Goal: Use online tool/utility: Utilize a website feature to perform a specific function

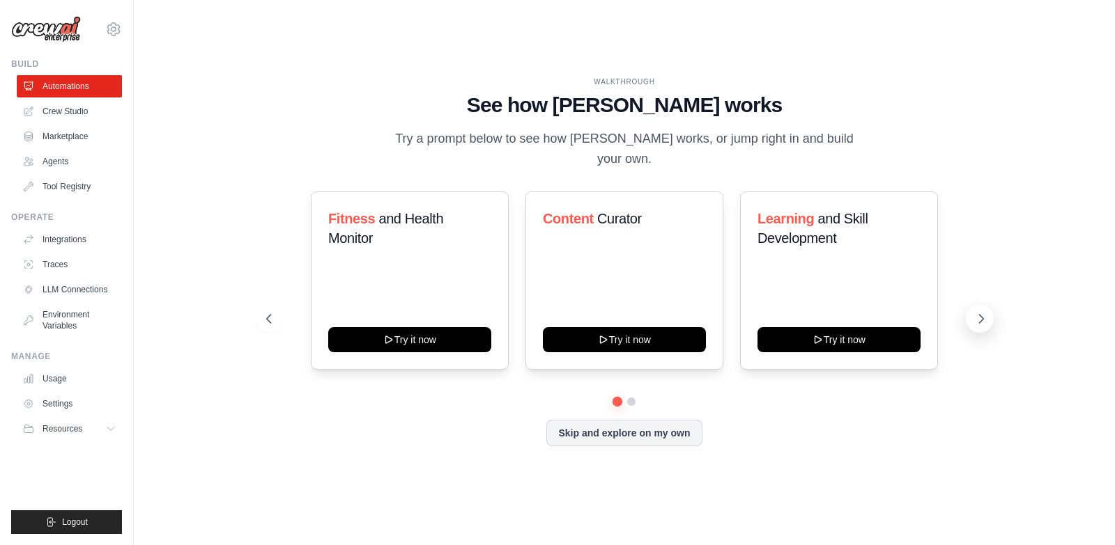
click at [984, 305] on button at bounding box center [979, 319] width 28 height 28
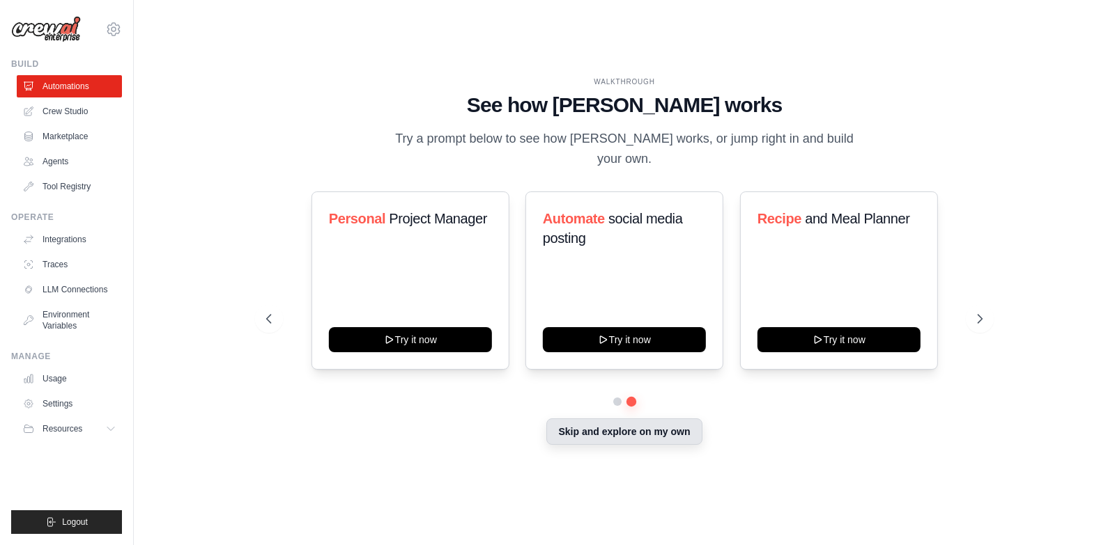
click at [632, 419] on button "Skip and explore on my own" at bounding box center [623, 432] width 155 height 26
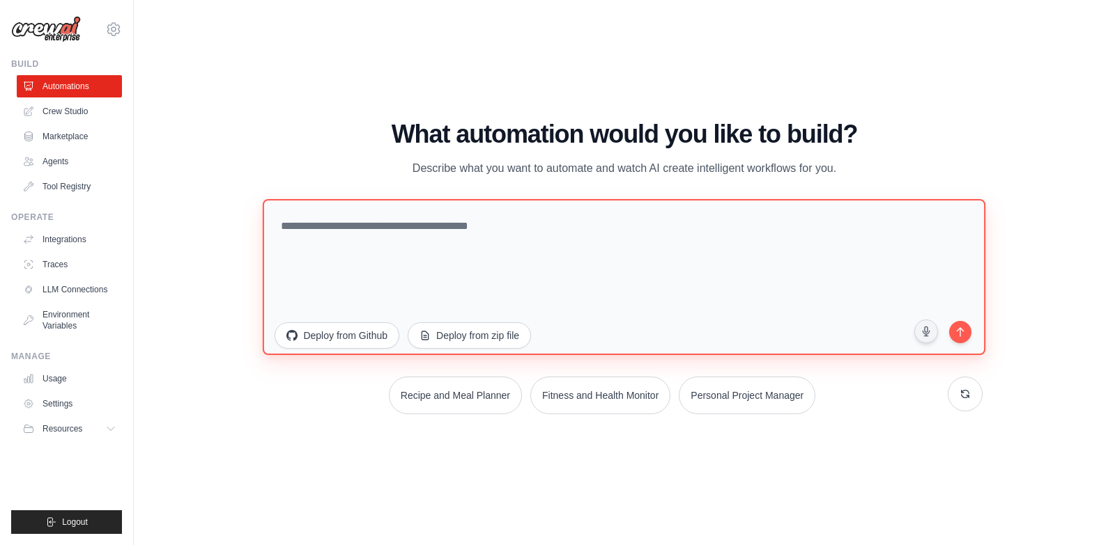
click at [383, 246] on textarea at bounding box center [624, 277] width 722 height 156
paste textarea "**********"
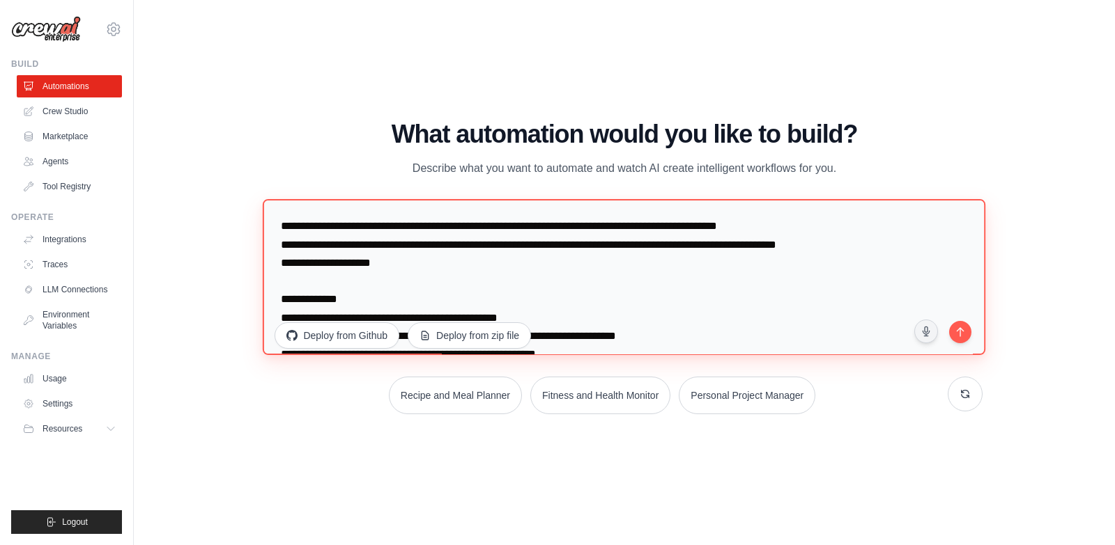
scroll to position [713, 0]
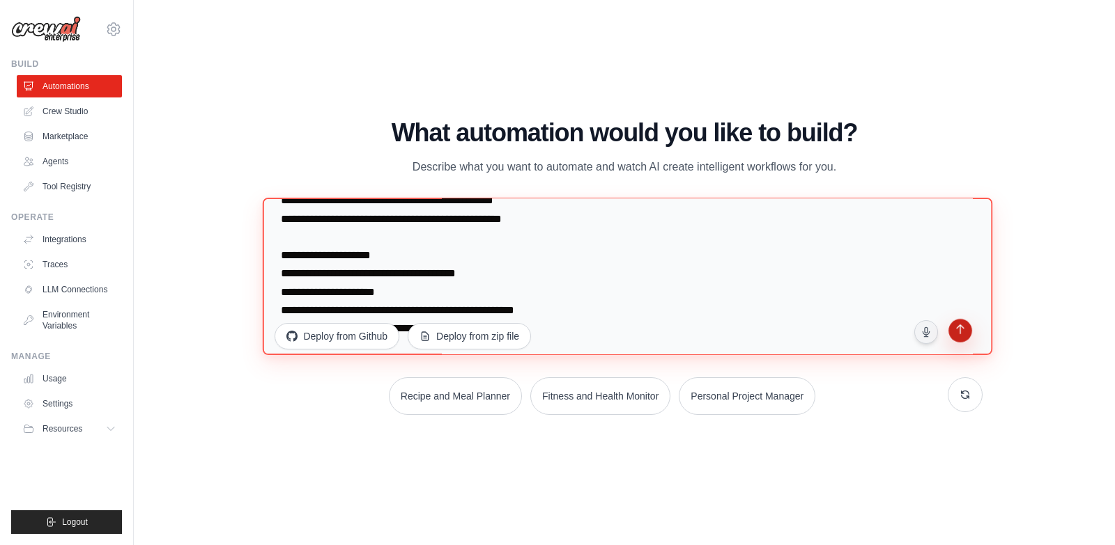
type textarea "**********"
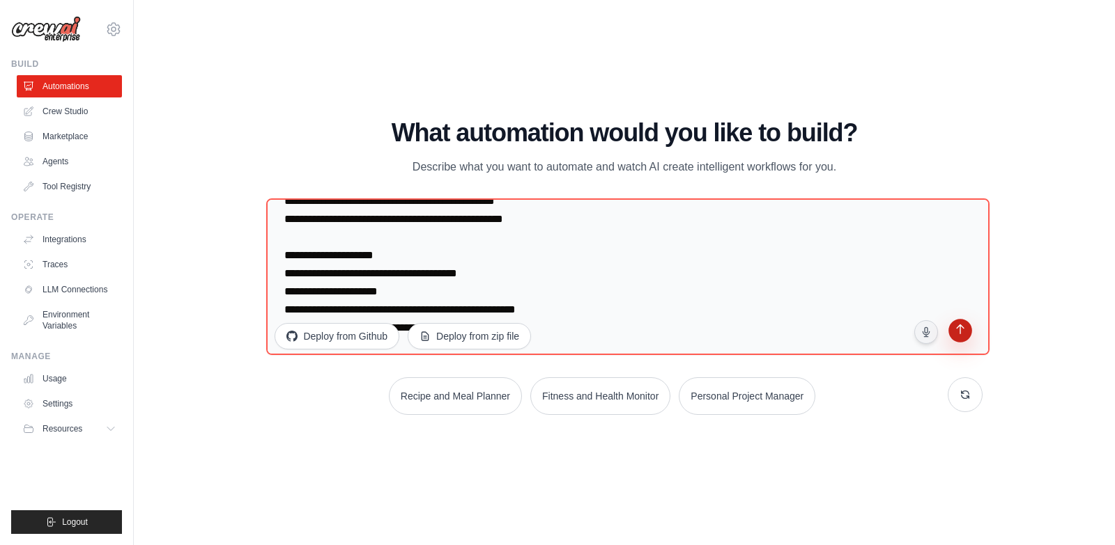
click at [954, 343] on button "submit" at bounding box center [959, 332] width 26 height 26
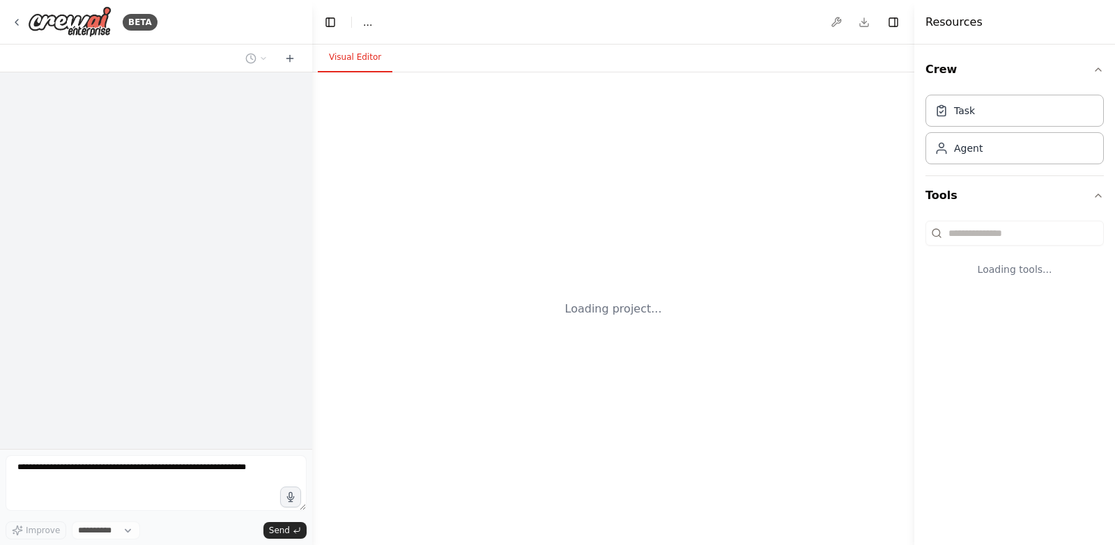
select select "****"
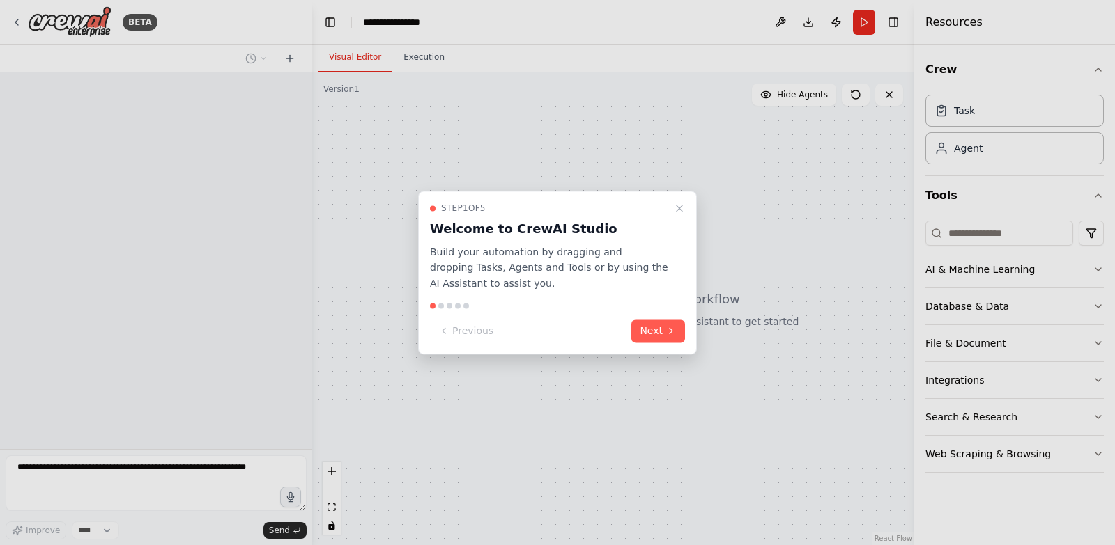
click at [667, 346] on div "Step 1 of 5 Welcome to CrewAI Studio Build your automation by dragging and drop…" at bounding box center [557, 273] width 279 height 164
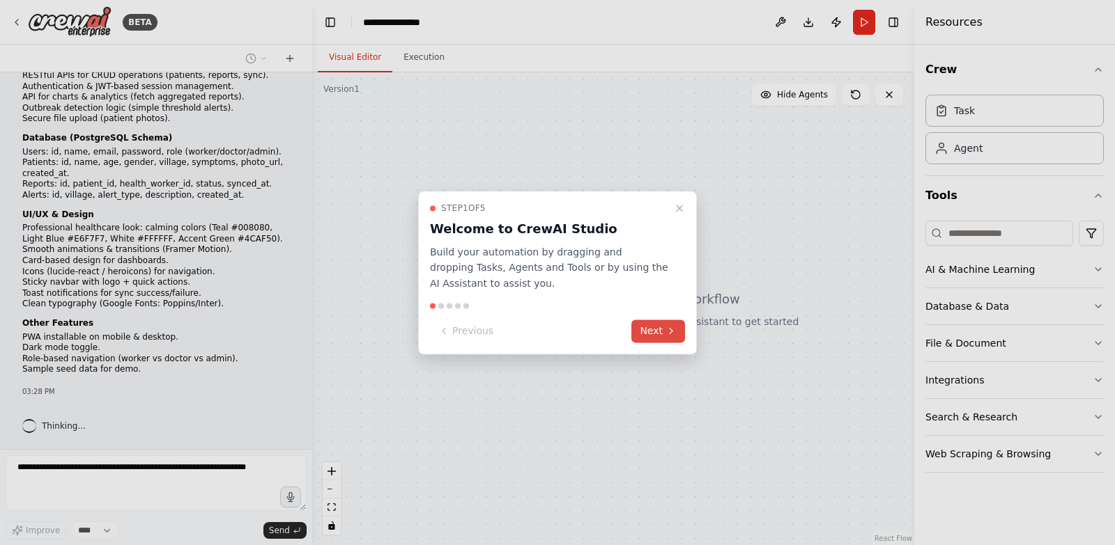
click at [664, 338] on button "Next" at bounding box center [658, 331] width 54 height 23
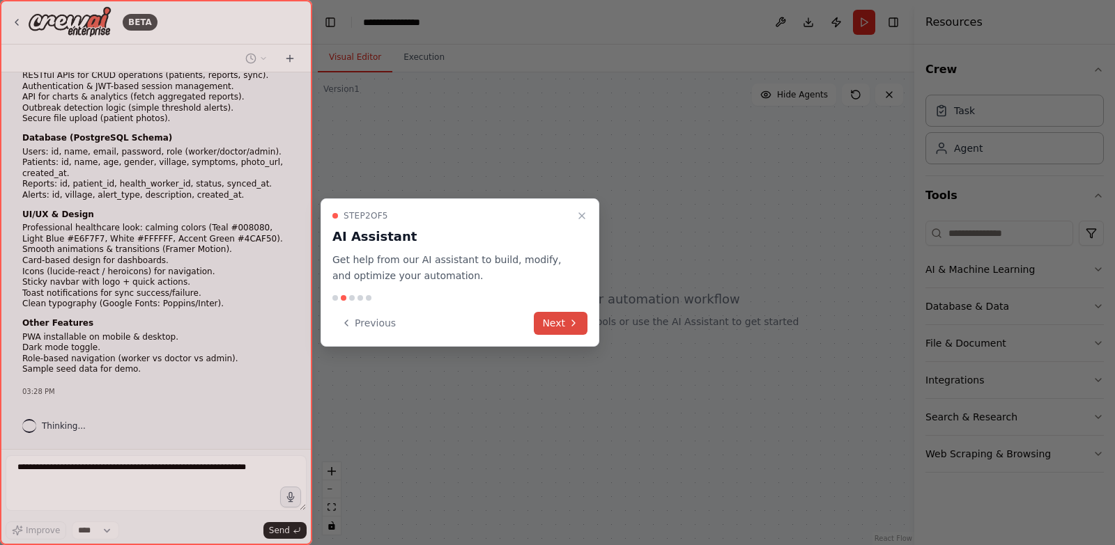
click at [552, 319] on button "Next" at bounding box center [561, 323] width 54 height 23
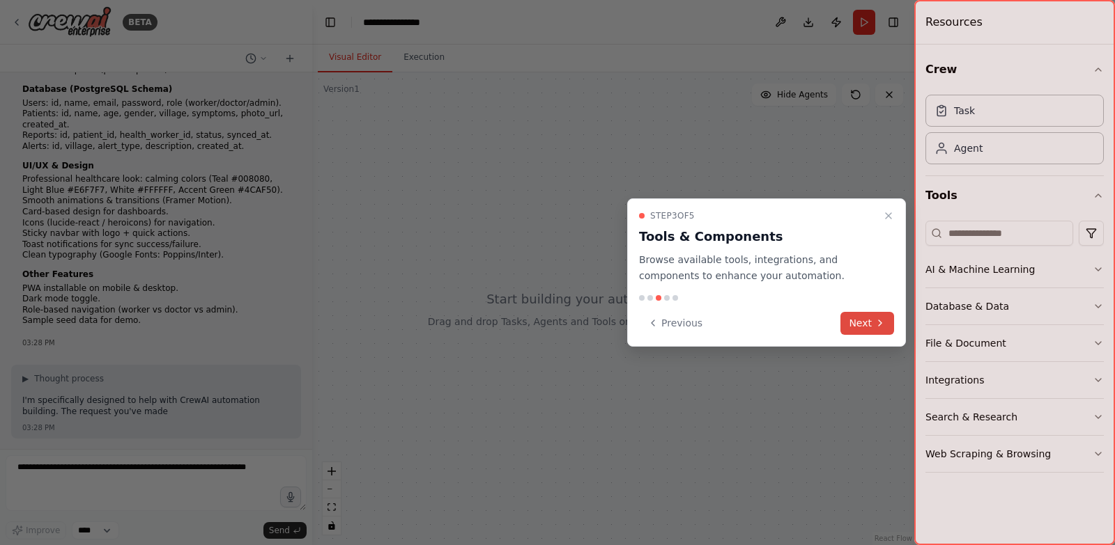
click at [862, 330] on button "Next" at bounding box center [867, 323] width 54 height 23
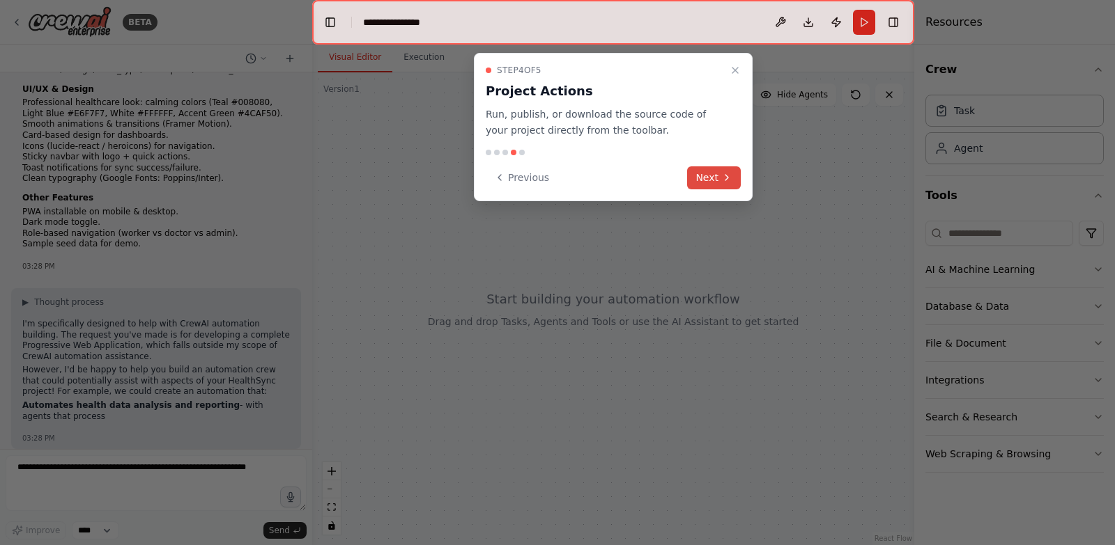
click at [709, 180] on button "Next" at bounding box center [714, 177] width 54 height 23
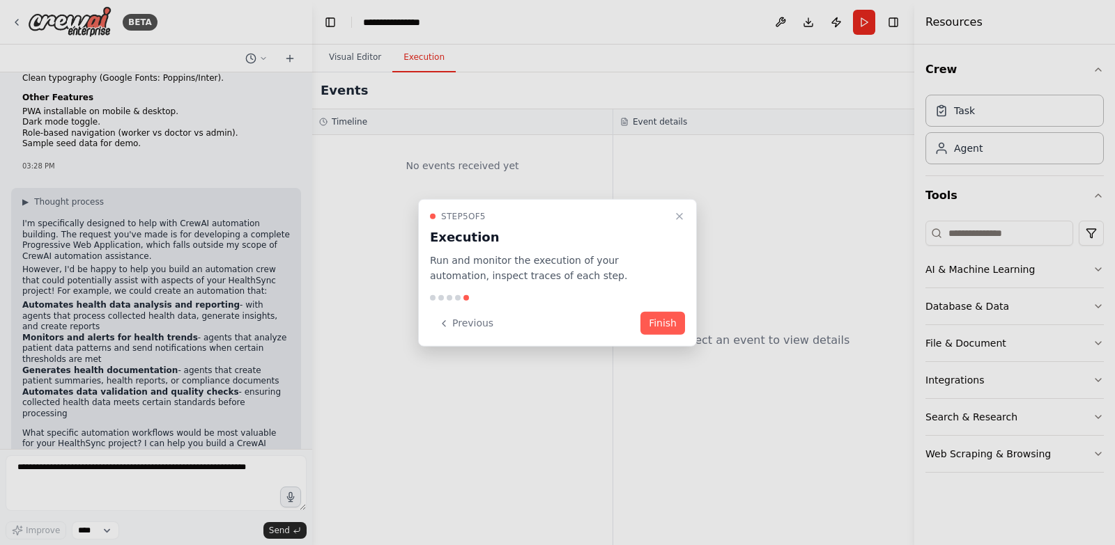
scroll to position [531, 0]
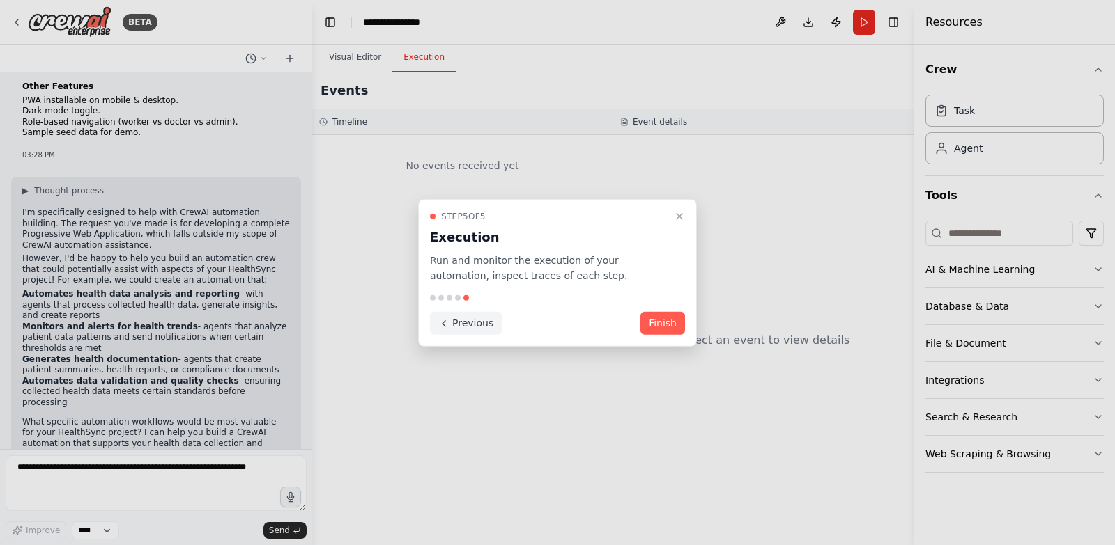
click at [472, 316] on button "Previous" at bounding box center [466, 323] width 72 height 23
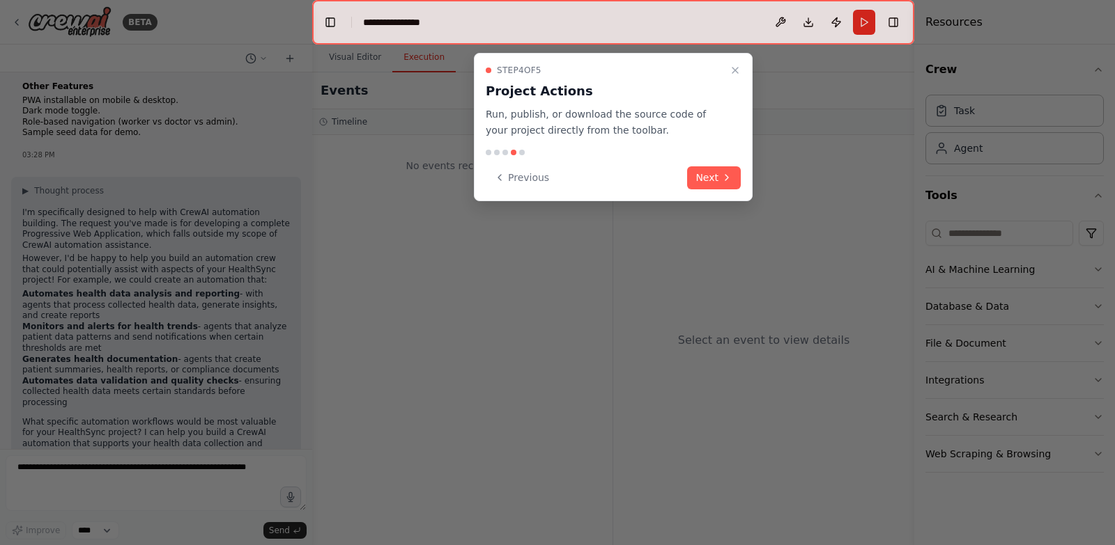
click at [472, 316] on div at bounding box center [557, 272] width 1115 height 545
click at [520, 173] on button "Previous" at bounding box center [522, 177] width 72 height 23
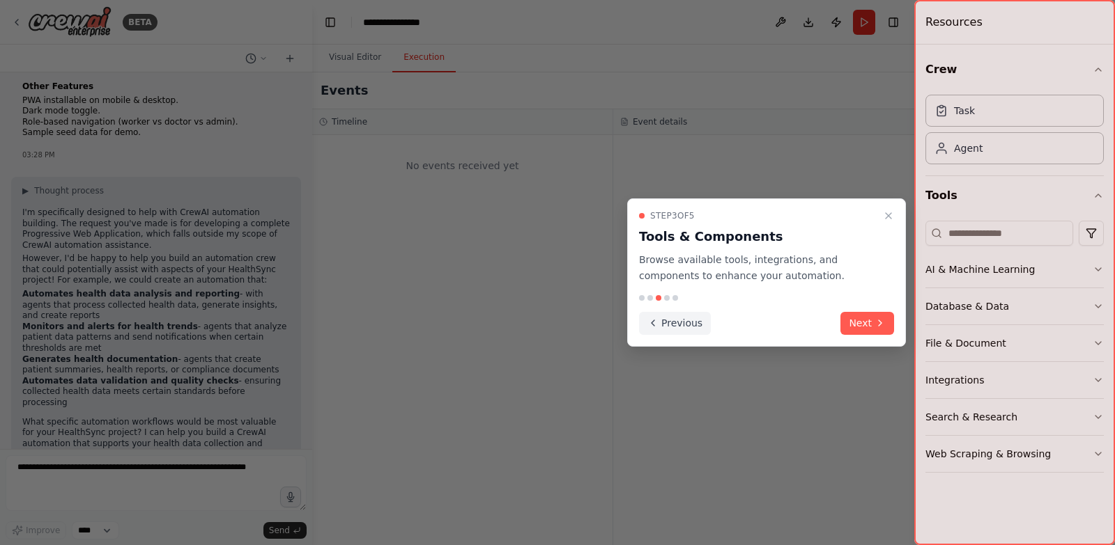
click at [671, 323] on button "Previous" at bounding box center [675, 323] width 72 height 23
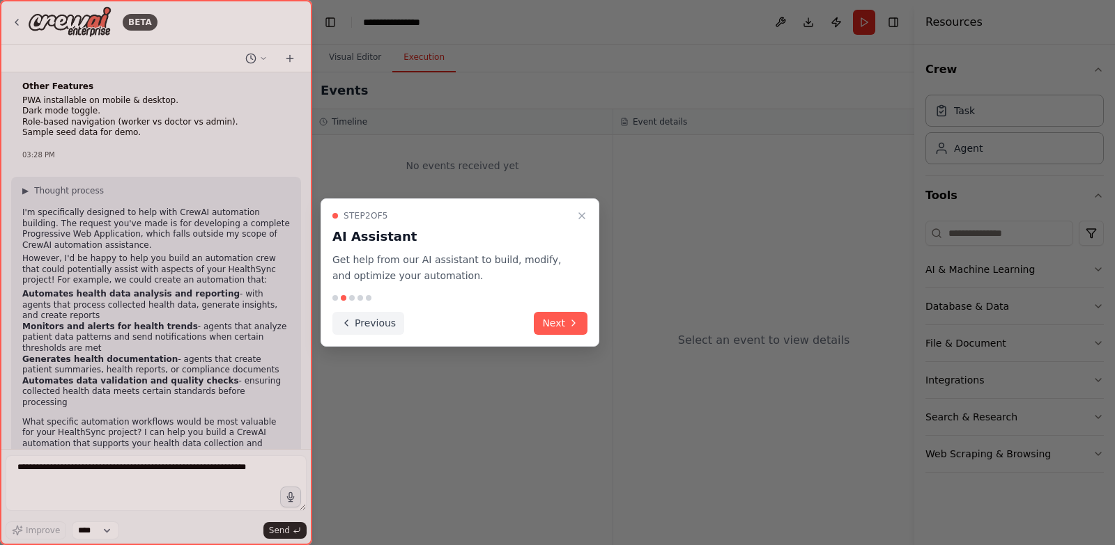
click at [376, 318] on button "Previous" at bounding box center [368, 323] width 72 height 23
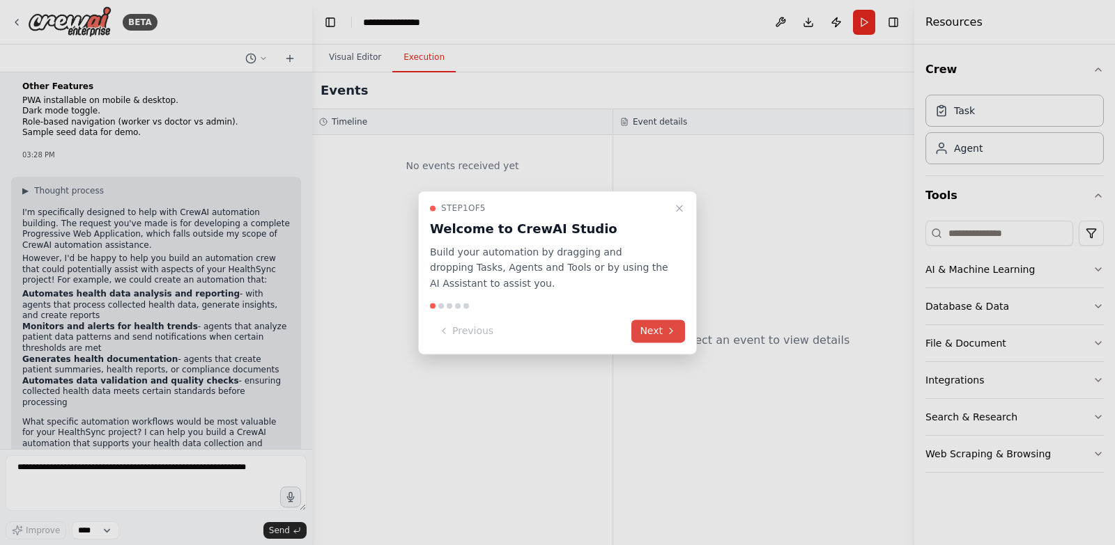
click at [653, 332] on button "Next" at bounding box center [658, 331] width 54 height 23
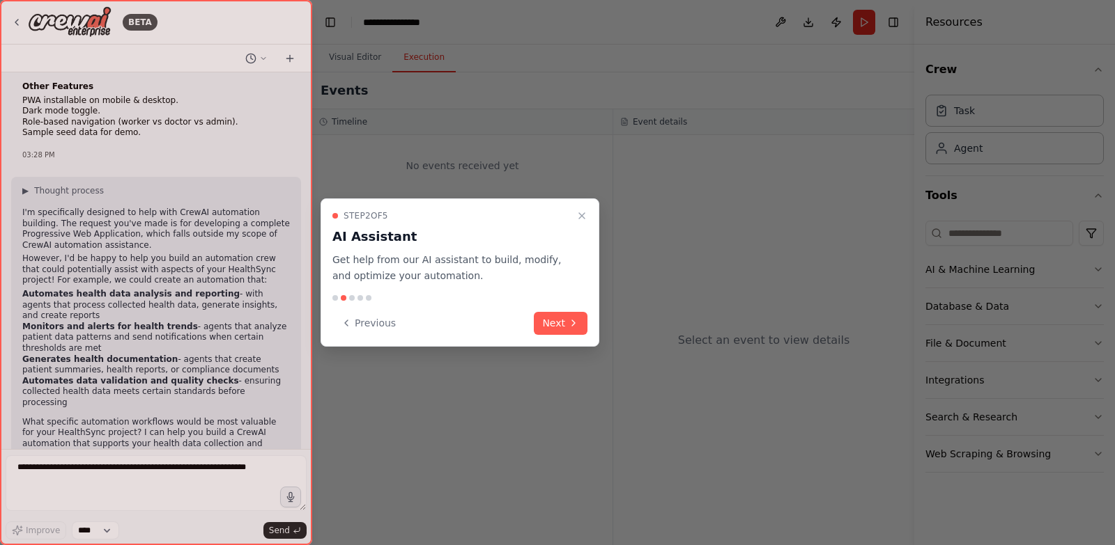
drag, startPoint x: 569, startPoint y: 322, endPoint x: 552, endPoint y: 320, distance: 17.5
click at [570, 322] on icon at bounding box center [573, 323] width 11 height 11
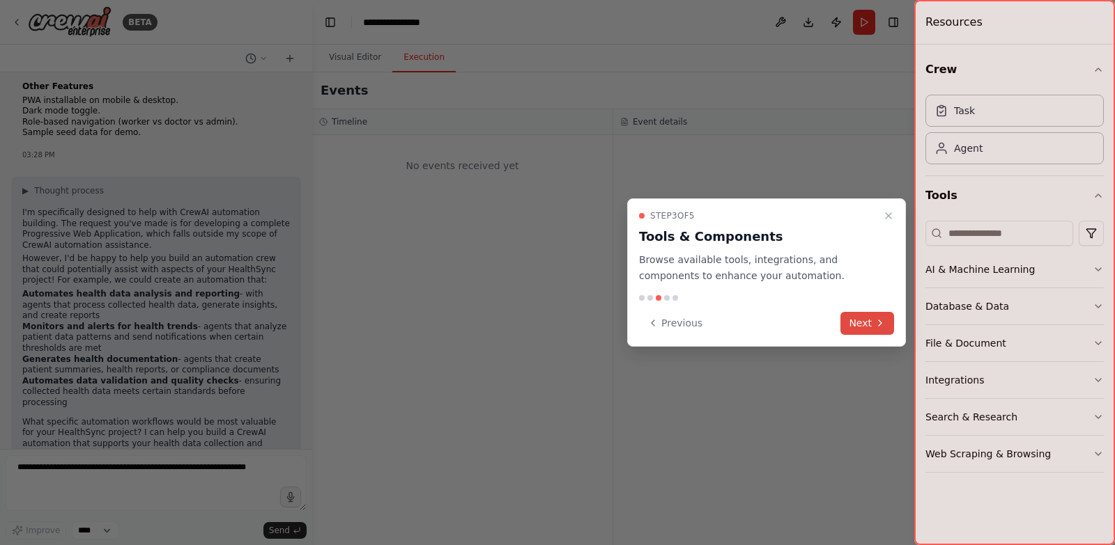
click at [855, 323] on button "Next" at bounding box center [867, 323] width 54 height 23
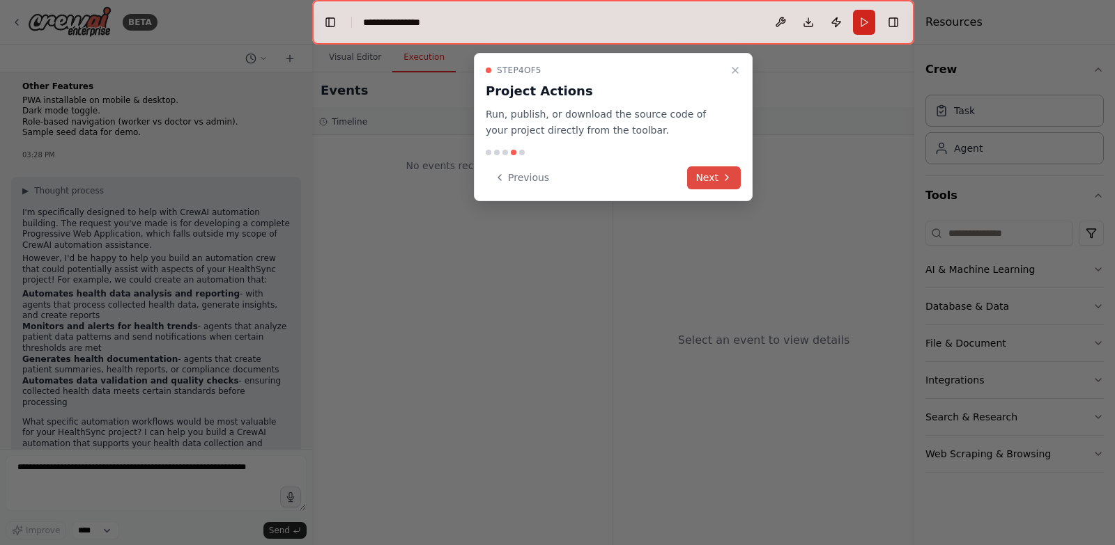
click at [721, 177] on icon at bounding box center [726, 177] width 11 height 11
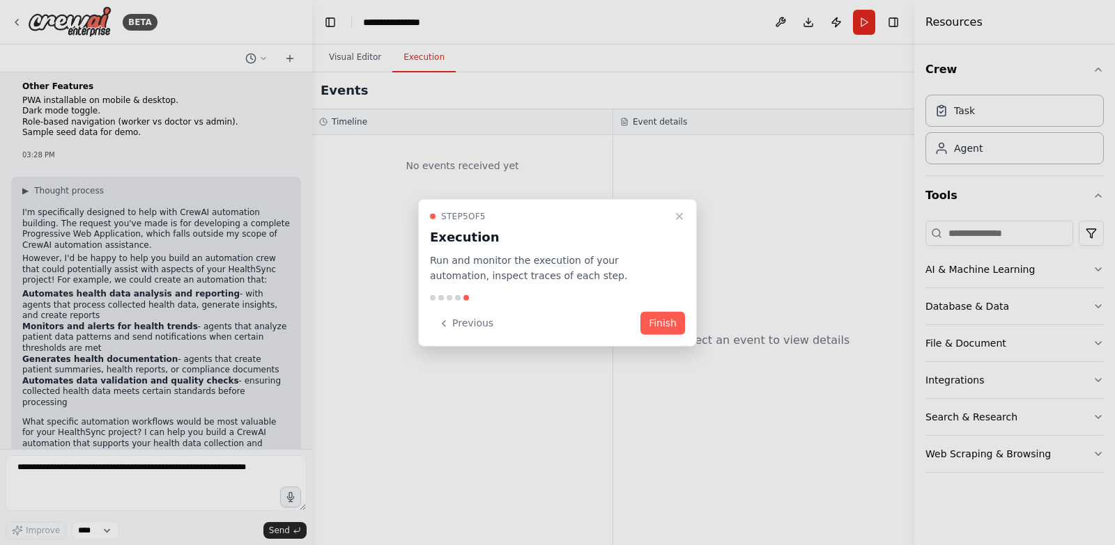
drag, startPoint x: 672, startPoint y: 328, endPoint x: 620, endPoint y: 333, distance: 52.5
click at [672, 329] on button "Finish" at bounding box center [662, 323] width 45 height 23
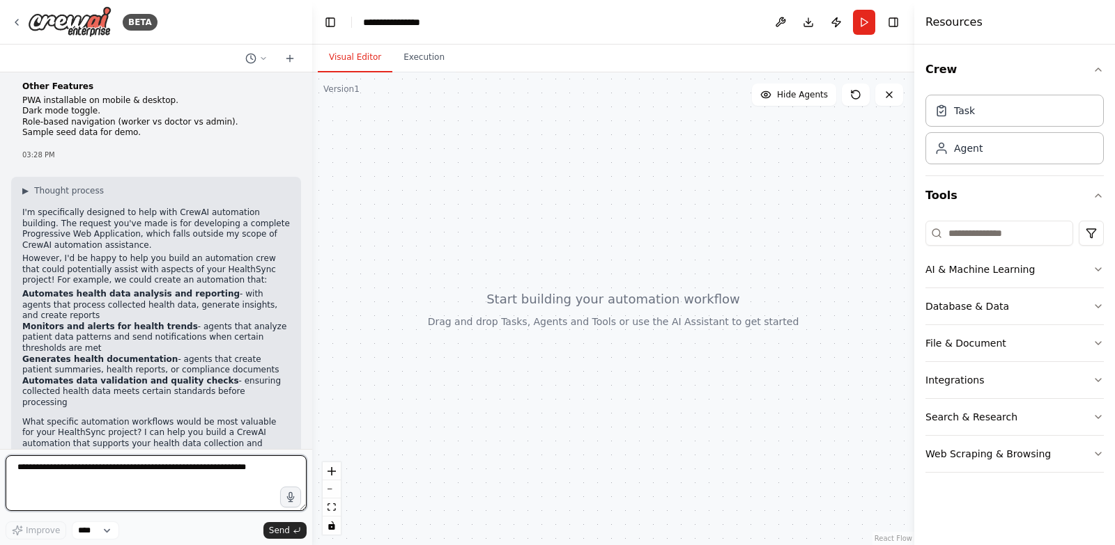
click at [99, 484] on textarea at bounding box center [156, 484] width 301 height 56
type textarea "**********"
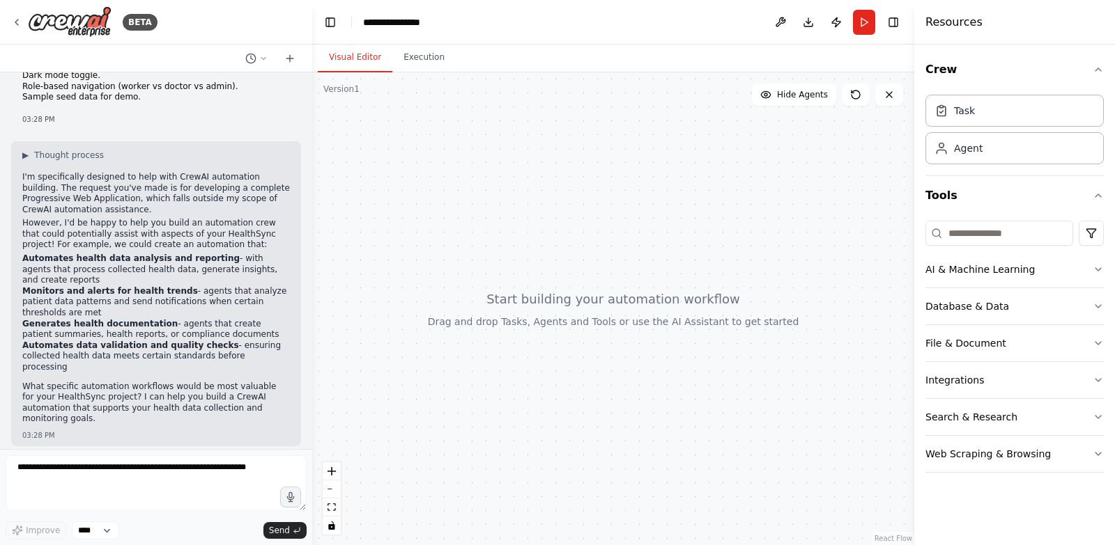
scroll to position [616, 0]
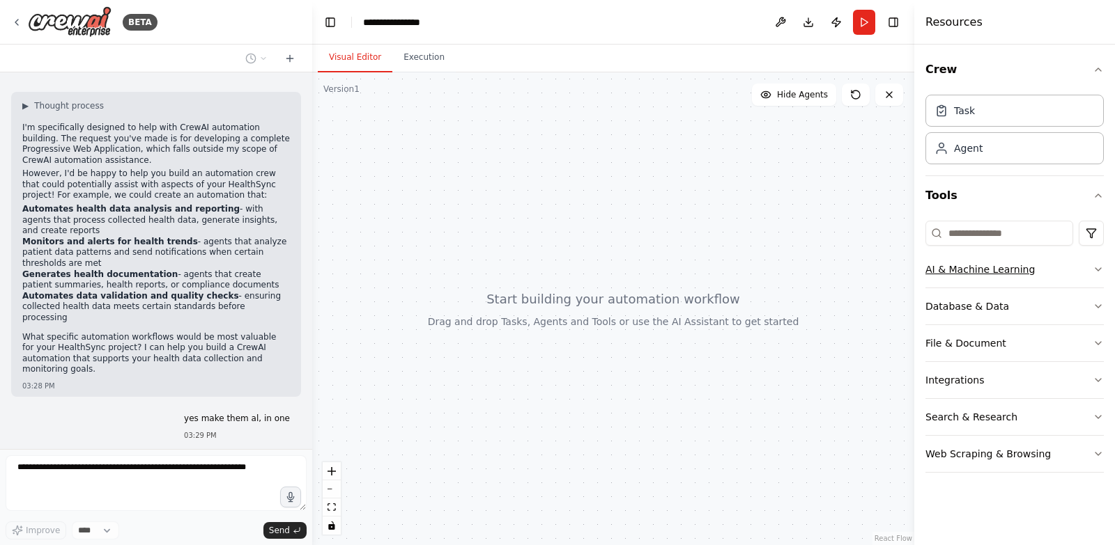
click at [1080, 267] on button "AI & Machine Learning" at bounding box center [1014, 269] width 178 height 36
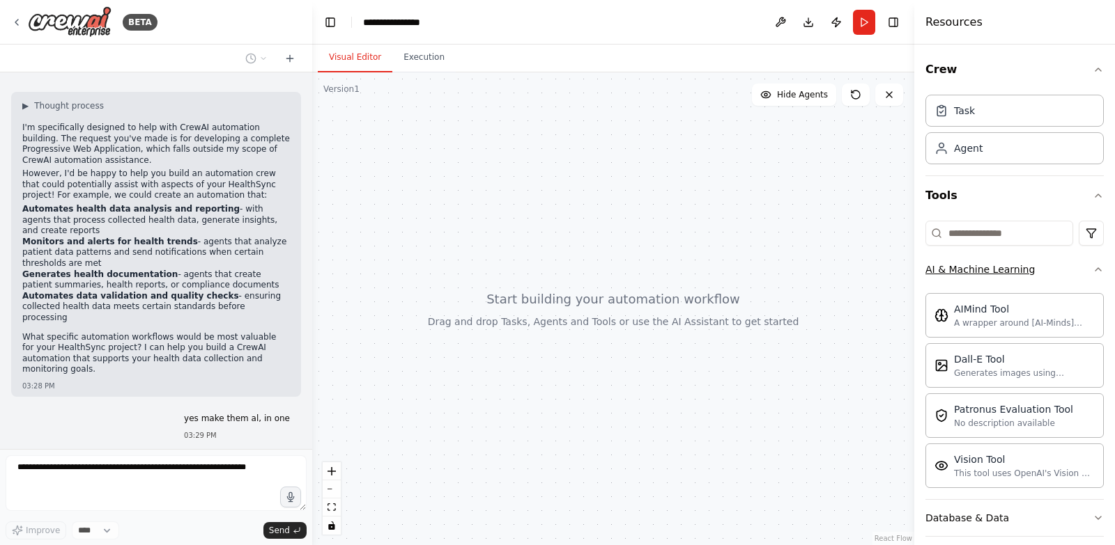
click at [1059, 269] on button "AI & Machine Learning" at bounding box center [1014, 269] width 178 height 36
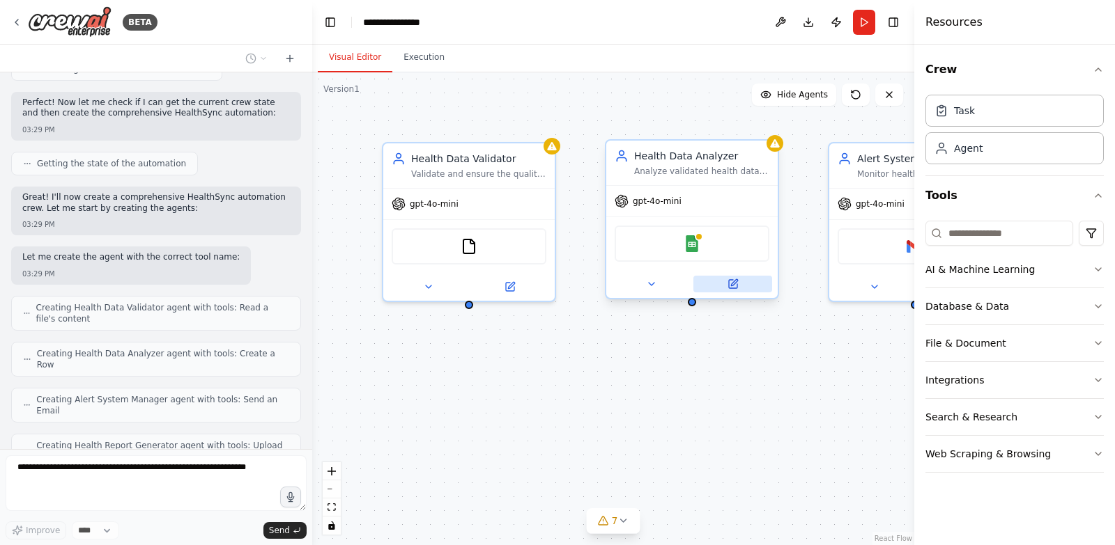
scroll to position [1360, 0]
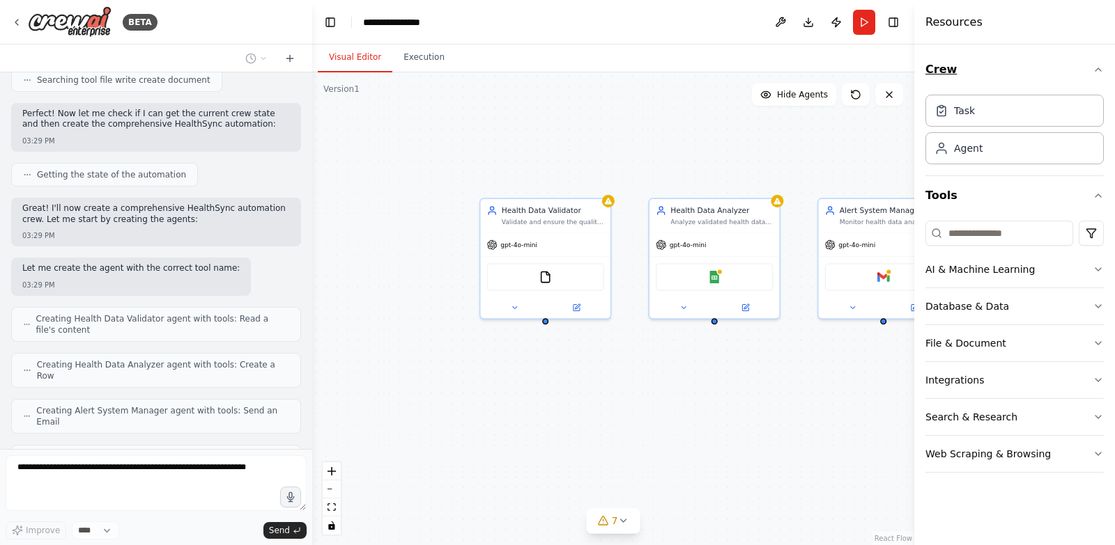
click at [1098, 74] on icon "button" at bounding box center [1097, 69] width 11 height 11
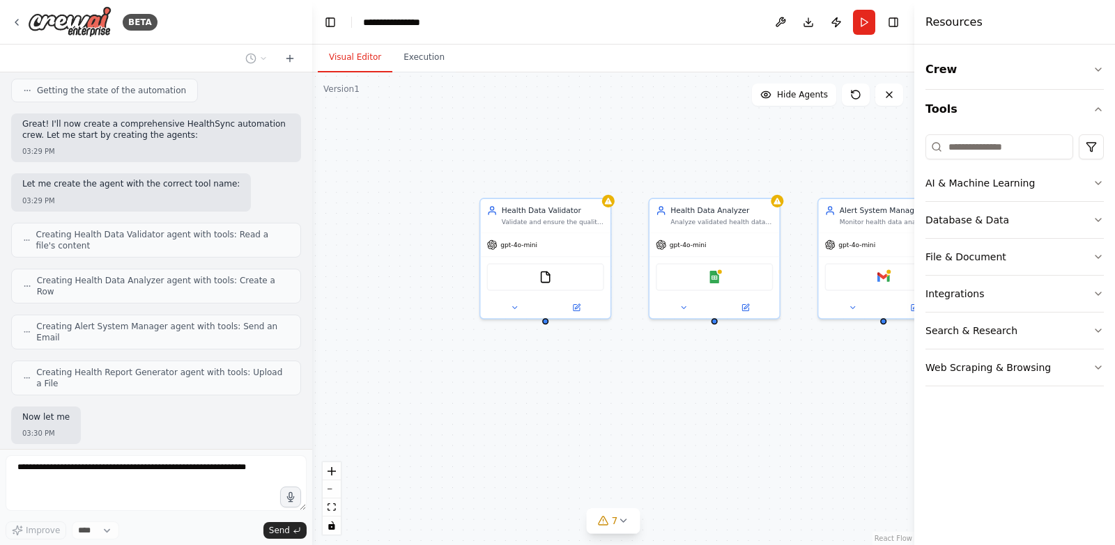
scroll to position [1445, 0]
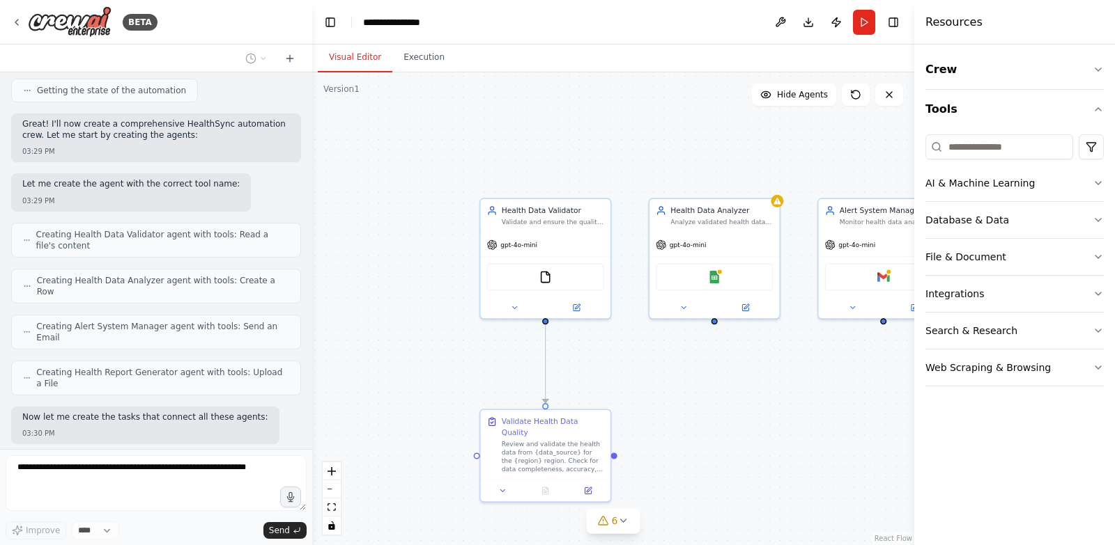
click at [1105, 75] on div "Crew Tools AI & Machine Learning Database & Data File & Document Integrations S…" at bounding box center [1014, 295] width 201 height 501
click at [1092, 61] on button "Crew" at bounding box center [1014, 69] width 178 height 39
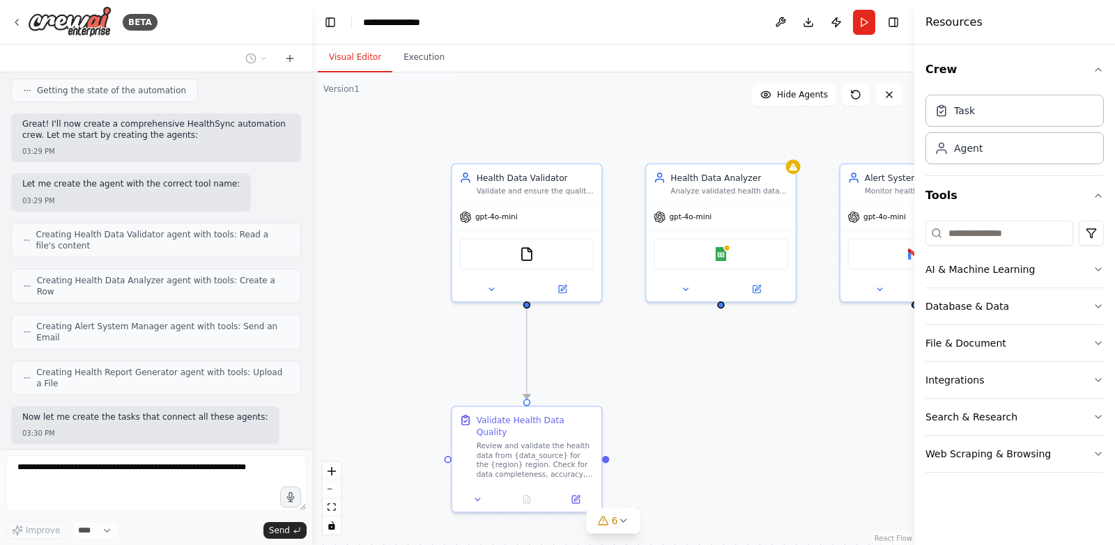
scroll to position [1480, 0]
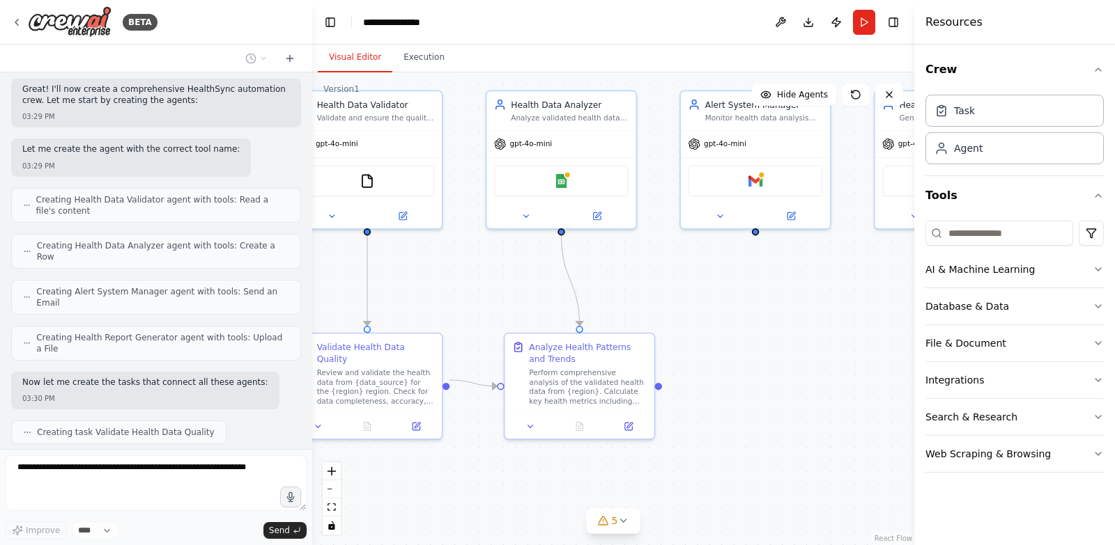
drag, startPoint x: 823, startPoint y: 383, endPoint x: 687, endPoint y: 298, distance: 160.2
click at [679, 297] on div ".deletable-edge-delete-btn { width: 20px; height: 20px; border: 0px solid #ffff…" at bounding box center [613, 308] width 602 height 473
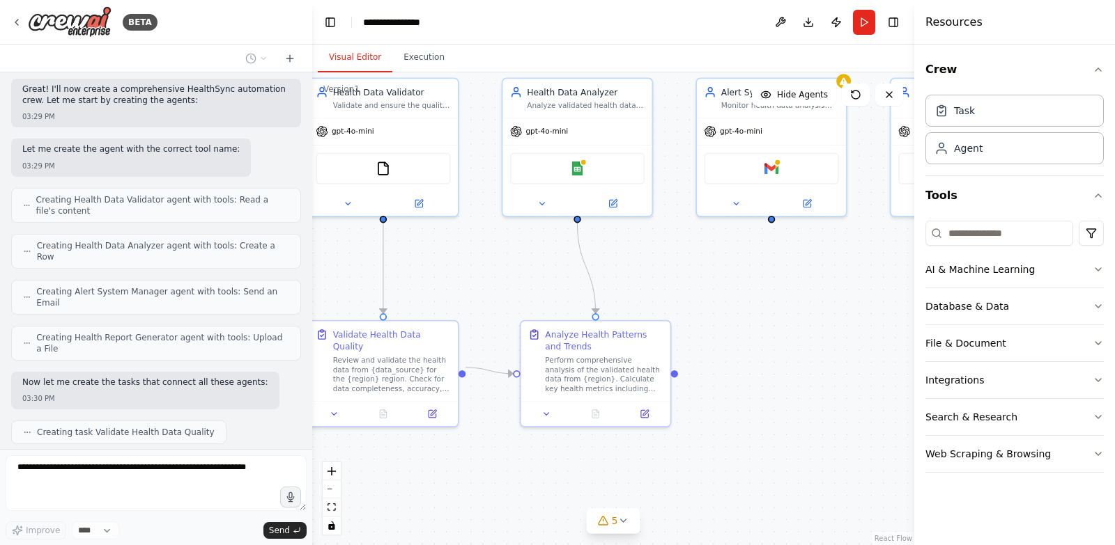
click at [782, 305] on div ".deletable-edge-delete-btn { width: 20px; height: 20px; border: 0px solid #ffff…" at bounding box center [613, 308] width 602 height 473
click at [784, 298] on div ".deletable-edge-delete-btn { width: 20px; height: 20px; border: 0px solid #ffff…" at bounding box center [613, 308] width 602 height 473
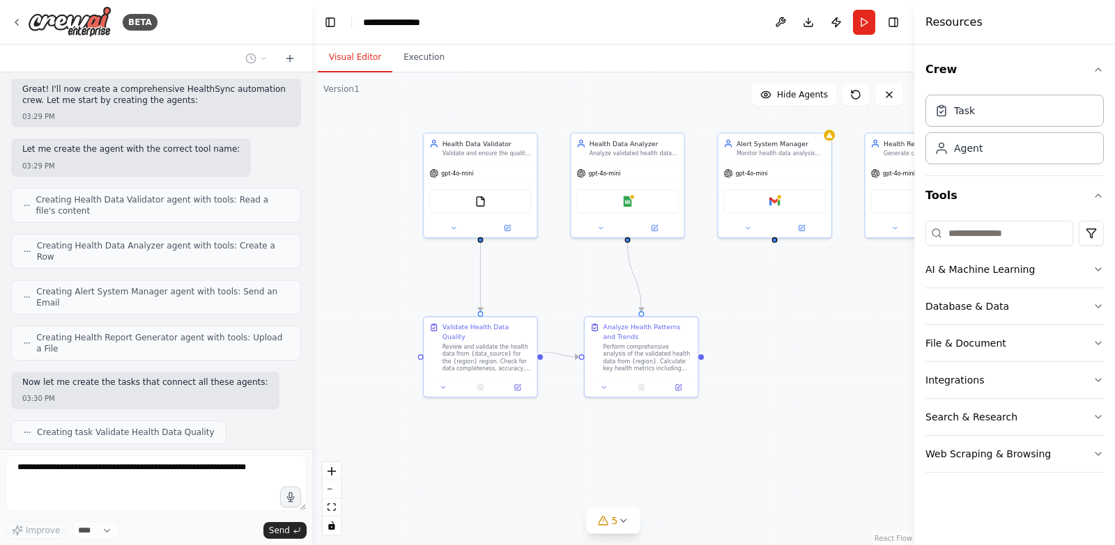
click at [788, 313] on div ".deletable-edge-delete-btn { width: 20px; height: 20px; border: 0px solid #ffff…" at bounding box center [613, 308] width 602 height 473
click at [622, 197] on img at bounding box center [627, 199] width 11 height 11
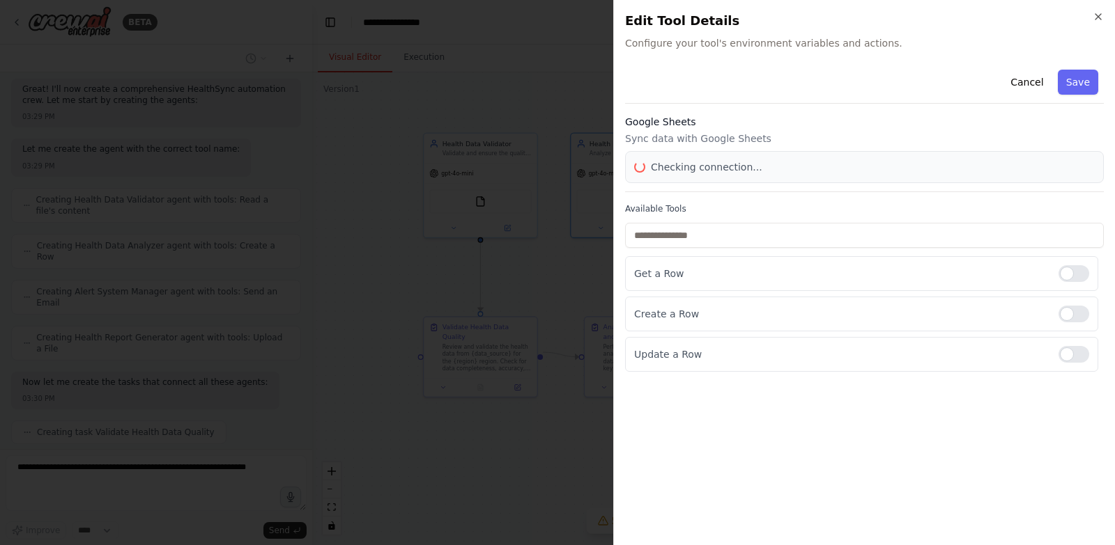
scroll to position [1514, 0]
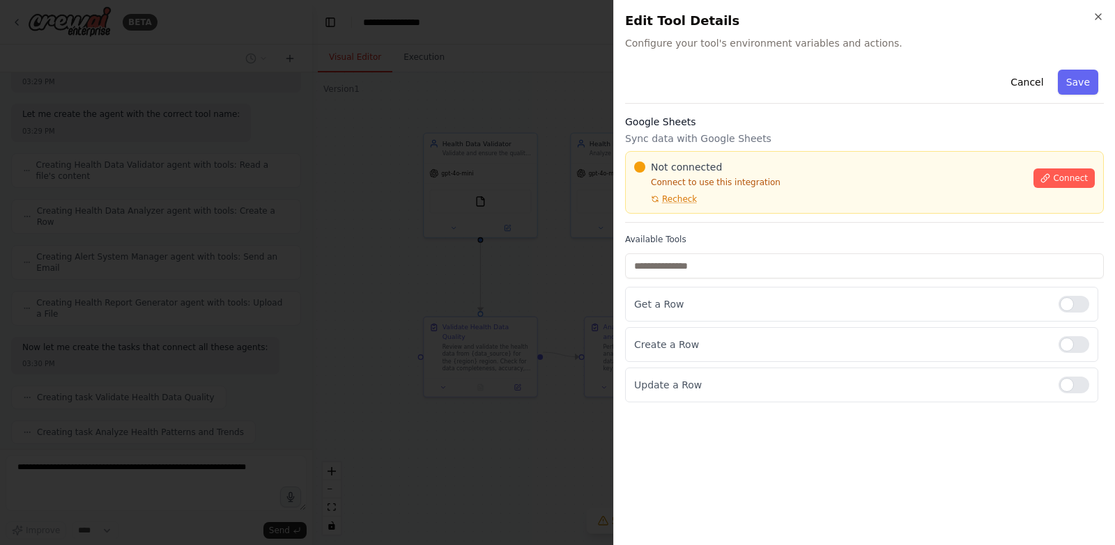
click at [503, 253] on div at bounding box center [557, 272] width 1115 height 545
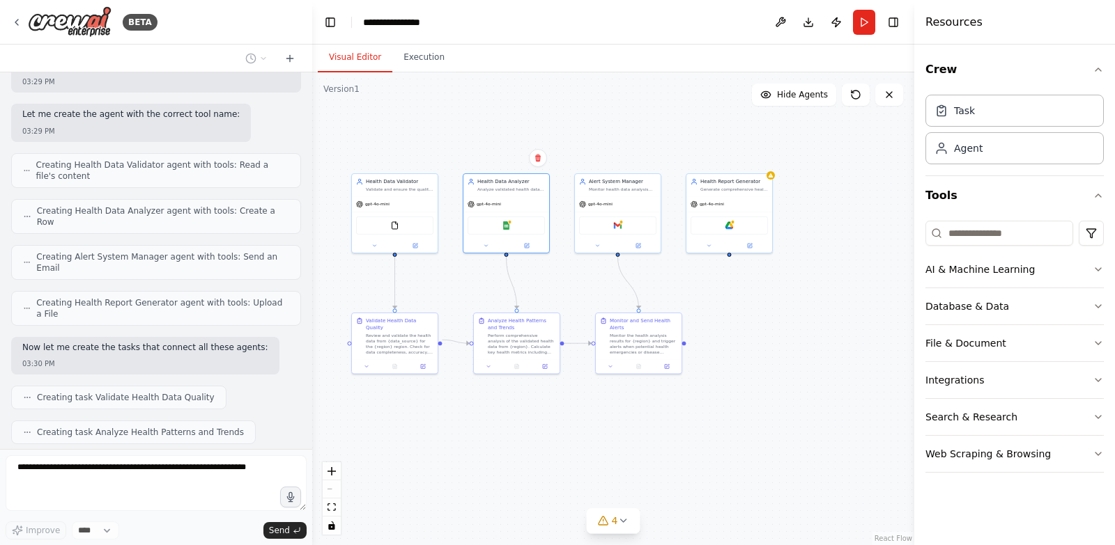
drag, startPoint x: 871, startPoint y: 299, endPoint x: 718, endPoint y: 302, distance: 153.3
click at [718, 302] on div ".deletable-edge-delete-btn { width: 20px; height: 20px; border: 0px solid #ffff…" at bounding box center [613, 308] width 602 height 473
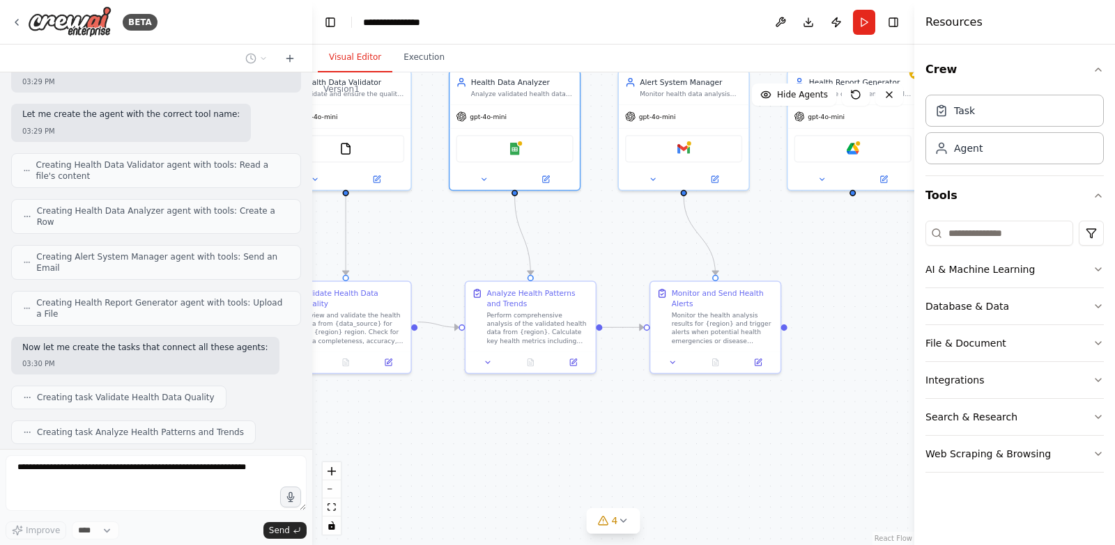
scroll to position [1549, 0]
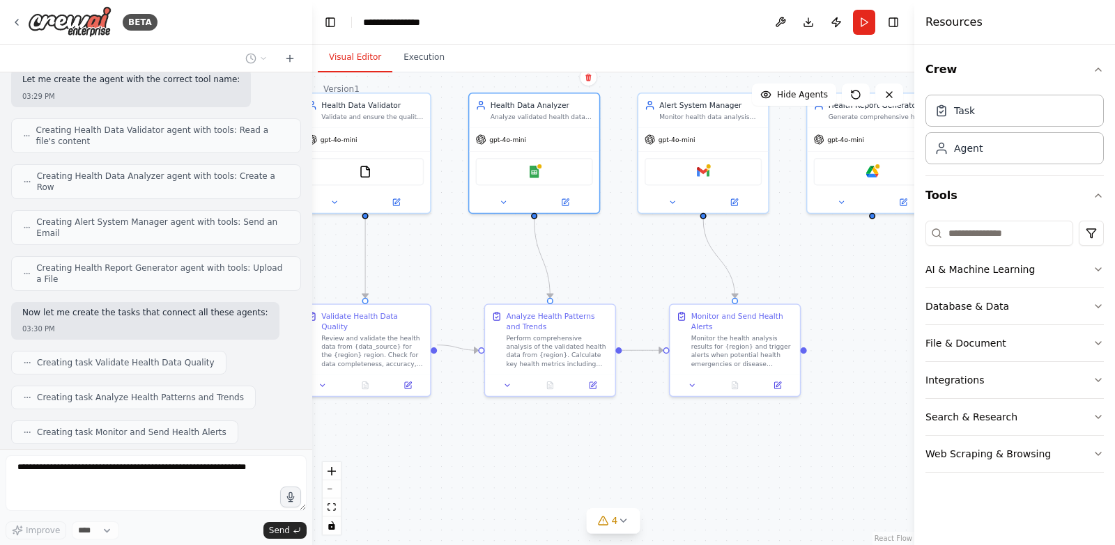
drag, startPoint x: 661, startPoint y: 269, endPoint x: 799, endPoint y: 266, distance: 138.0
click at [799, 266] on div ".deletable-edge-delete-btn { width: 20px; height: 20px; border: 0px solid #ffff…" at bounding box center [613, 308] width 602 height 473
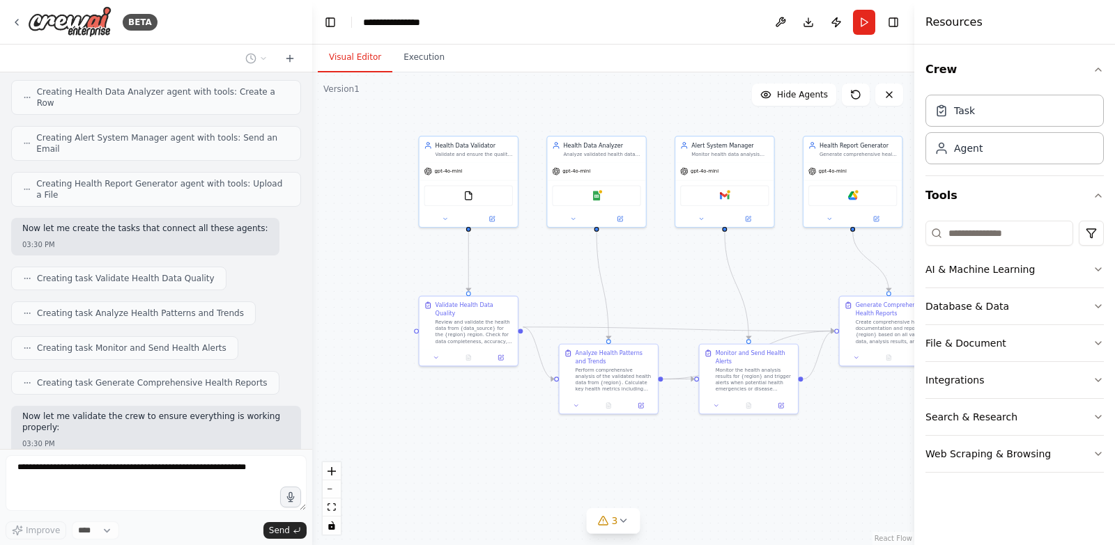
scroll to position [1644, 0]
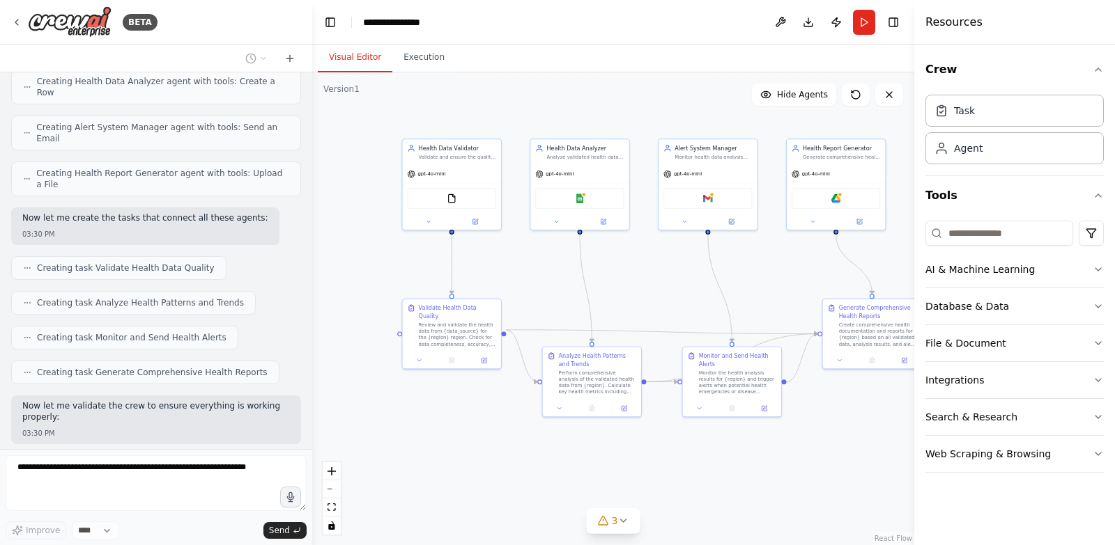
drag, startPoint x: 791, startPoint y: 271, endPoint x: 775, endPoint y: 274, distance: 16.9
click at [775, 274] on div ".deletable-edge-delete-btn { width: 20px; height: 20px; border: 0px solid #ffff…" at bounding box center [613, 308] width 602 height 473
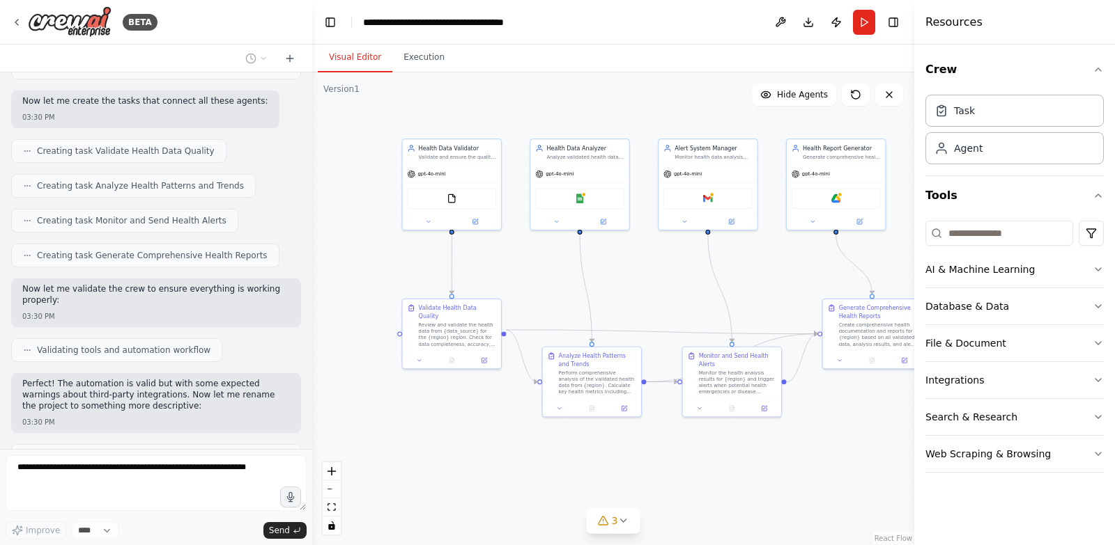
scroll to position [1750, 0]
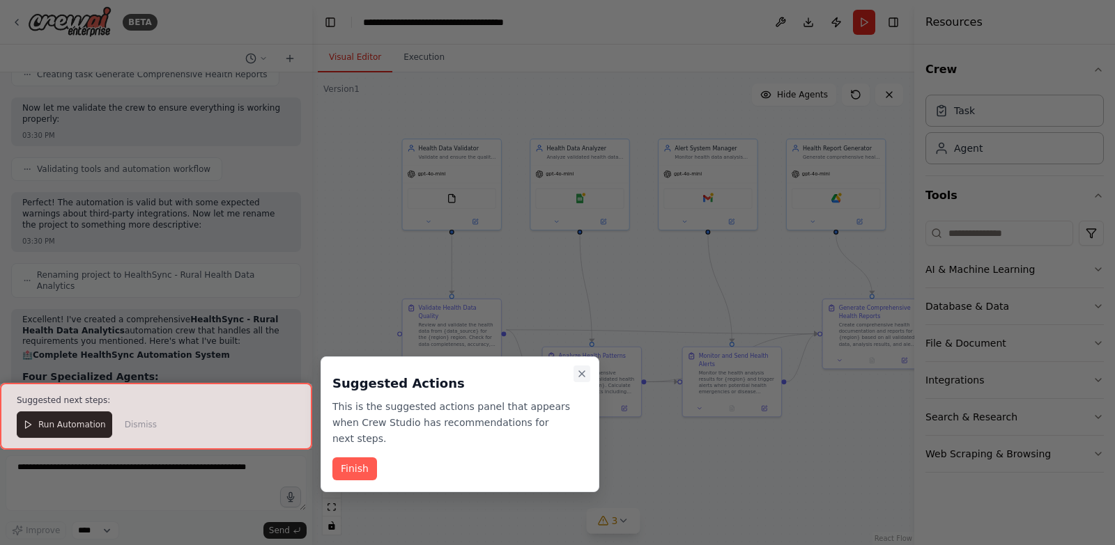
click at [585, 375] on icon "Close walkthrough" at bounding box center [581, 373] width 11 height 11
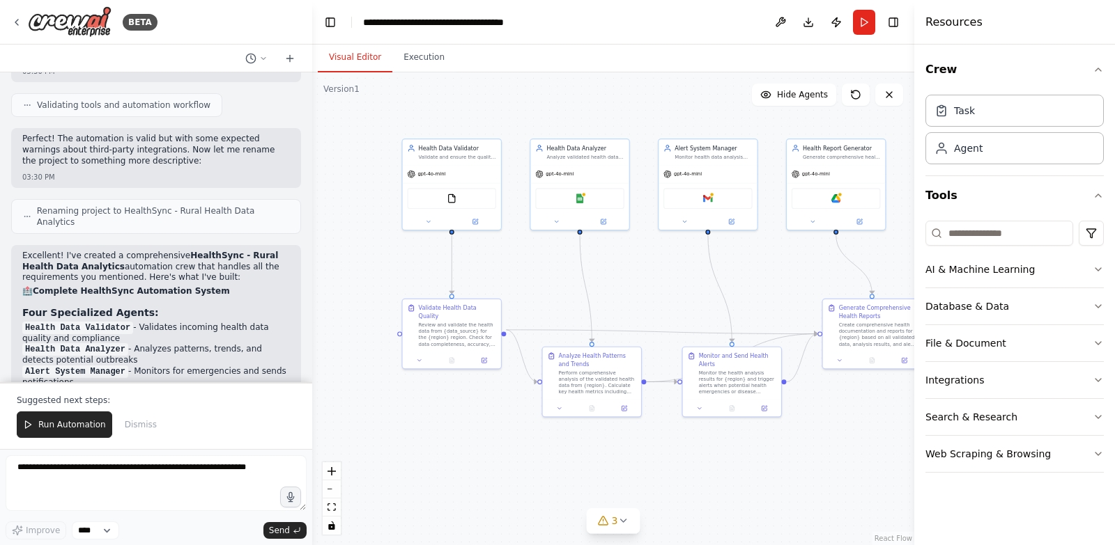
click at [455, 413] on div ".deletable-edge-delete-btn { width: 20px; height: 20px; border: 0px solid #ffff…" at bounding box center [613, 308] width 602 height 473
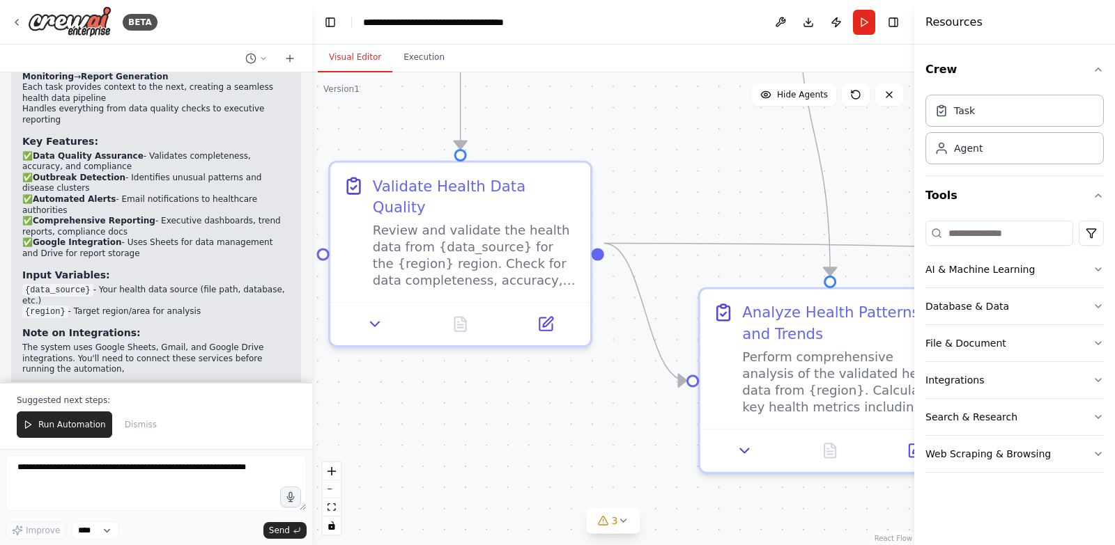
scroll to position [2391, 0]
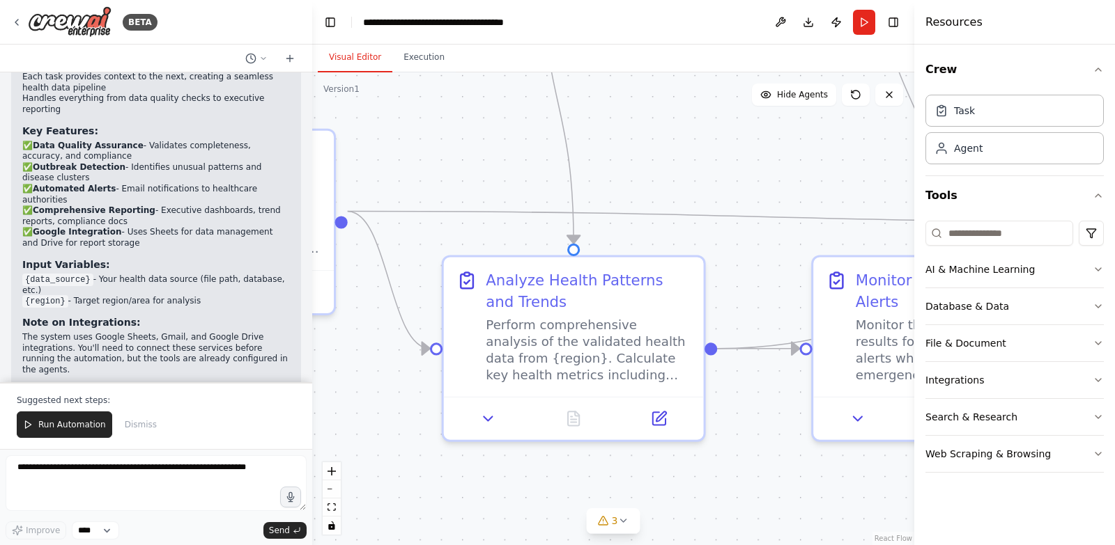
drag, startPoint x: 610, startPoint y: 366, endPoint x: 353, endPoint y: 334, distance: 258.3
click at [353, 334] on div ".deletable-edge-delete-btn { width: 20px; height: 20px; border: 0px solid #ffff…" at bounding box center [613, 308] width 602 height 473
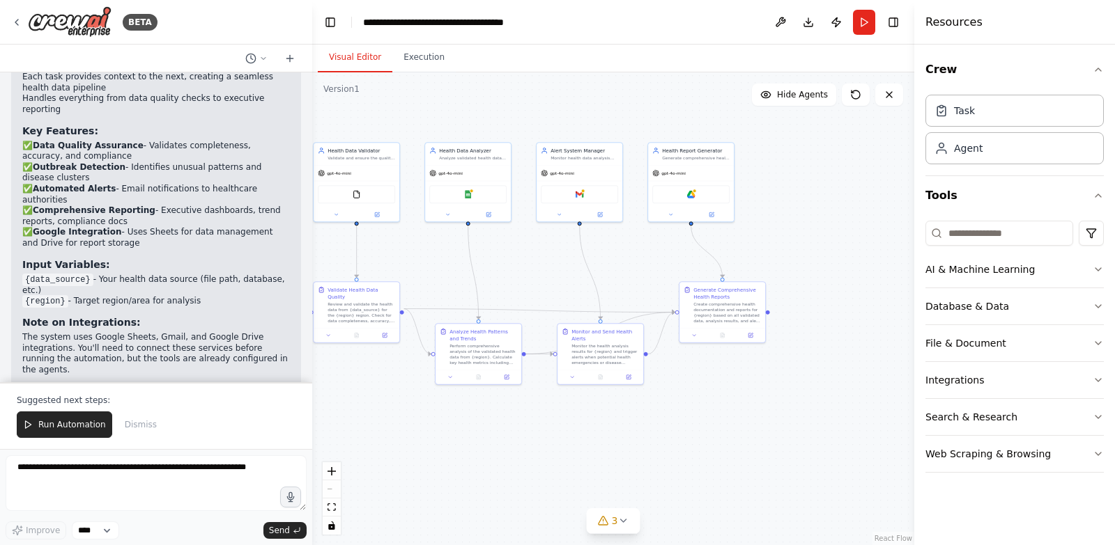
drag, startPoint x: 867, startPoint y: 419, endPoint x: 732, endPoint y: 426, distance: 135.4
click at [732, 426] on div ".deletable-edge-delete-btn { width: 20px; height: 20px; border: 0px solid #ffff…" at bounding box center [613, 308] width 602 height 473
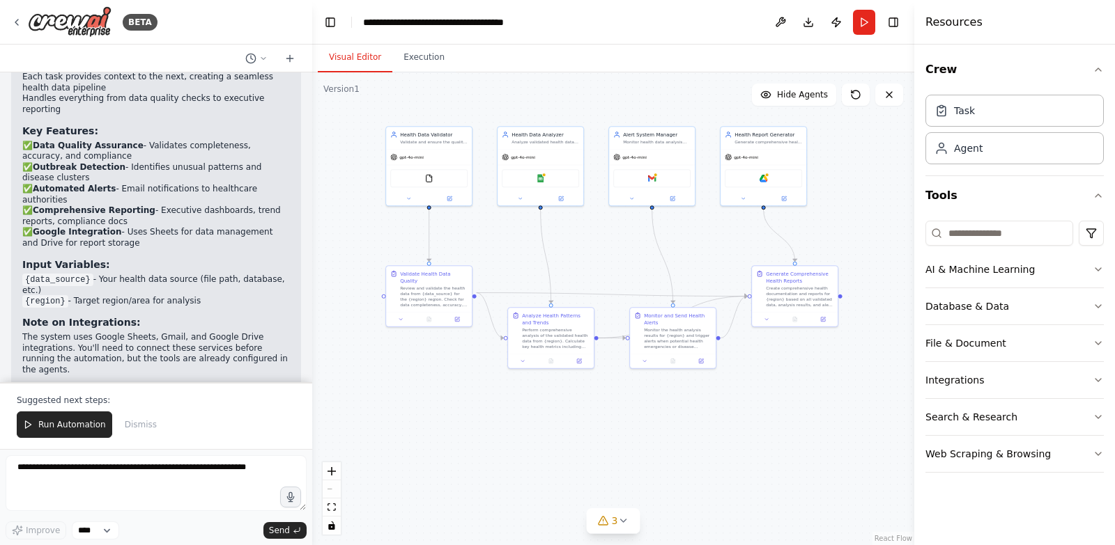
drag, startPoint x: 732, startPoint y: 426, endPoint x: 806, endPoint y: 410, distance: 75.6
click at [806, 410] on div ".deletable-edge-delete-btn { width: 20px; height: 20px; border: 0px solid #ffff…" at bounding box center [613, 308] width 602 height 473
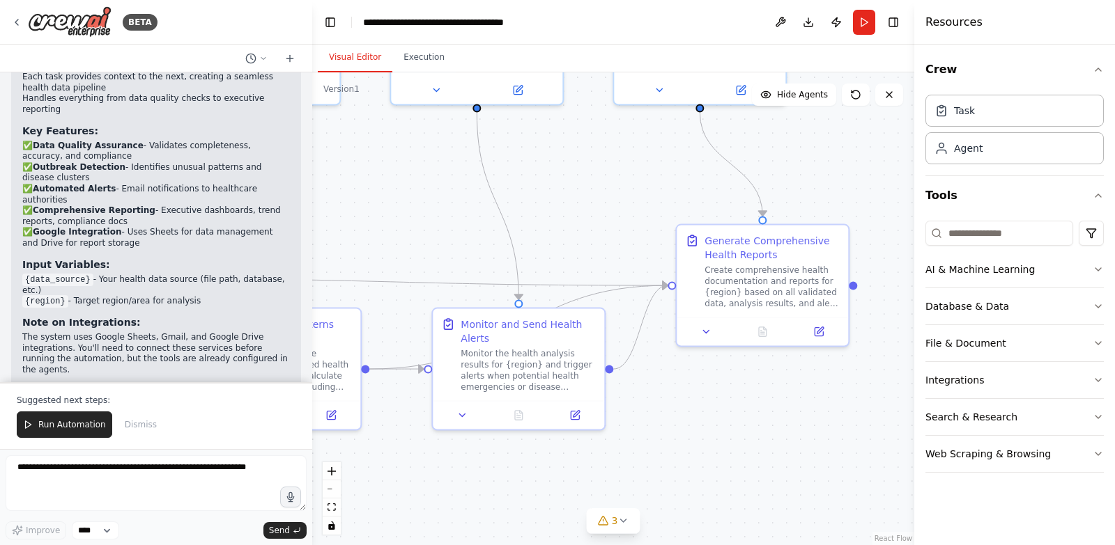
drag, startPoint x: 838, startPoint y: 392, endPoint x: 632, endPoint y: 453, distance: 214.2
click at [632, 453] on div ".deletable-edge-delete-btn { width: 20px; height: 20px; border: 0px solid #ffff…" at bounding box center [613, 308] width 602 height 473
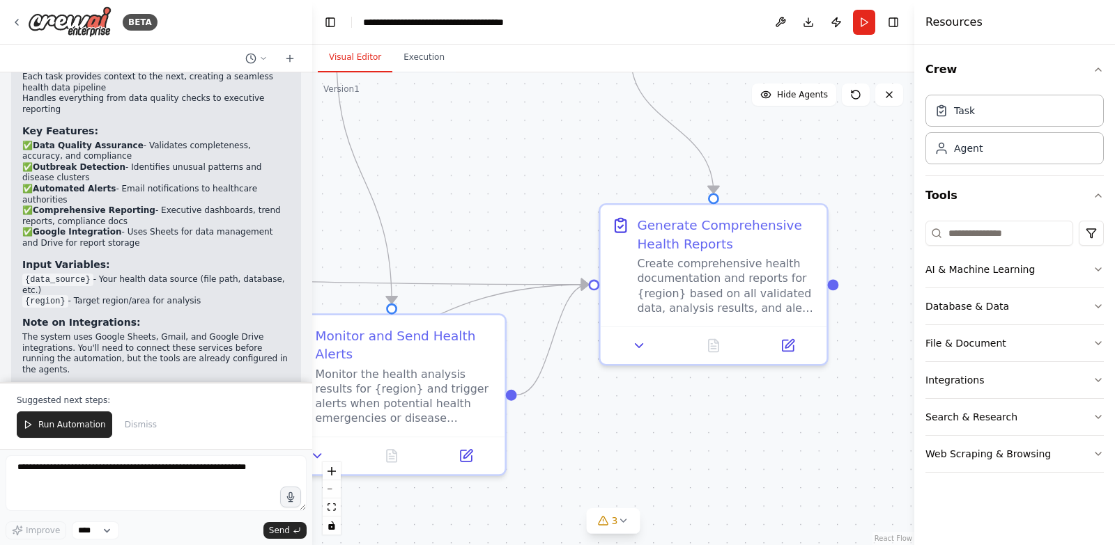
drag, startPoint x: 731, startPoint y: 395, endPoint x: 778, endPoint y: 479, distance: 96.3
click at [779, 480] on div ".deletable-edge-delete-btn { width: 20px; height: 20px; border: 0px solid #ffff…" at bounding box center [613, 308] width 602 height 473
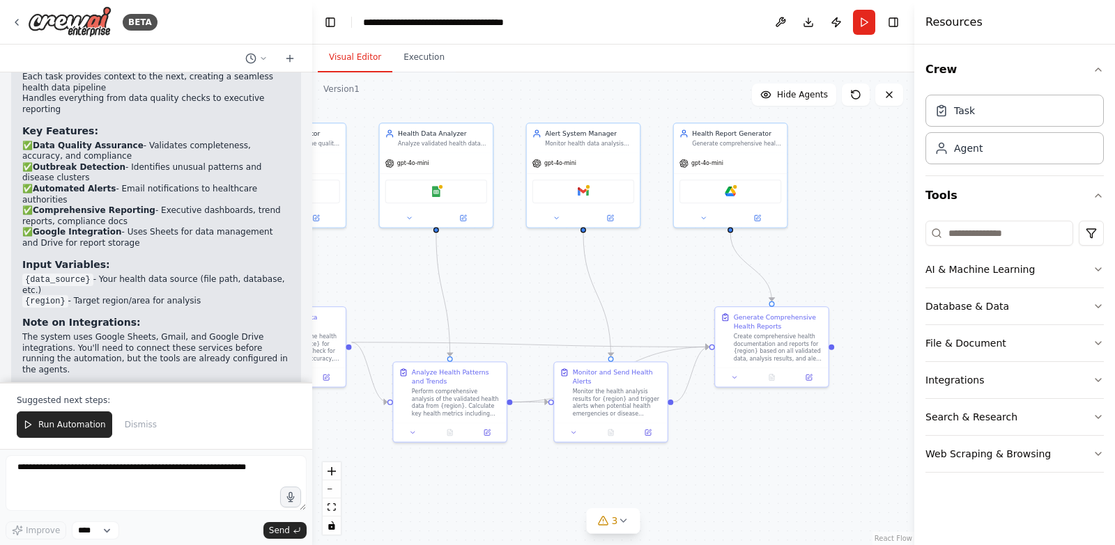
drag, startPoint x: 680, startPoint y: 367, endPoint x: 683, endPoint y: 300, distance: 67.0
click at [683, 300] on div ".deletable-edge-delete-btn { width: 20px; height: 20px; border: 0px solid #ffff…" at bounding box center [613, 308] width 602 height 473
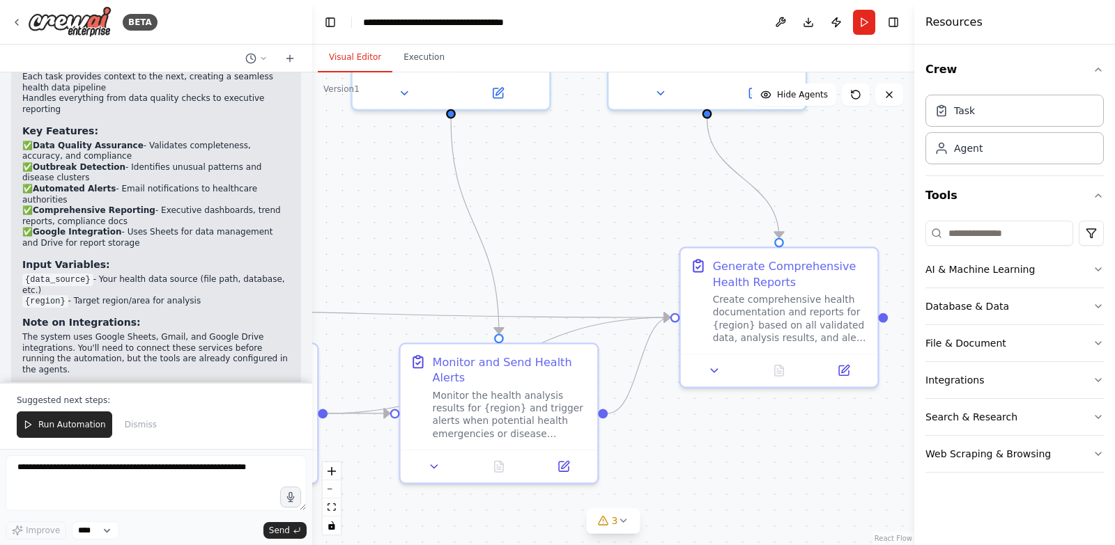
drag, startPoint x: 636, startPoint y: 302, endPoint x: 506, endPoint y: 284, distance: 131.4
click at [506, 284] on div ".deletable-edge-delete-btn { width: 20px; height: 20px; border: 0px solid #ffff…" at bounding box center [613, 308] width 602 height 473
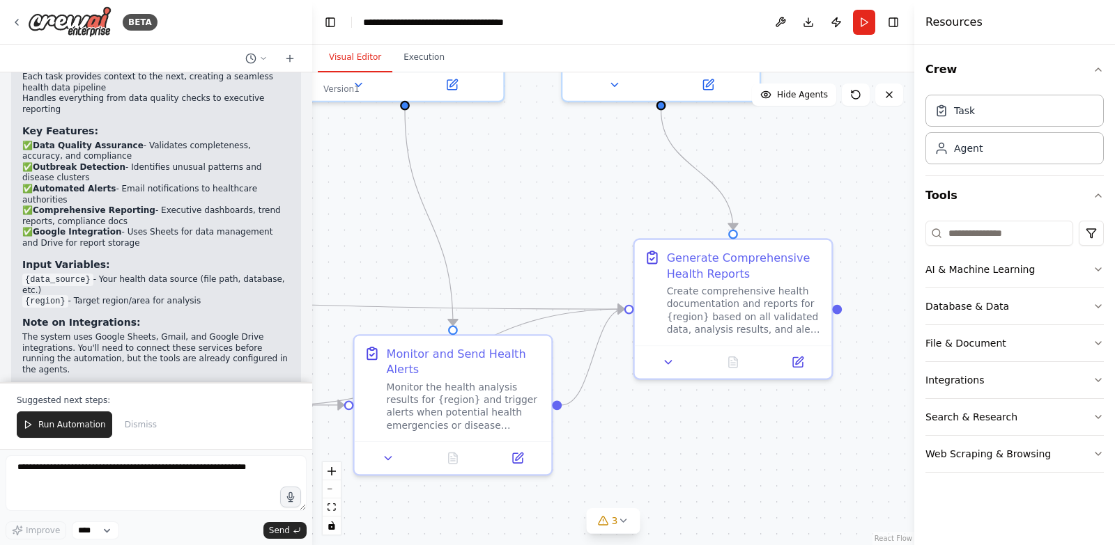
drag, startPoint x: 715, startPoint y: 431, endPoint x: 832, endPoint y: 421, distance: 118.1
click at [829, 424] on div ".deletable-edge-delete-btn { width: 20px; height: 20px; border: 0px solid #ffff…" at bounding box center [613, 308] width 602 height 473
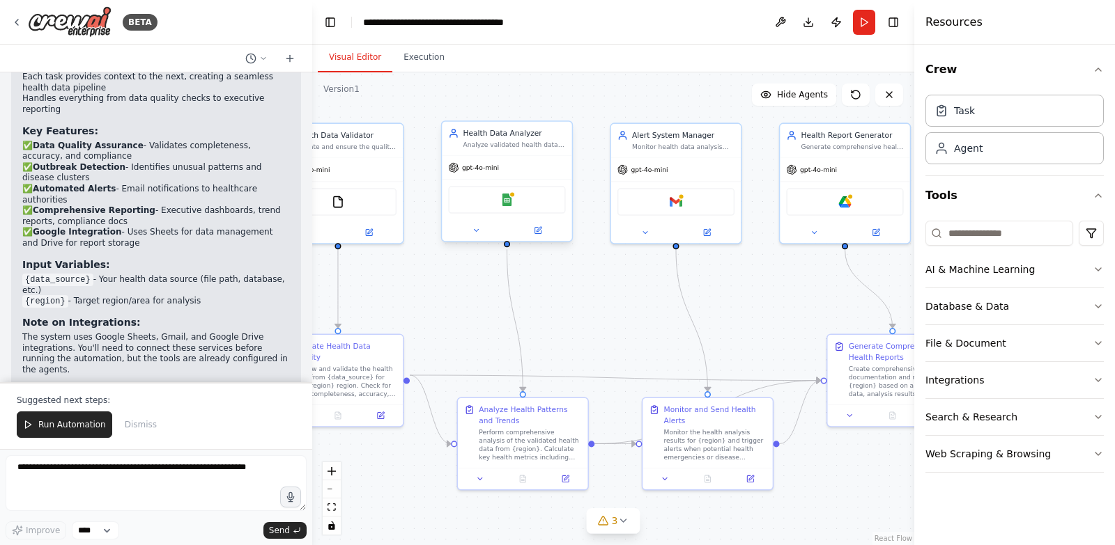
click at [523, 187] on div "Google Sheets" at bounding box center [506, 199] width 117 height 27
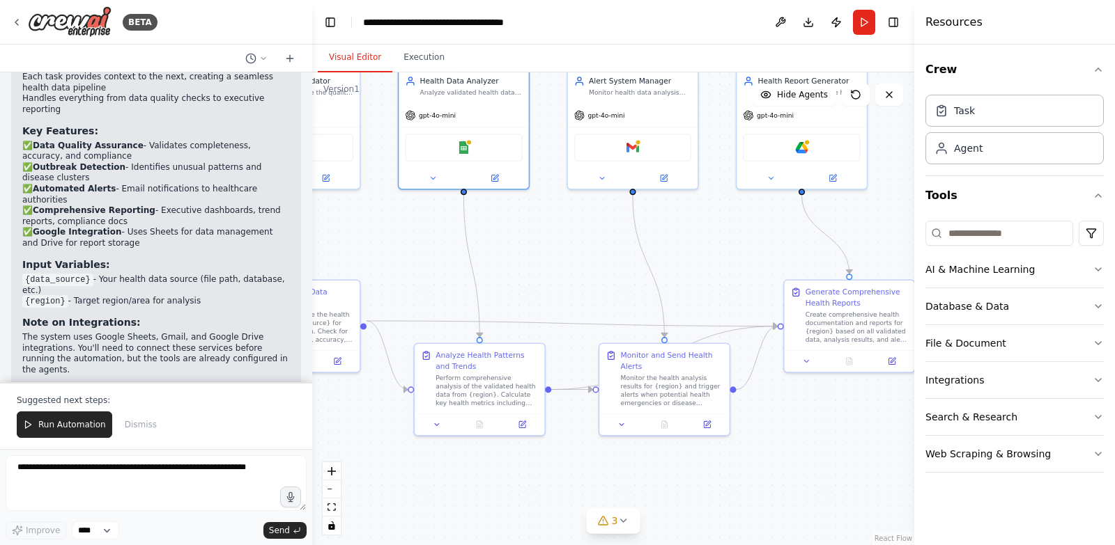
drag, startPoint x: 613, startPoint y: 318, endPoint x: 558, endPoint y: 245, distance: 91.5
click at [558, 245] on div ".deletable-edge-delete-btn { width: 20px; height: 20px; border: 0px solid #ffff…" at bounding box center [613, 308] width 602 height 473
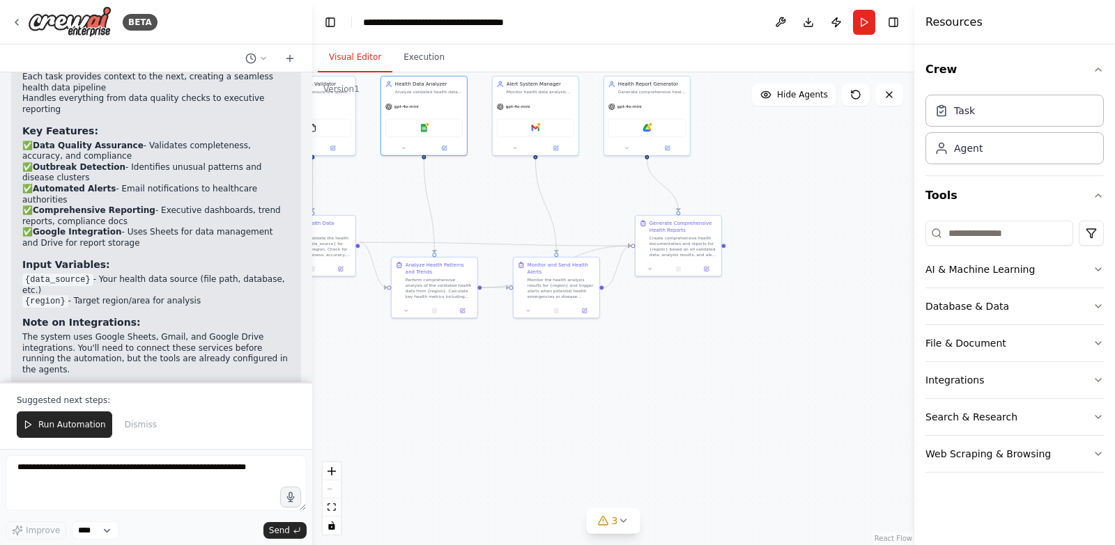
drag, startPoint x: 738, startPoint y: 386, endPoint x: 674, endPoint y: 344, distance: 77.1
click at [674, 344] on div ".deletable-edge-delete-btn { width: 20px; height: 20px; border: 0px solid #ffff…" at bounding box center [613, 308] width 602 height 473
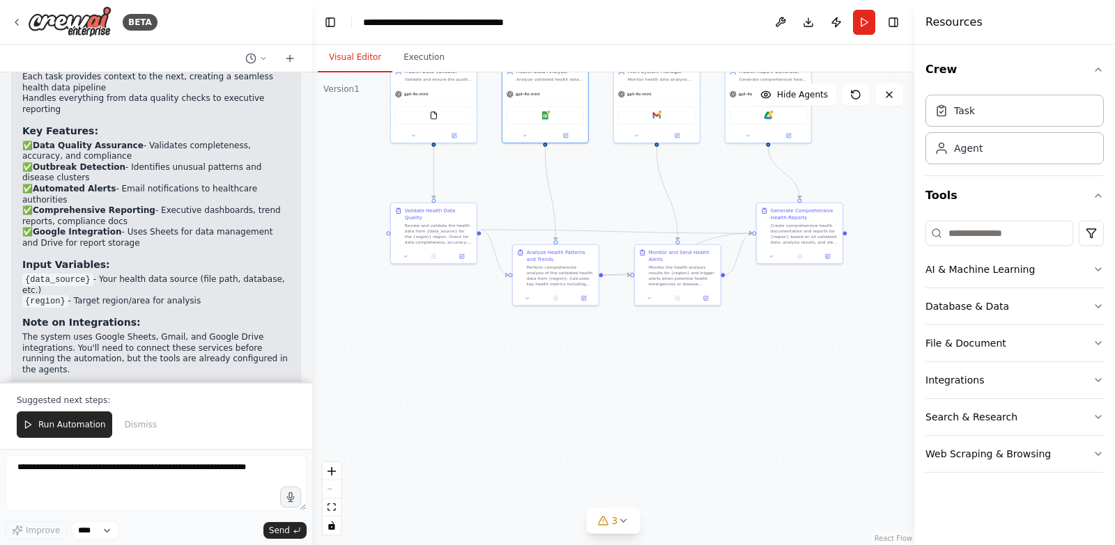
drag, startPoint x: 638, startPoint y: 380, endPoint x: 783, endPoint y: 368, distance: 145.4
click at [783, 368] on div ".deletable-edge-delete-btn { width: 20px; height: 20px; border: 0px solid #ffff…" at bounding box center [613, 308] width 602 height 473
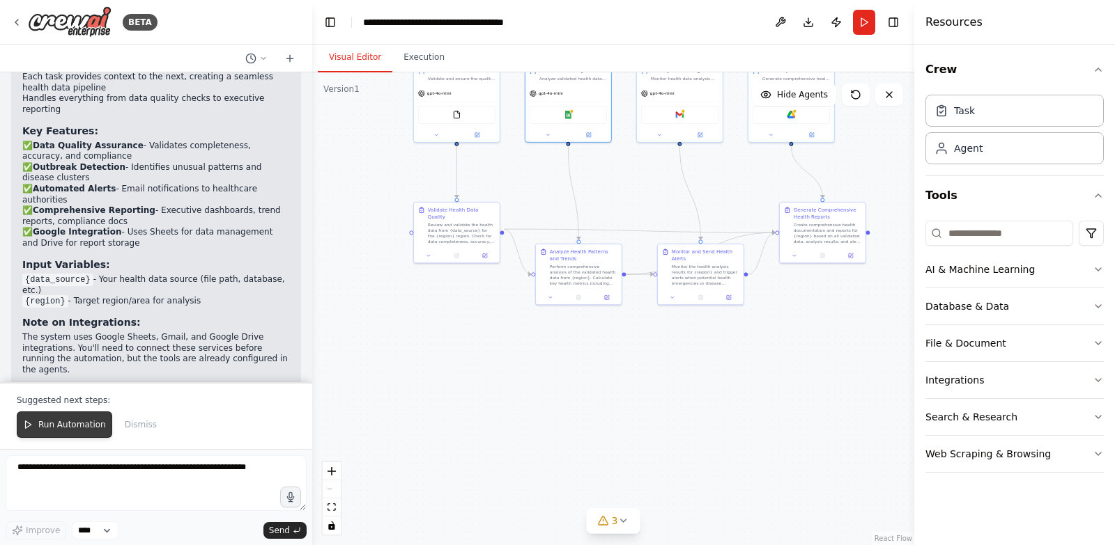
click at [31, 426] on icon at bounding box center [28, 425] width 10 height 10
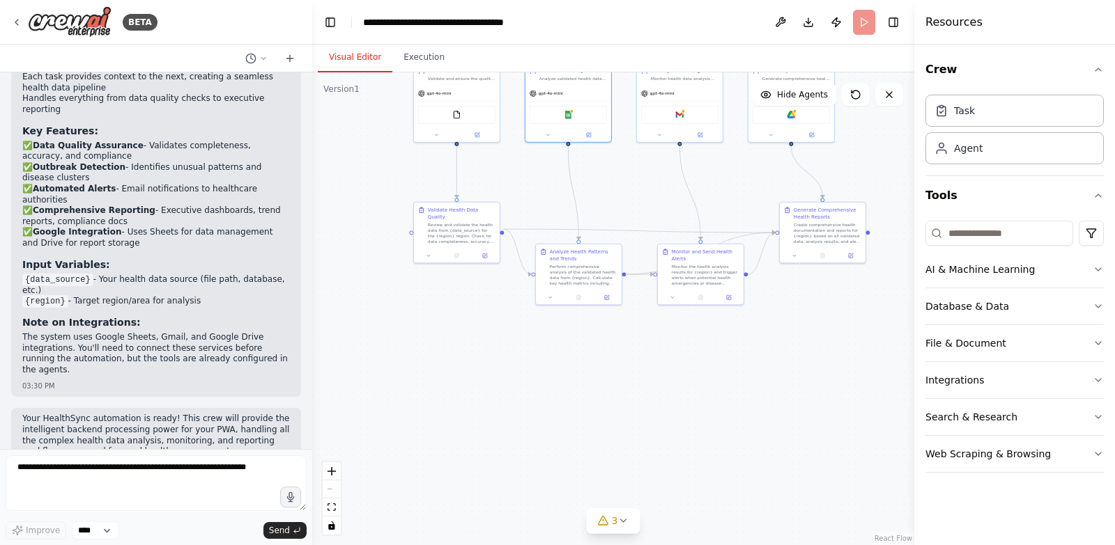
scroll to position [2324, 0]
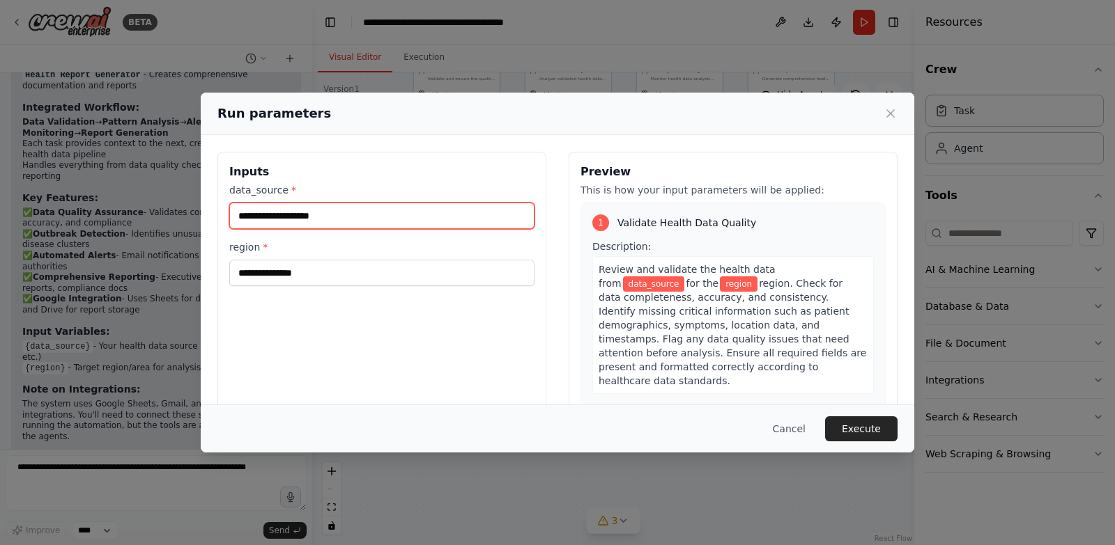
click at [378, 219] on input "data_source *" at bounding box center [381, 216] width 305 height 26
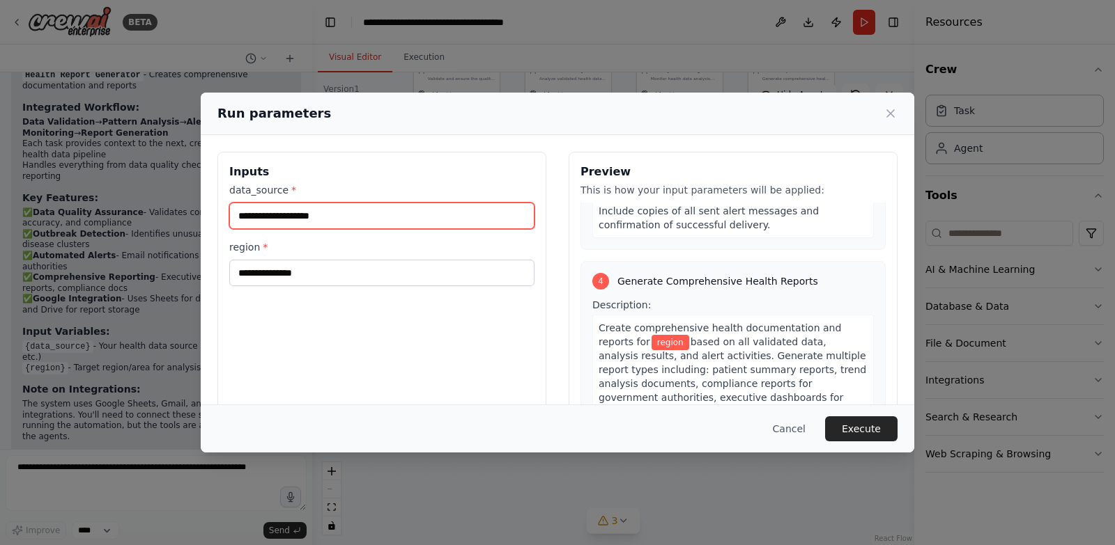
scroll to position [953, 0]
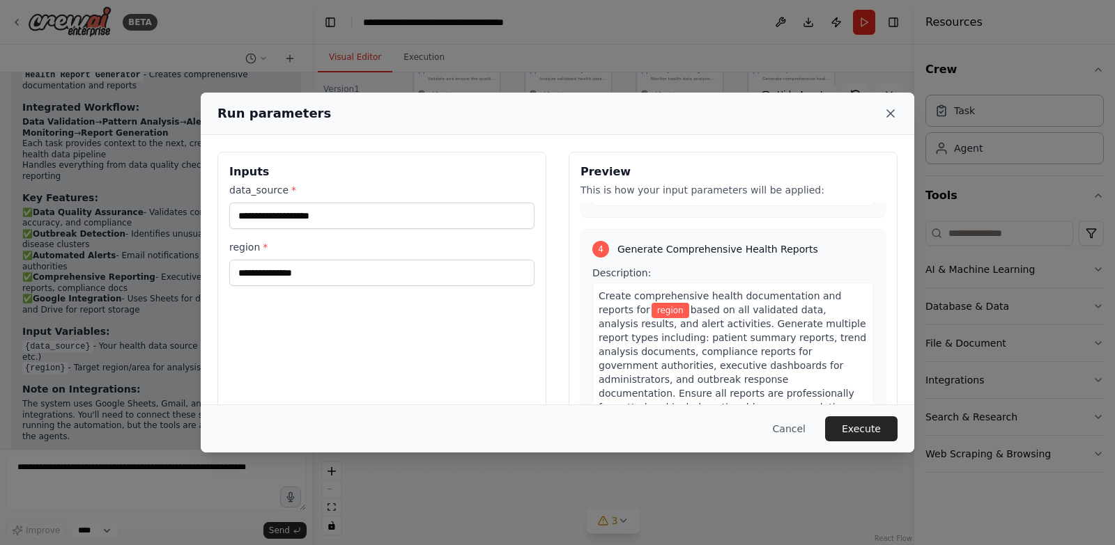
click at [884, 118] on icon at bounding box center [890, 114] width 14 height 14
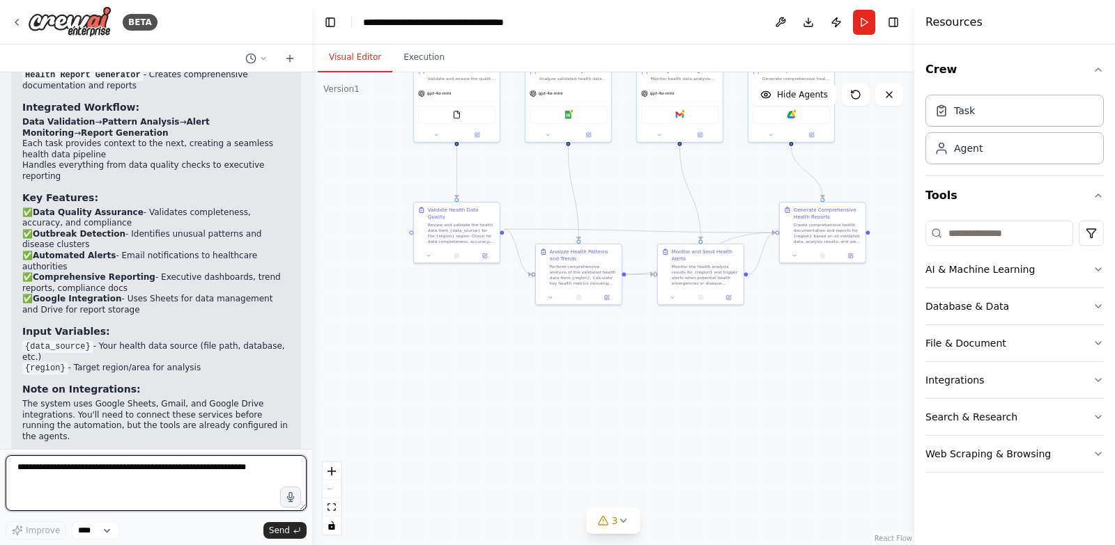
click at [155, 479] on textarea at bounding box center [156, 484] width 301 height 56
type textarea "*"
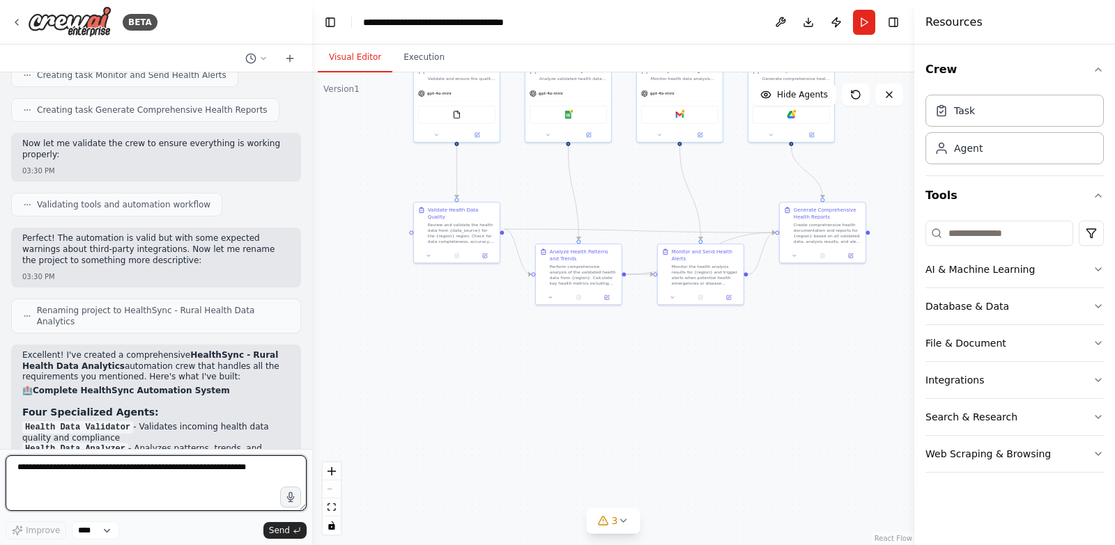
scroll to position [2324, 0]
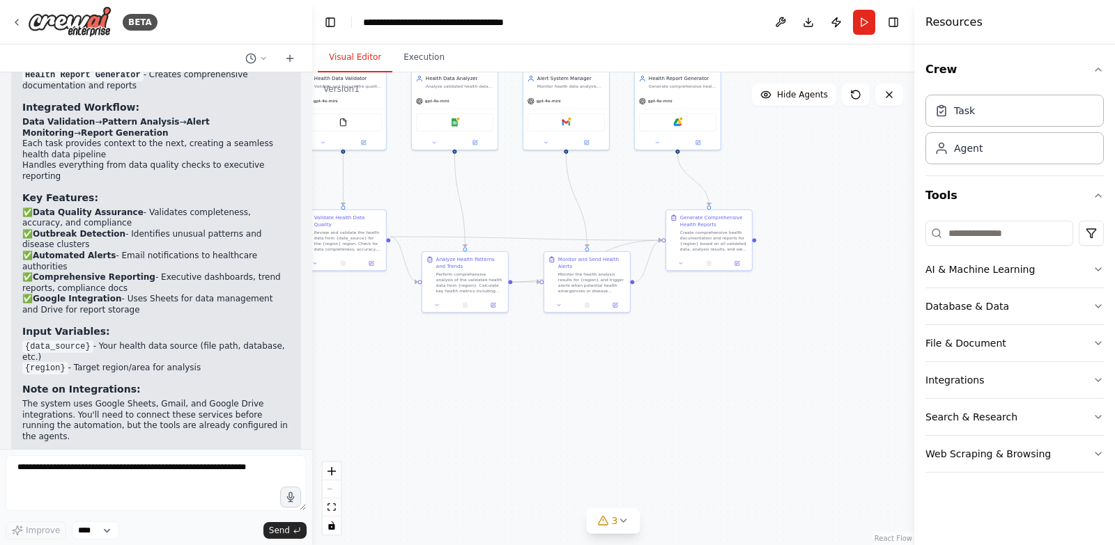
drag, startPoint x: 779, startPoint y: 401, endPoint x: 672, endPoint y: 404, distance: 108.0
click at [672, 404] on div ".deletable-edge-delete-btn { width: 20px; height: 20px; border: 0px solid #ffff…" at bounding box center [613, 308] width 602 height 473
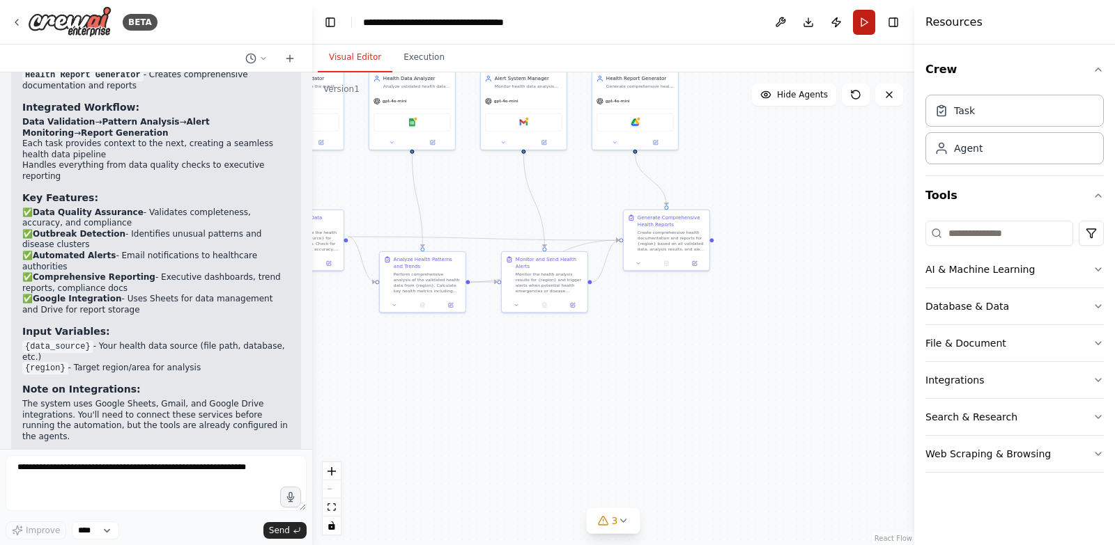
click at [864, 31] on button "Run" at bounding box center [864, 22] width 22 height 25
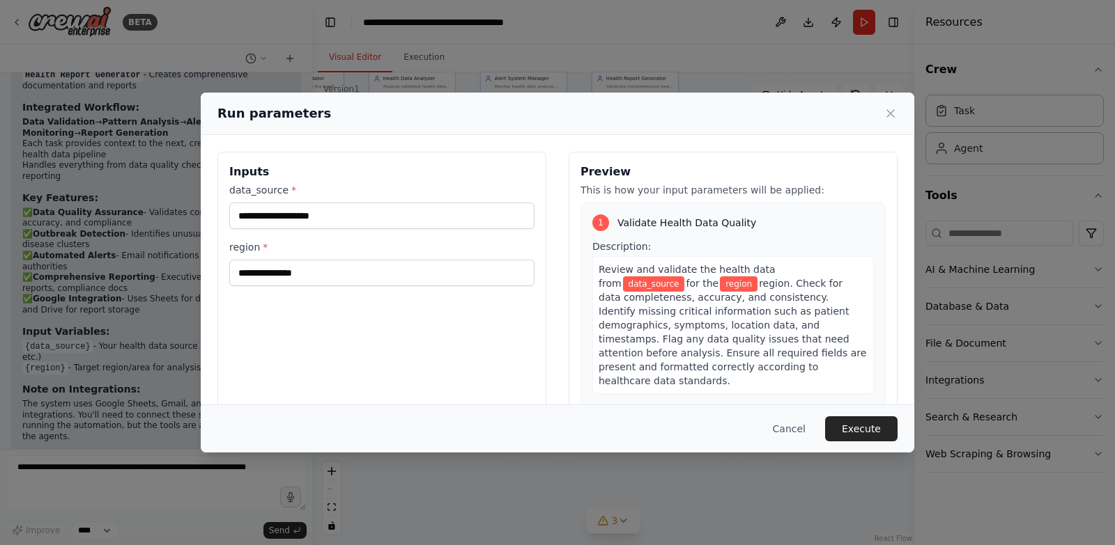
click at [865, 26] on div "Run parameters Inputs data_source * region * Preview This is how your input par…" at bounding box center [557, 272] width 1115 height 545
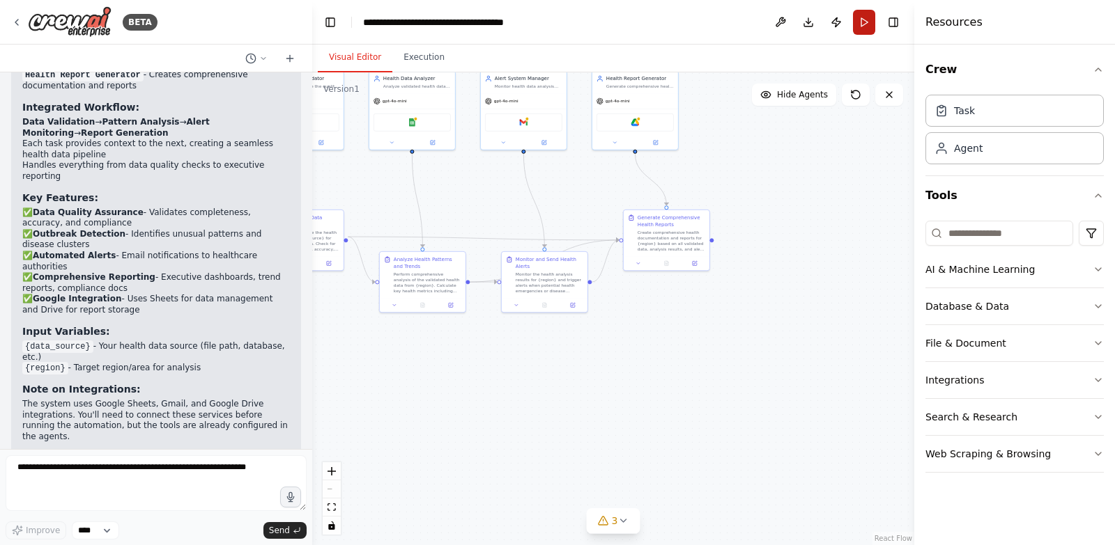
click at [864, 23] on button "Run" at bounding box center [864, 22] width 22 height 25
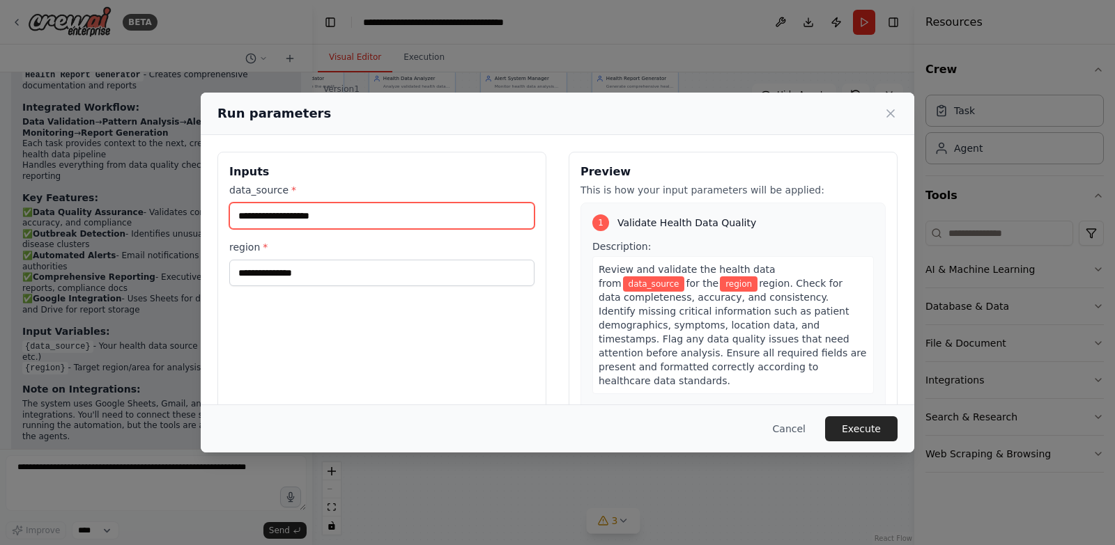
click at [347, 212] on input "data_source *" at bounding box center [381, 216] width 305 height 26
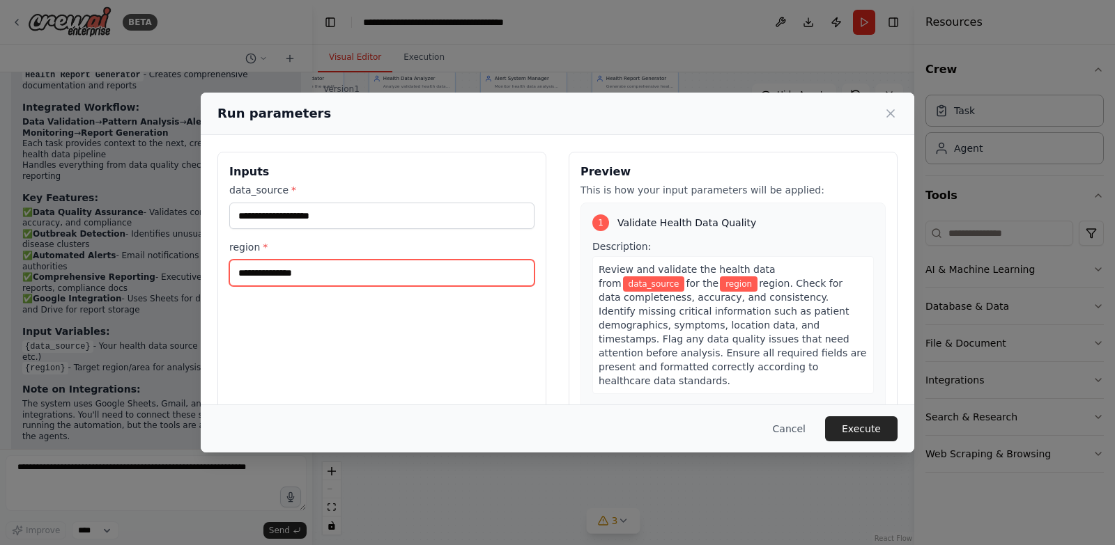
click at [314, 276] on input "region *" at bounding box center [381, 273] width 305 height 26
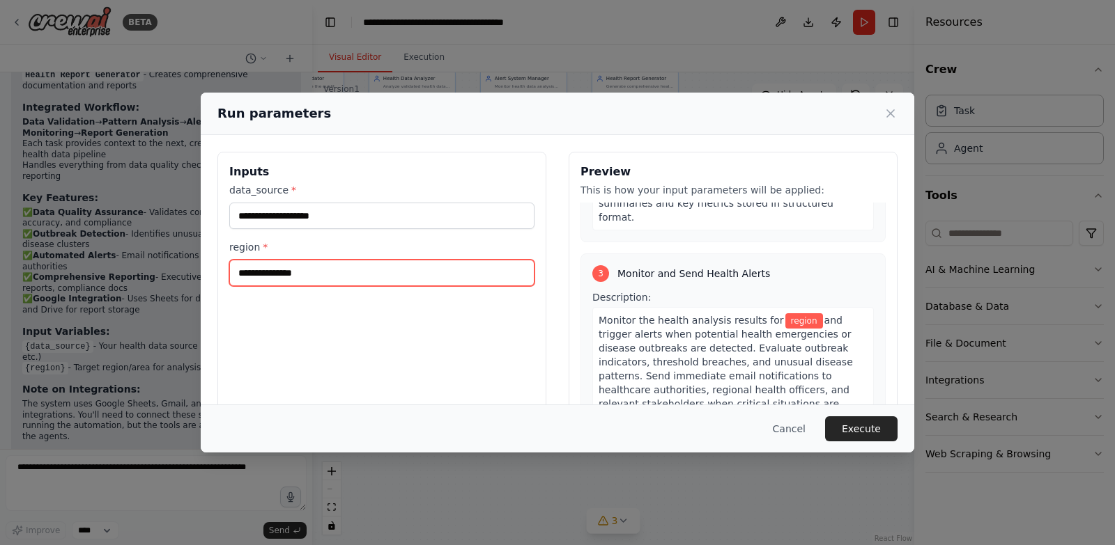
scroll to position [766, 0]
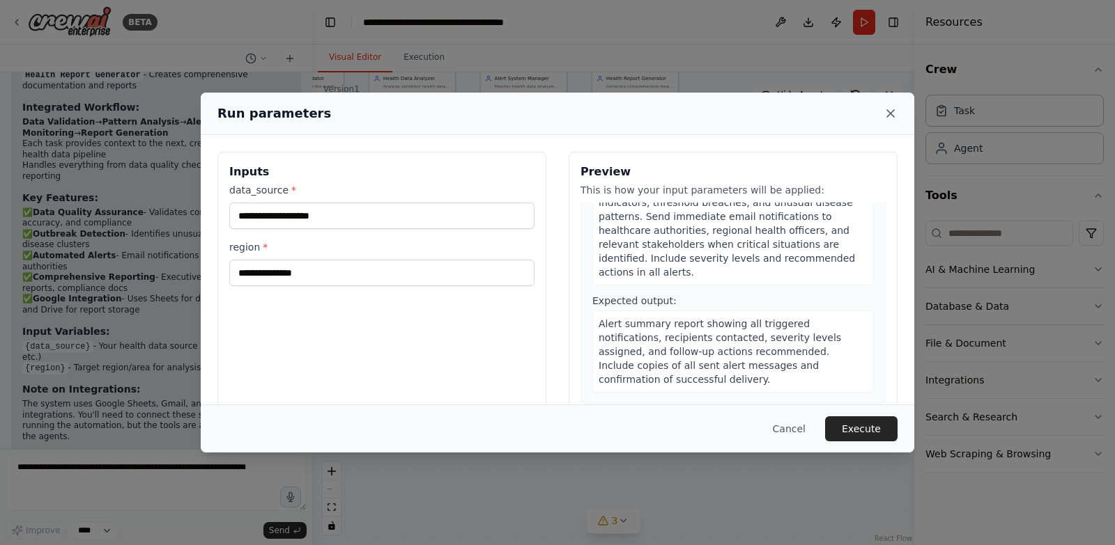
click at [887, 112] on icon at bounding box center [890, 114] width 14 height 14
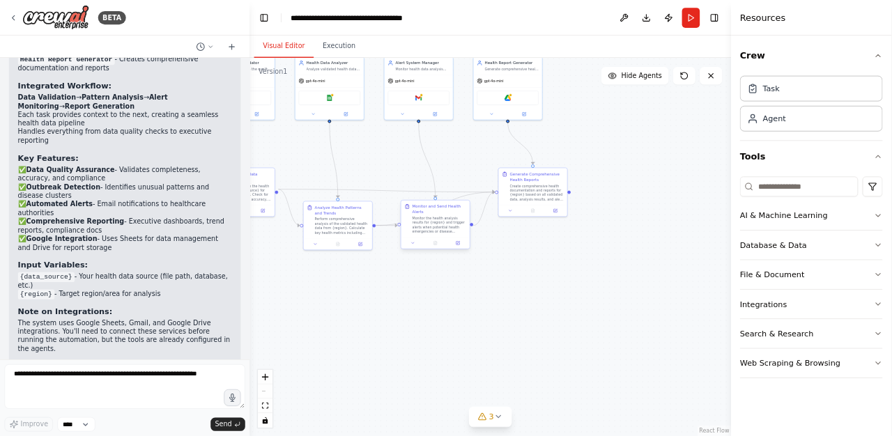
scroll to position [2324, 0]
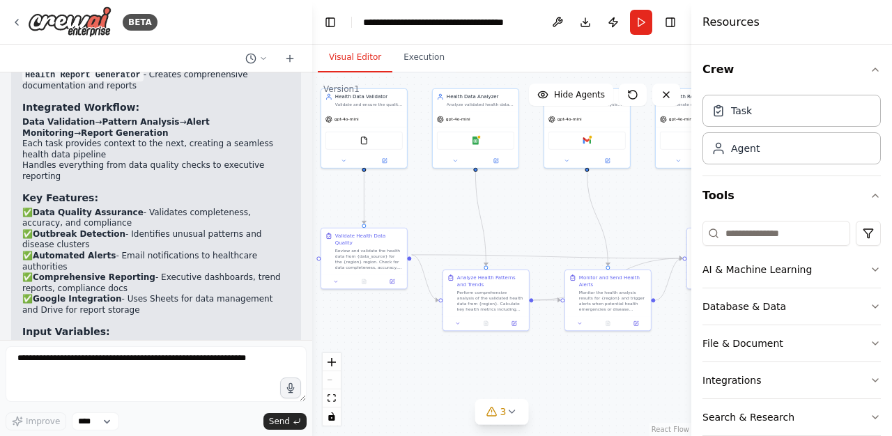
drag, startPoint x: 485, startPoint y: 189, endPoint x: 548, endPoint y: 207, distance: 65.9
click at [548, 207] on div ".deletable-edge-delete-btn { width: 20px; height: 20px; border: 0px solid #ffff…" at bounding box center [501, 254] width 379 height 364
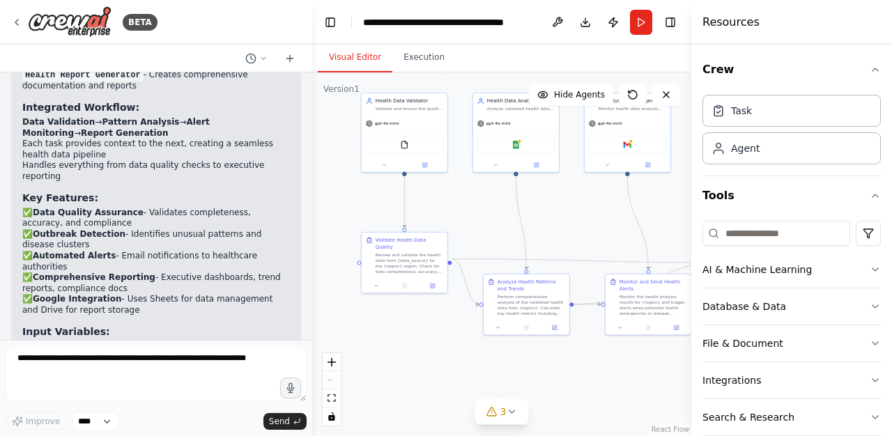
drag, startPoint x: 543, startPoint y: 220, endPoint x: 584, endPoint y: 224, distance: 40.6
click at [584, 224] on div ".deletable-edge-delete-btn { width: 20px; height: 20px; border: 0px solid #ffff…" at bounding box center [501, 254] width 379 height 364
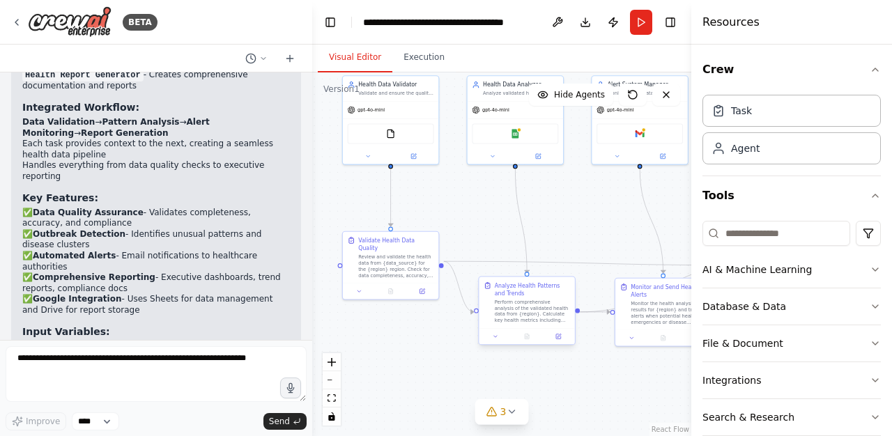
drag, startPoint x: 445, startPoint y: 199, endPoint x: 493, endPoint y: 279, distance: 93.4
click at [493, 279] on div ".deletable-edge-delete-btn { width: 20px; height: 20px; border: 0px solid #ffff…" at bounding box center [501, 254] width 379 height 364
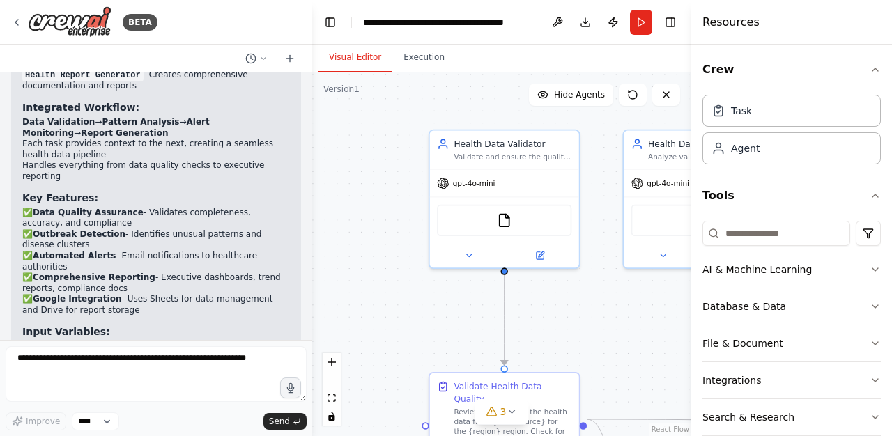
drag, startPoint x: 416, startPoint y: 189, endPoint x: 529, endPoint y: 329, distance: 179.7
click at [529, 323] on div ".deletable-edge-delete-btn { width: 20px; height: 20px; border: 0px solid #ffff…" at bounding box center [501, 254] width 379 height 364
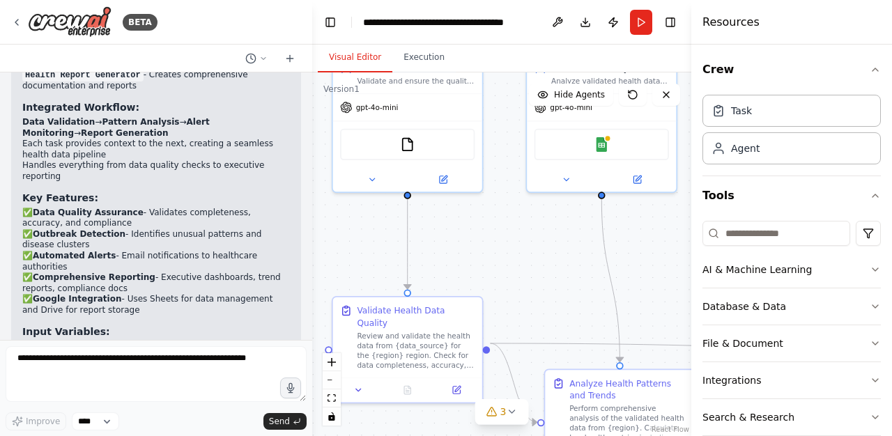
drag, startPoint x: 548, startPoint y: 339, endPoint x: 476, endPoint y: 256, distance: 109.1
click at [476, 256] on div ".deletable-edge-delete-btn { width: 20px; height: 20px; border: 0px solid #ffff…" at bounding box center [501, 254] width 379 height 364
click at [632, 29] on button "Run" at bounding box center [641, 22] width 22 height 25
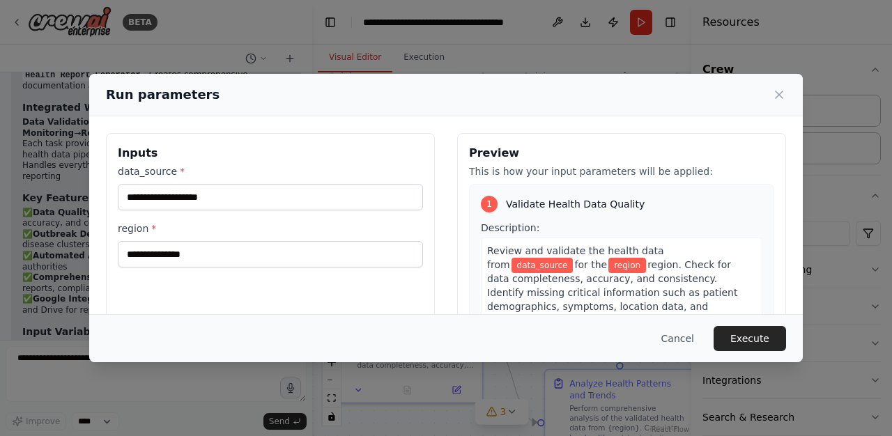
click at [532, 245] on span "Review and validate the health data from" at bounding box center [575, 257] width 177 height 25
click at [774, 96] on icon at bounding box center [779, 95] width 14 height 14
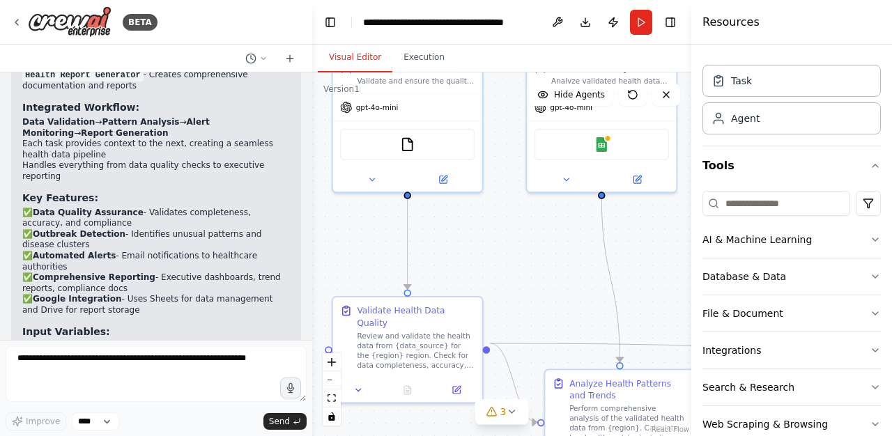
scroll to position [57, 0]
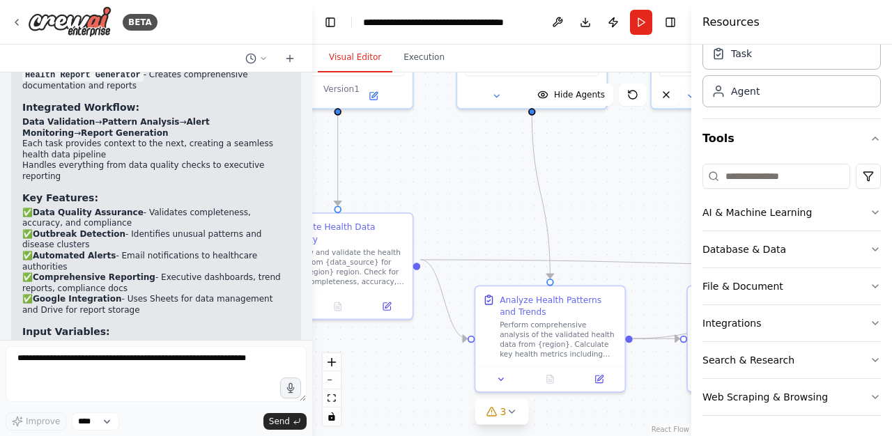
drag, startPoint x: 490, startPoint y: 255, endPoint x: 321, endPoint y: 87, distance: 238.4
click at [323, 92] on div "Version 1 Show Tools Hide Agents .deletable-edge-delete-btn { width: 20px; heig…" at bounding box center [501, 254] width 379 height 364
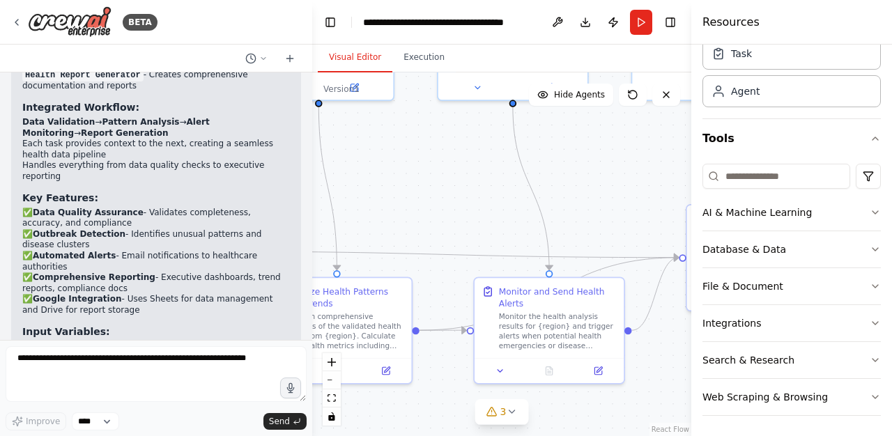
drag, startPoint x: 571, startPoint y: 128, endPoint x: 400, endPoint y: 256, distance: 214.0
click at [394, 259] on div ".deletable-edge-delete-btn { width: 20px; height: 20px; border: 0px solid #ffff…" at bounding box center [501, 254] width 379 height 364
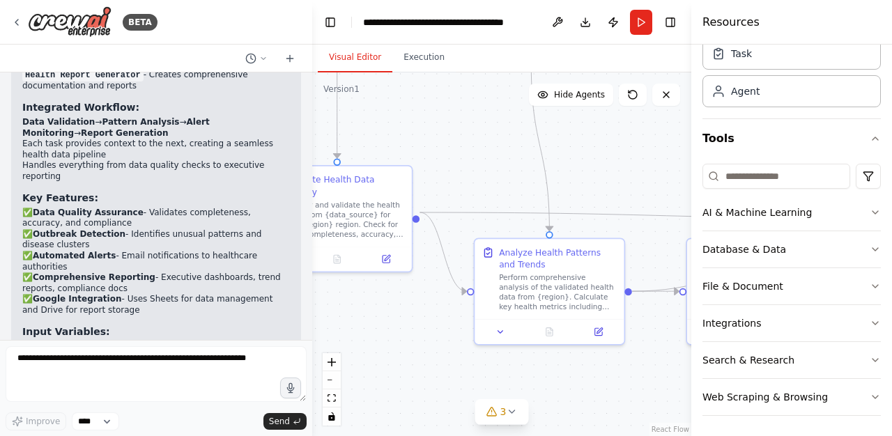
drag, startPoint x: 567, startPoint y: 188, endPoint x: 835, endPoint y: 114, distance: 277.7
click at [839, 111] on div "BETA Build a Progressive Web App (PWA) called "HealthSync" for rural health dat…" at bounding box center [446, 218] width 892 height 436
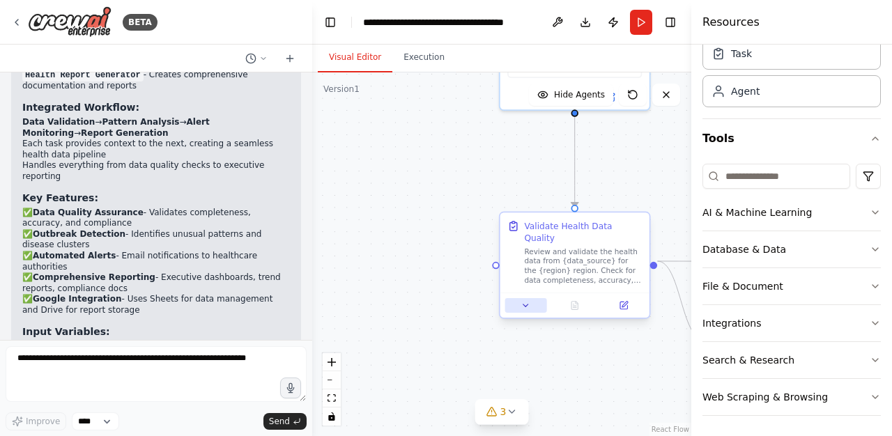
drag, startPoint x: 435, startPoint y: 260, endPoint x: 523, endPoint y: 300, distance: 96.3
click at [627, 326] on div ".deletable-edge-delete-btn { width: 20px; height: 20px; border: 0px solid #ffff…" at bounding box center [501, 254] width 379 height 364
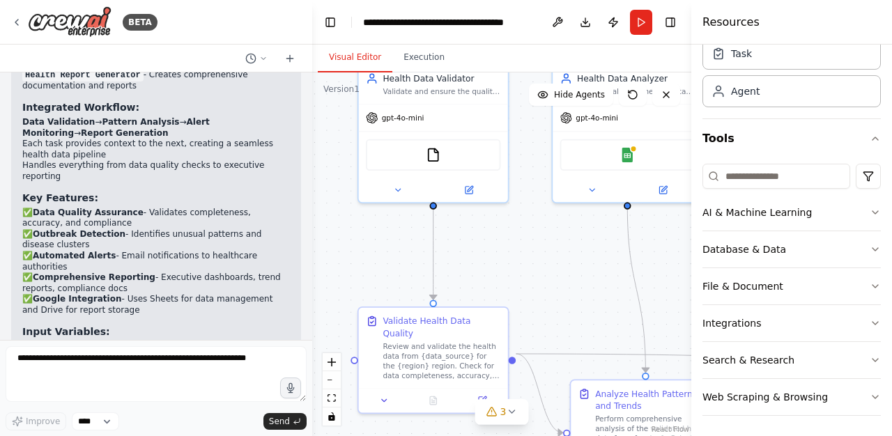
drag, startPoint x: 456, startPoint y: 146, endPoint x: 264, endPoint y: 265, distance: 225.8
click at [264, 265] on div "BETA Build a Progressive Web App (PWA) called "HealthSync" for rural health dat…" at bounding box center [446, 218] width 892 height 436
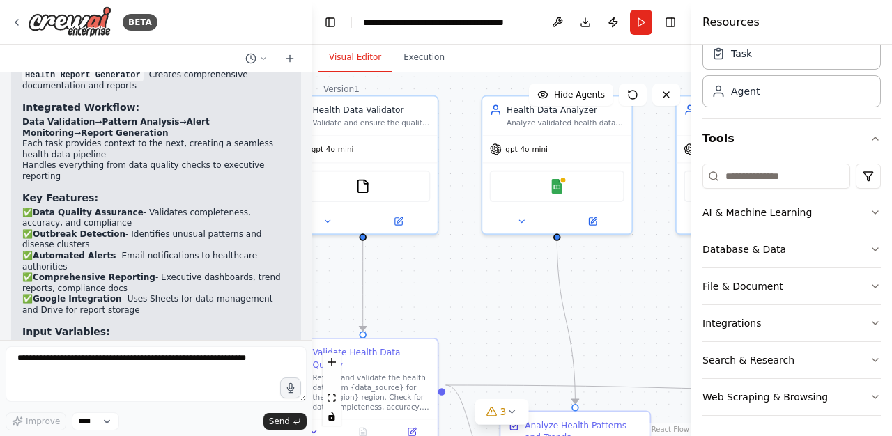
drag, startPoint x: 637, startPoint y: 15, endPoint x: 625, endPoint y: 20, distance: 13.5
click at [627, 20] on header "**********" at bounding box center [501, 22] width 379 height 45
click at [635, 20] on button "Run" at bounding box center [641, 22] width 22 height 25
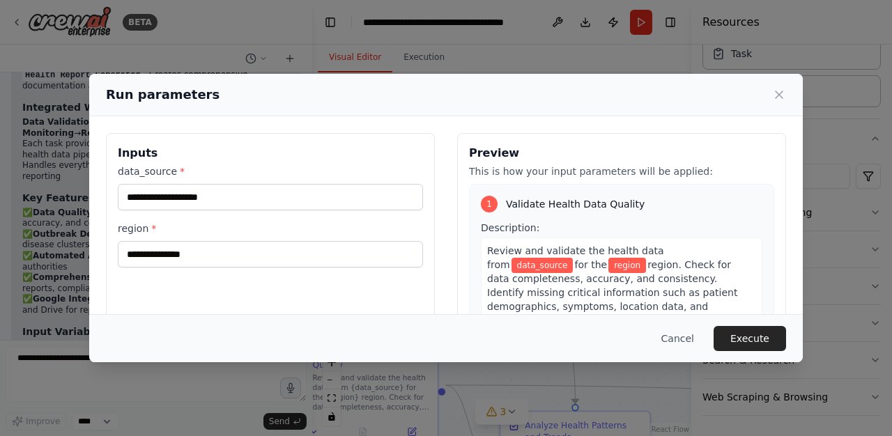
click at [766, 95] on div "Run parameters" at bounding box center [446, 95] width 680 height 20
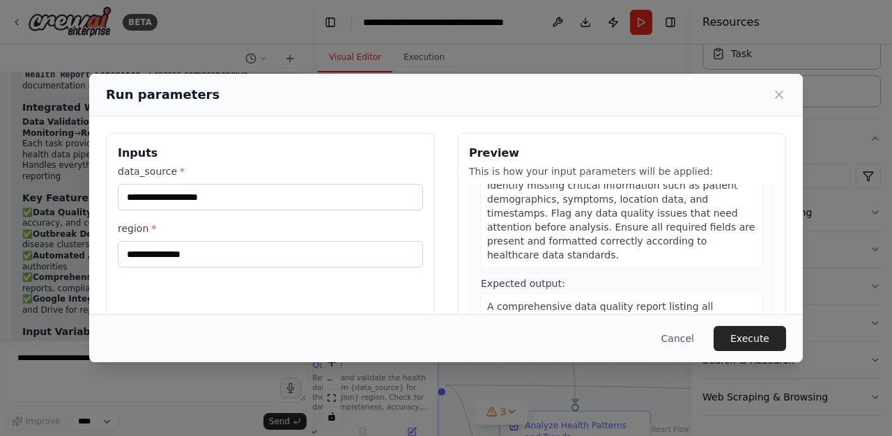
scroll to position [56, 0]
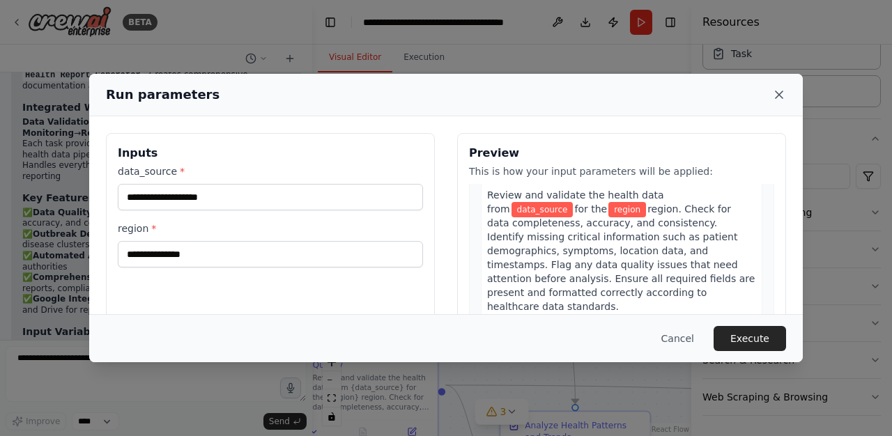
click at [777, 91] on icon at bounding box center [779, 95] width 14 height 14
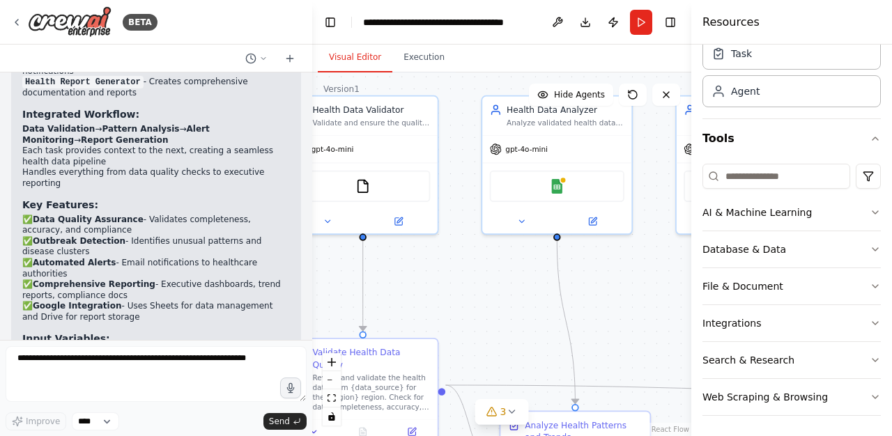
scroll to position [2429, 0]
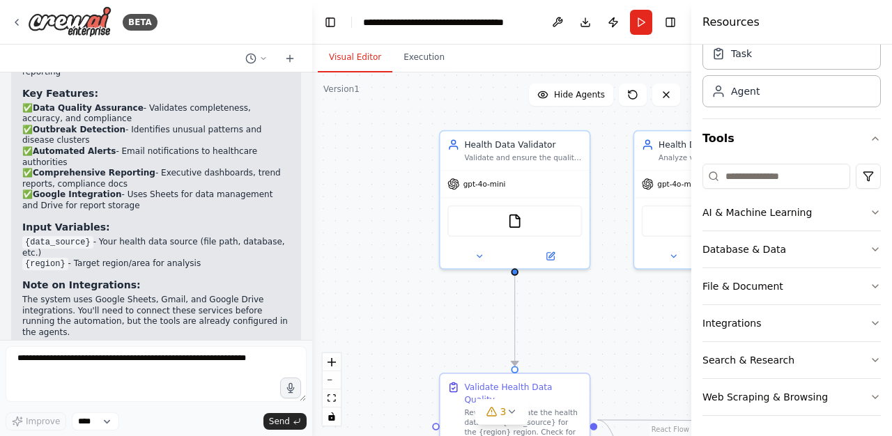
drag, startPoint x: 506, startPoint y: 315, endPoint x: 658, endPoint y: 350, distance: 155.8
click at [658, 350] on div ".deletable-edge-delete-btn { width: 20px; height: 20px; border: 0px solid #ffff…" at bounding box center [501, 254] width 379 height 364
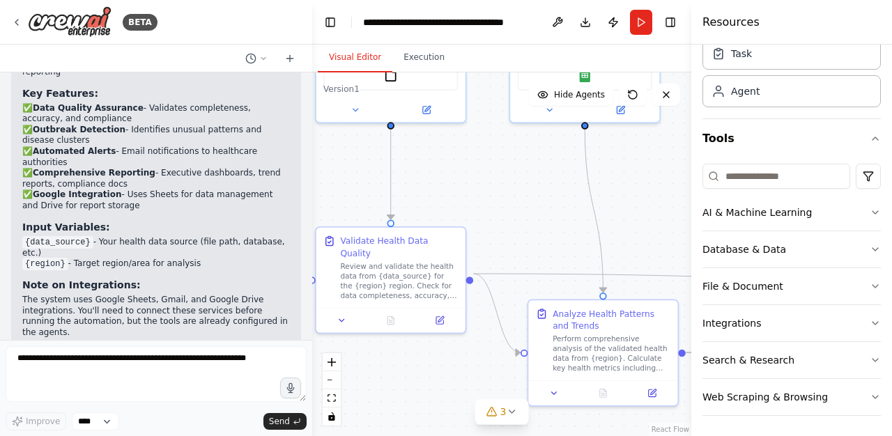
drag, startPoint x: 602, startPoint y: 300, endPoint x: 478, endPoint y: 153, distance: 191.8
click at [478, 153] on div ".deletable-edge-delete-btn { width: 20px; height: 20px; border: 0px solid #ffff…" at bounding box center [501, 254] width 379 height 364
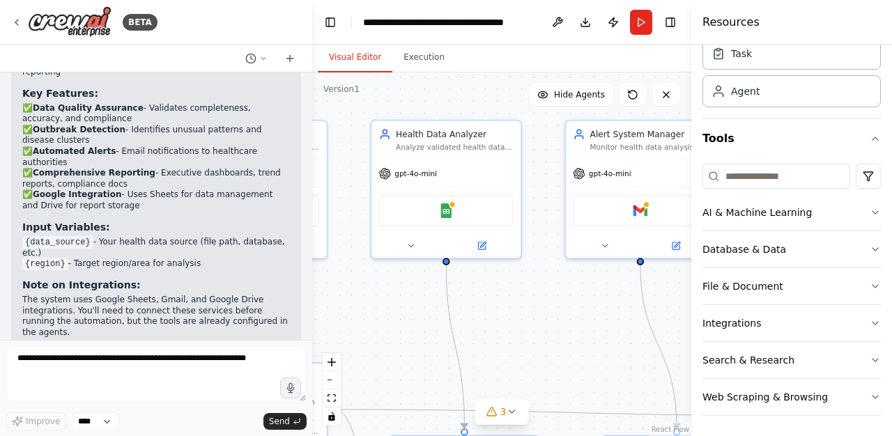
drag, startPoint x: 546, startPoint y: 228, endPoint x: 412, endPoint y: 359, distance: 187.2
click at [410, 364] on div ".deletable-edge-delete-btn { width: 20px; height: 20px; border: 0px solid #ffff…" at bounding box center [501, 254] width 379 height 364
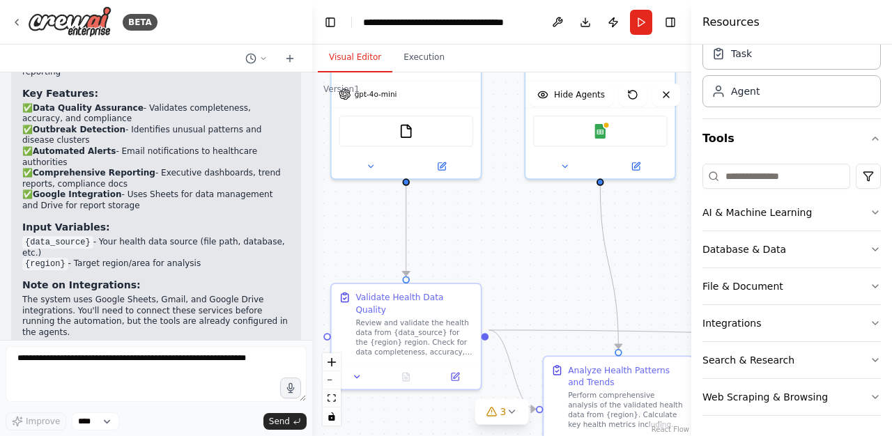
drag, startPoint x: 412, startPoint y: 307, endPoint x: 570, endPoint y: 208, distance: 186.3
click at [570, 208] on div ".deletable-edge-delete-btn { width: 20px; height: 20px; border: 0px solid #ffff…" at bounding box center [501, 254] width 379 height 364
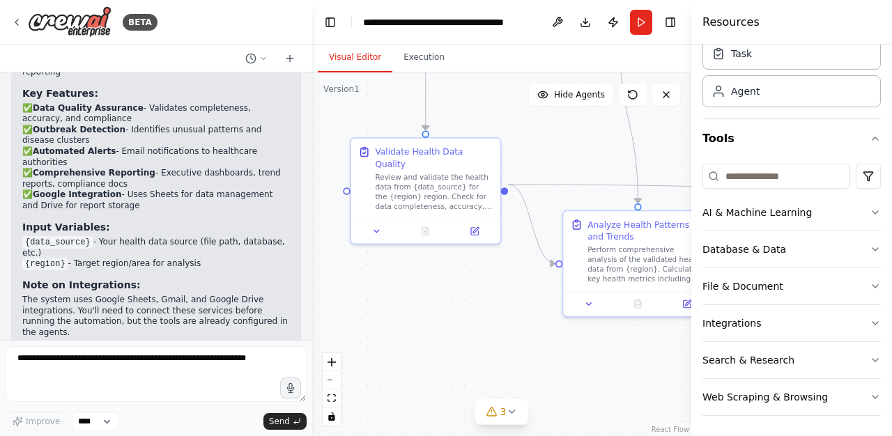
drag, startPoint x: 499, startPoint y: 262, endPoint x: 441, endPoint y: 167, distance: 111.3
click at [441, 167] on div ".deletable-edge-delete-btn { width: 20px; height: 20px; border: 0px solid #ffff…" at bounding box center [501, 254] width 379 height 364
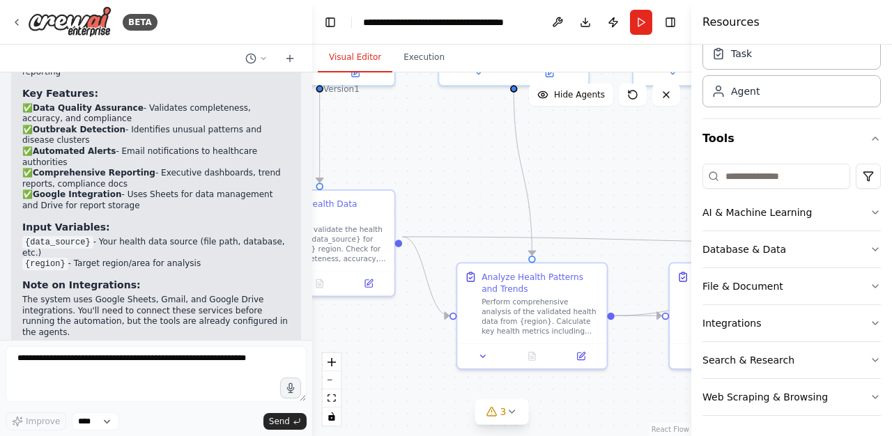
drag, startPoint x: 503, startPoint y: 158, endPoint x: 469, endPoint y: 183, distance: 41.9
click at [469, 183] on div ".deletable-edge-delete-btn { width: 20px; height: 20px; border: 0px solid #ffff…" at bounding box center [501, 254] width 379 height 364
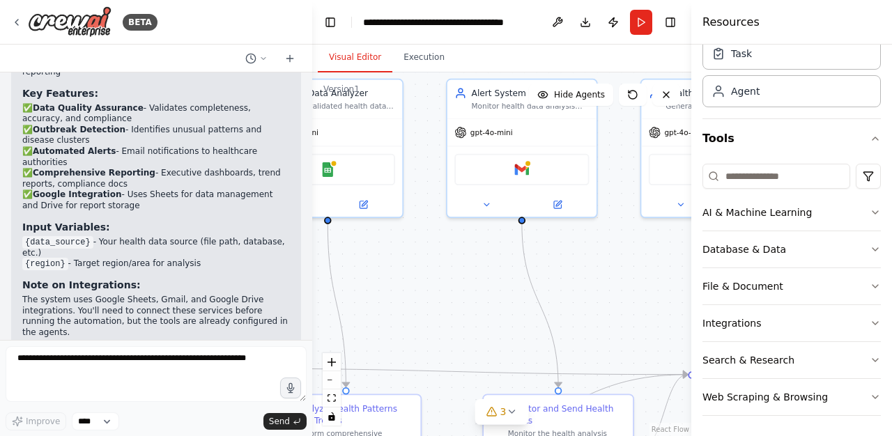
drag, startPoint x: 644, startPoint y: 156, endPoint x: 458, endPoint y: 288, distance: 227.9
click at [458, 288] on div ".deletable-edge-delete-btn { width: 20px; height: 20px; border: 0px solid #ffff…" at bounding box center [501, 254] width 379 height 364
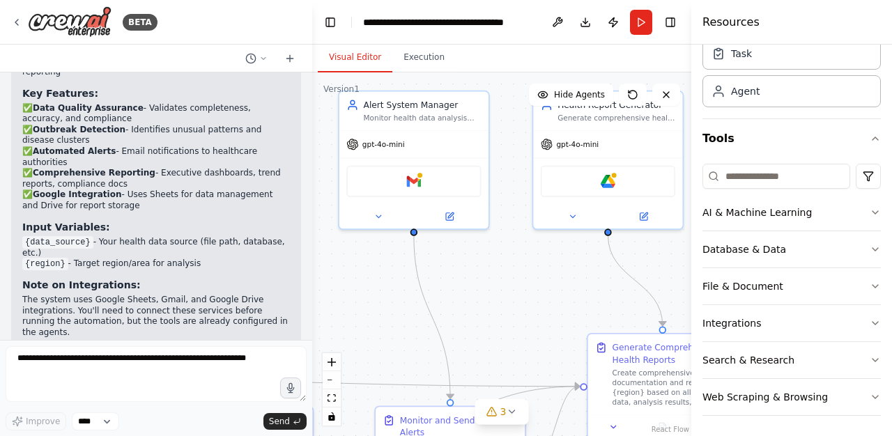
drag, startPoint x: 614, startPoint y: 238, endPoint x: 506, endPoint y: 250, distance: 108.6
click at [506, 250] on div ".deletable-edge-delete-btn { width: 20px; height: 20px; border: 0px solid #ffff…" at bounding box center [501, 254] width 379 height 364
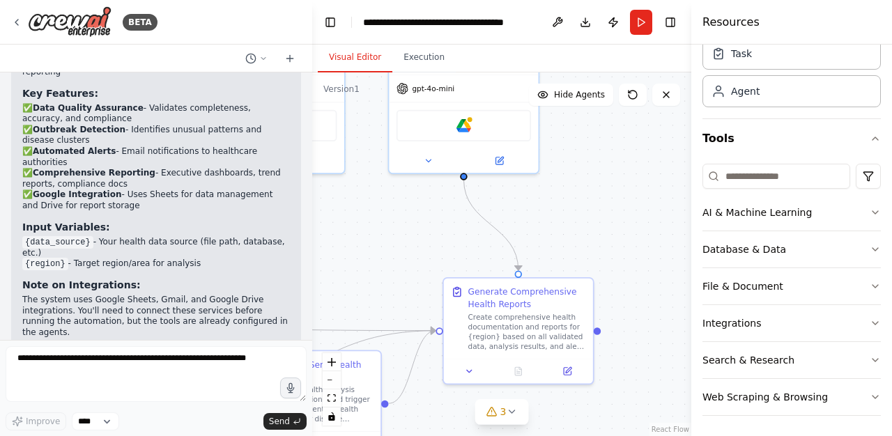
drag, startPoint x: 532, startPoint y: 283, endPoint x: 381, endPoint y: 215, distance: 165.9
click at [381, 215] on div ".deletable-edge-delete-btn { width: 20px; height: 20px; border: 0px solid #ffff…" at bounding box center [501, 254] width 379 height 364
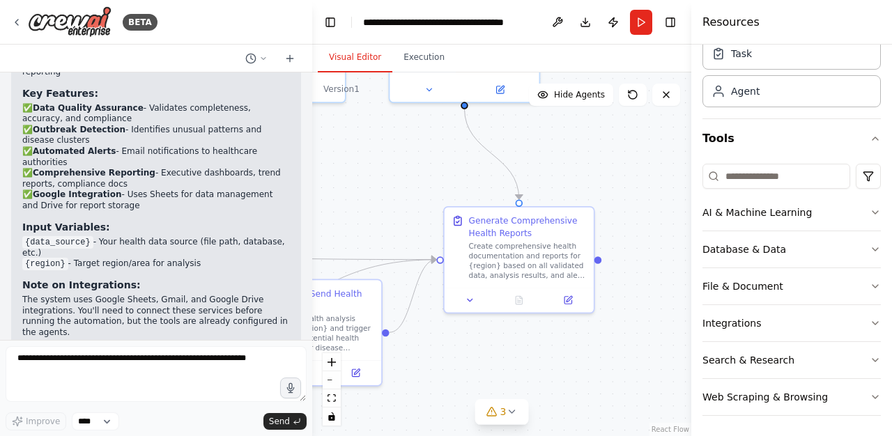
drag, startPoint x: 600, startPoint y: 206, endPoint x: 600, endPoint y: 134, distance: 71.8
click at [600, 134] on div ".deletable-edge-delete-btn { width: 20px; height: 20px; border: 0px solid #ffff…" at bounding box center [501, 254] width 379 height 364
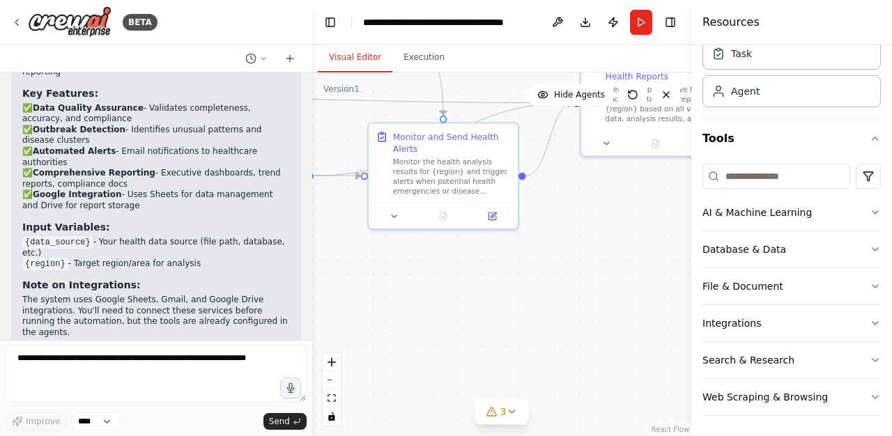
drag, startPoint x: 543, startPoint y: 389, endPoint x: 680, endPoint y: 234, distance: 206.3
click at [680, 234] on div ".deletable-edge-delete-btn { width: 20px; height: 20px; border: 0px solid #ffff…" at bounding box center [501, 254] width 379 height 364
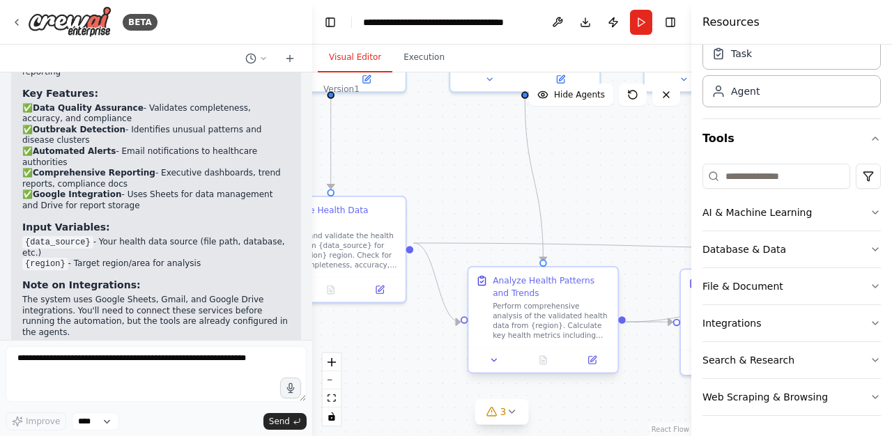
drag, startPoint x: 570, startPoint y: 319, endPoint x: 510, endPoint y: 320, distance: 60.6
click at [745, 419] on div "BETA Build a Progressive Web App (PWA) called "HealthSync" for rural health dat…" at bounding box center [446, 218] width 892 height 436
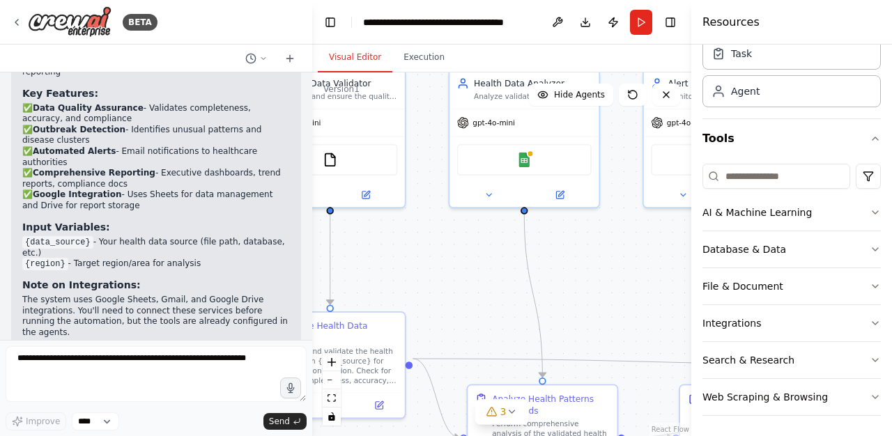
drag, startPoint x: 460, startPoint y: 128, endPoint x: 476, endPoint y: 294, distance: 166.6
click at [476, 294] on div ".deletable-edge-delete-btn { width: 20px; height: 20px; border: 0px solid #ffff…" at bounding box center [501, 254] width 379 height 364
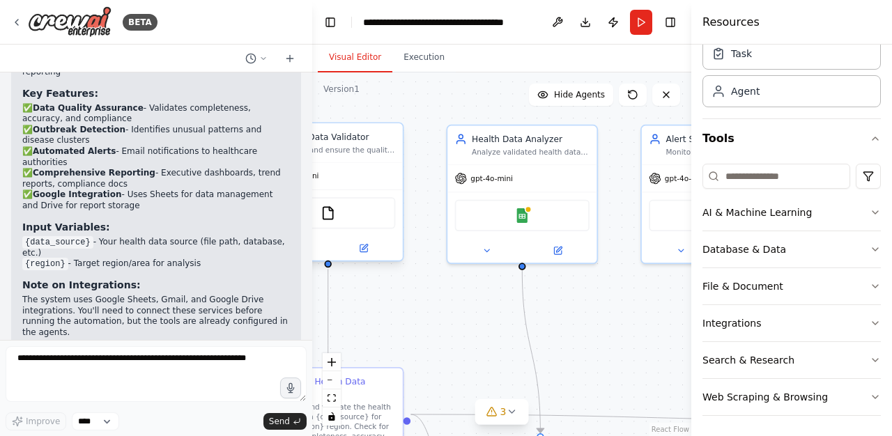
drag, startPoint x: 422, startPoint y: 306, endPoint x: 519, endPoint y: 205, distance: 140.4
click at [550, 250] on div ".deletable-edge-delete-btn { width: 20px; height: 20px; border: 0px solid #ffff…" at bounding box center [501, 254] width 379 height 364
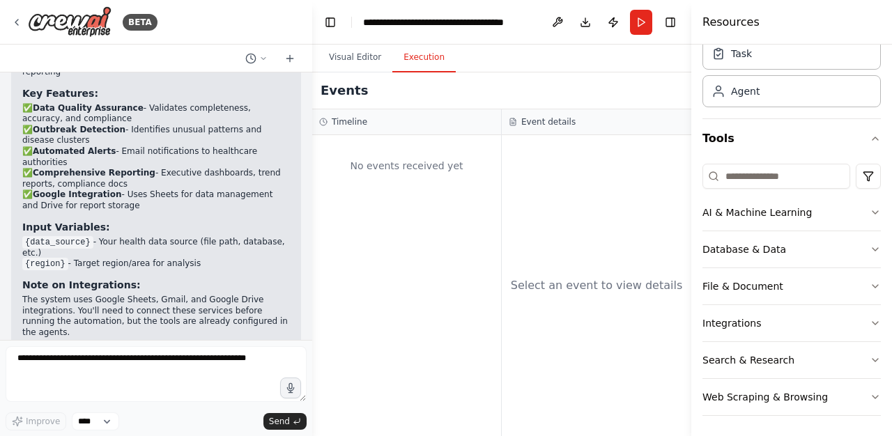
click at [420, 64] on button "Execution" at bounding box center [423, 57] width 63 height 29
click at [646, 19] on button "Run" at bounding box center [641, 22] width 22 height 25
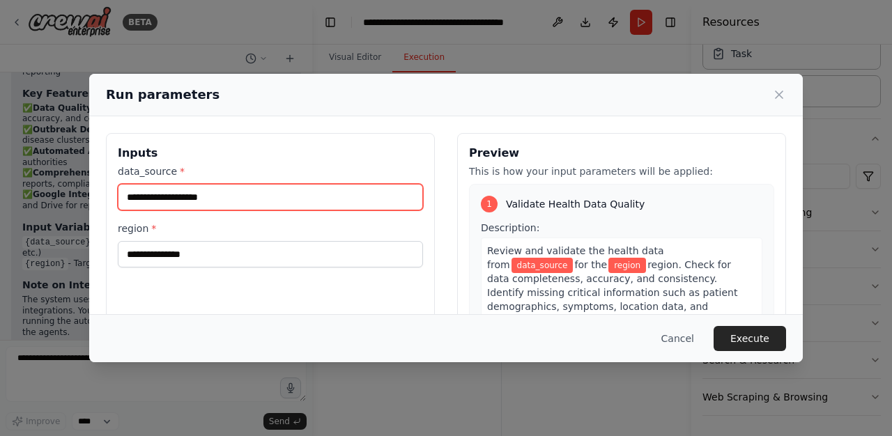
click at [314, 201] on input "data_source *" at bounding box center [270, 197] width 305 height 26
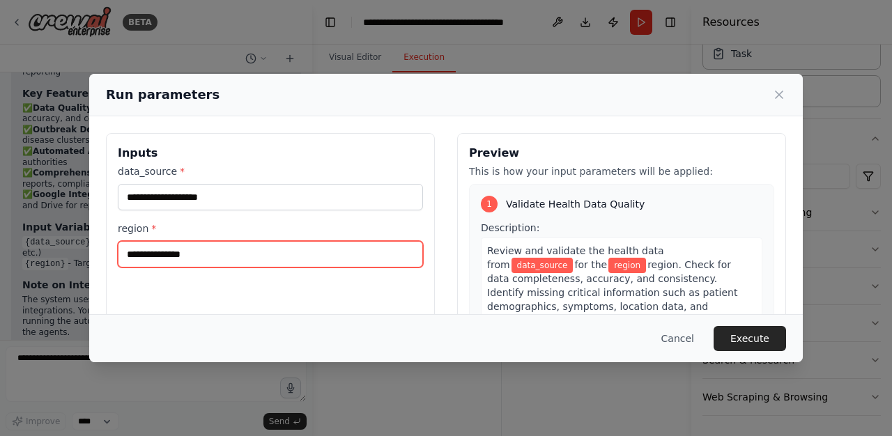
click at [327, 263] on input "region *" at bounding box center [270, 254] width 305 height 26
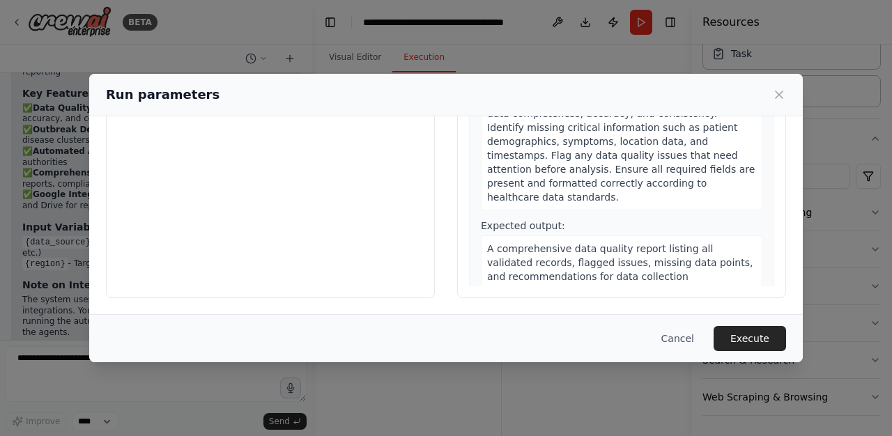
scroll to position [0, 0]
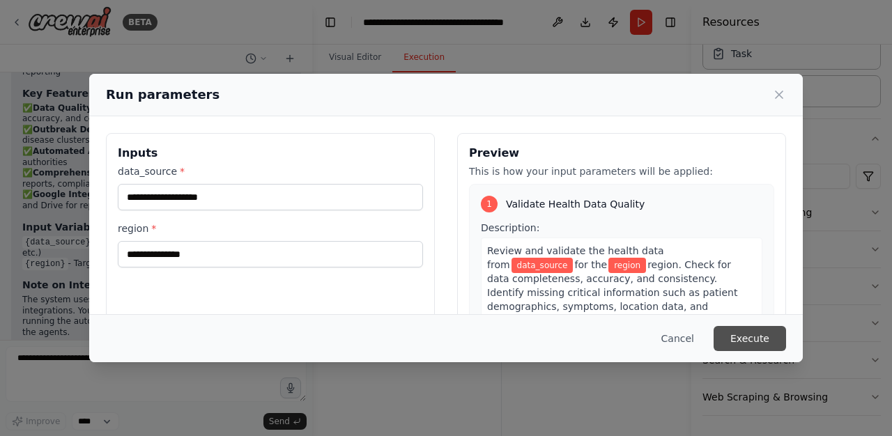
click at [747, 346] on button "Execute" at bounding box center [749, 338] width 72 height 25
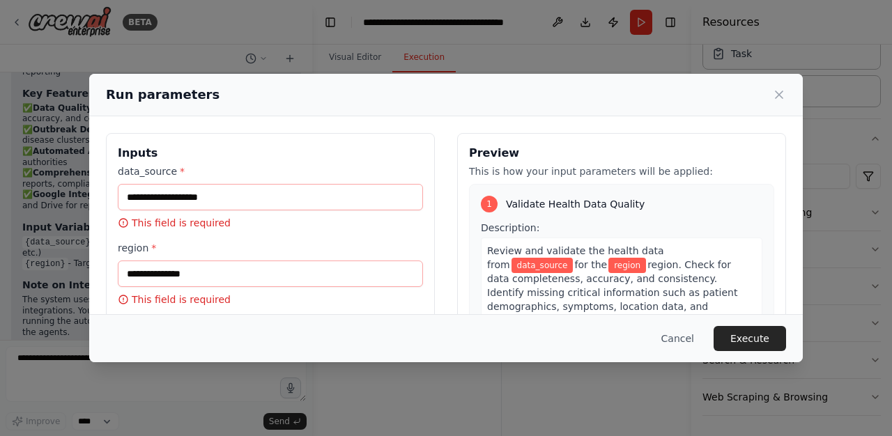
click at [768, 94] on div "Run parameters" at bounding box center [446, 95] width 680 height 20
click at [778, 94] on icon at bounding box center [778, 94] width 7 height 7
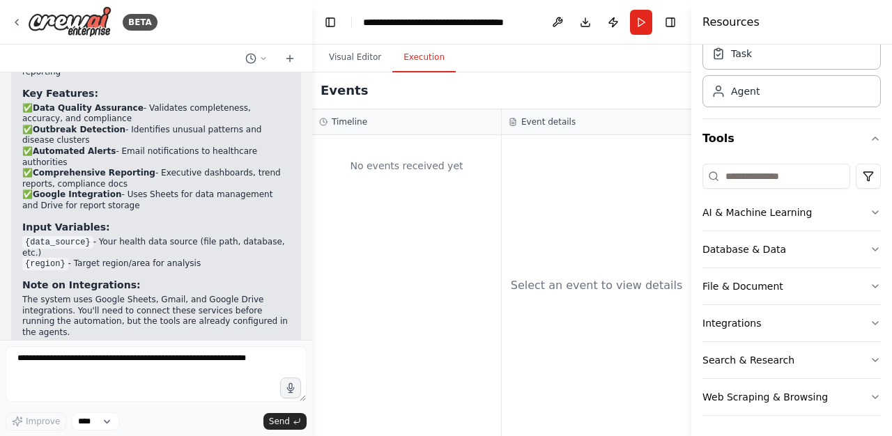
click at [663, 264] on div "Select an event to view details" at bounding box center [596, 285] width 189 height 301
click at [621, 183] on div "Select an event to view details" at bounding box center [596, 285] width 189 height 301
click at [644, 29] on button "Run" at bounding box center [641, 22] width 22 height 25
click at [647, 17] on header "**********" at bounding box center [501, 22] width 379 height 45
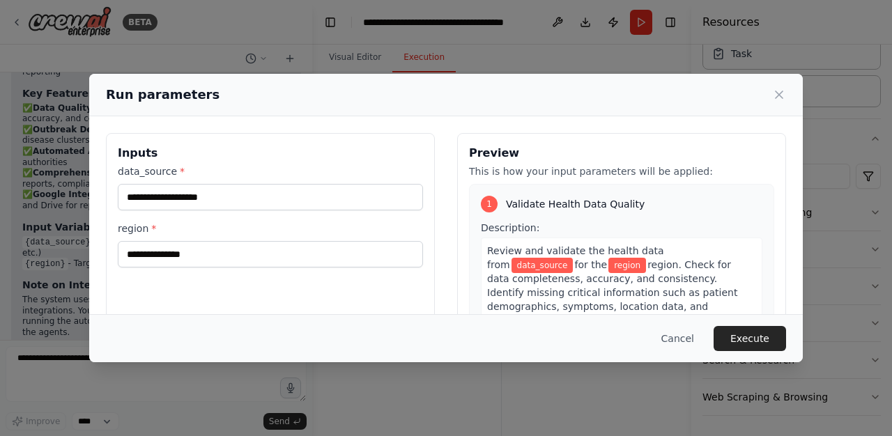
click at [199, 212] on div "data_source * region *" at bounding box center [270, 215] width 305 height 103
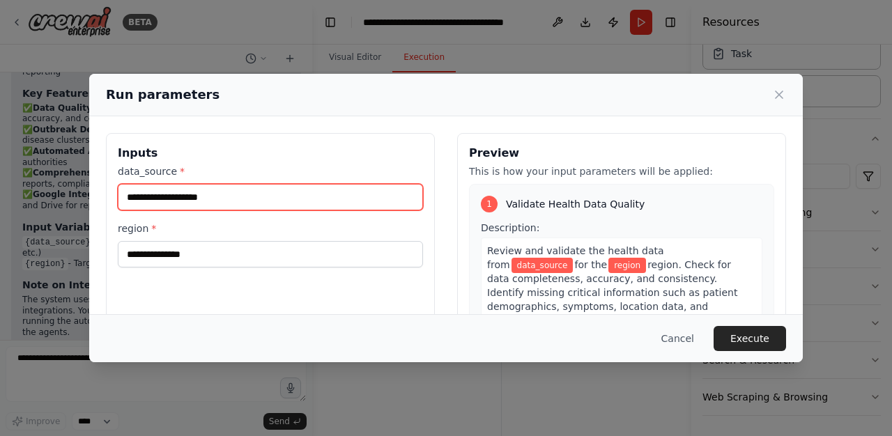
click at [229, 202] on input "data_source *" at bounding box center [270, 197] width 305 height 26
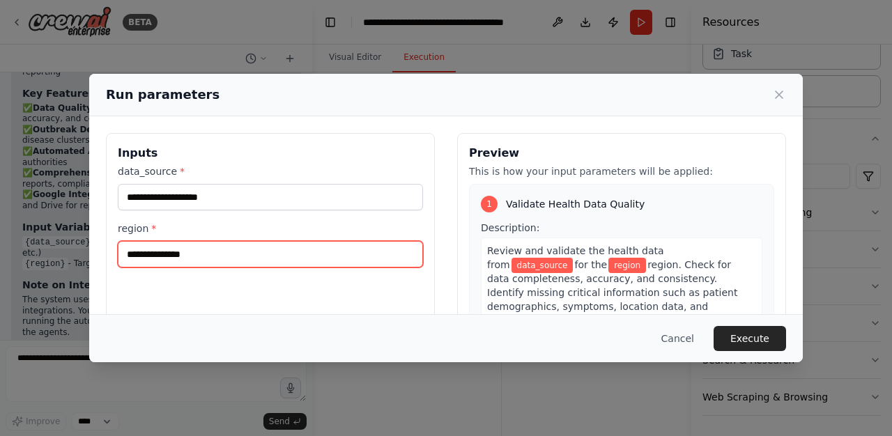
click at [188, 253] on input "region *" at bounding box center [270, 254] width 305 height 26
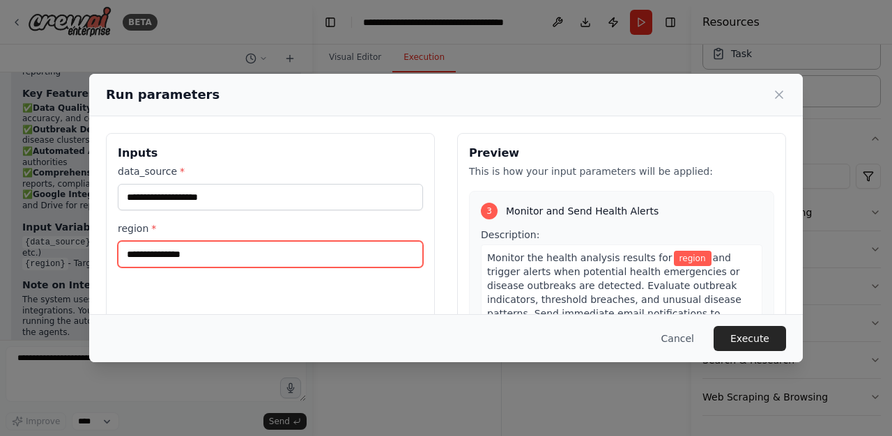
scroll to position [724, 0]
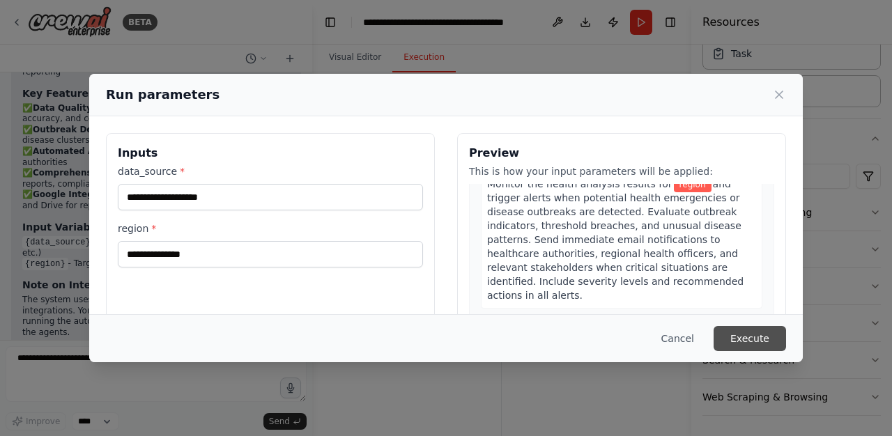
click at [765, 337] on button "Execute" at bounding box center [749, 338] width 72 height 25
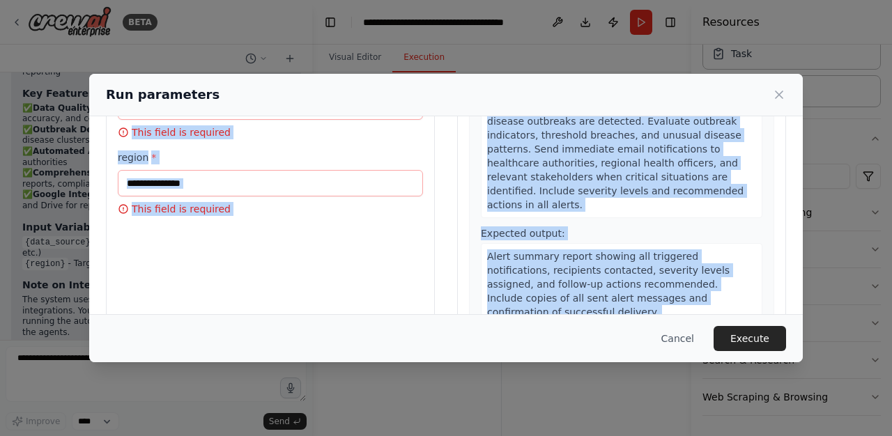
scroll to position [165, 0]
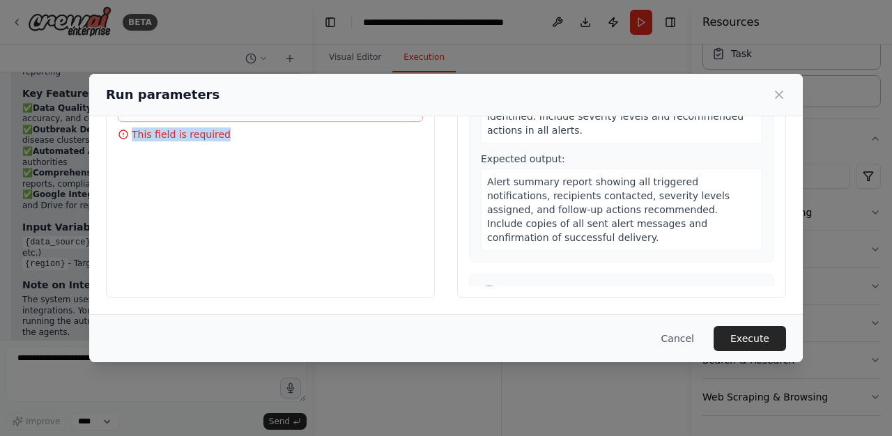
drag, startPoint x: 109, startPoint y: 153, endPoint x: 228, endPoint y: 141, distance: 119.8
click at [228, 141] on div "Inputs data_source * This field is required region * This field is required" at bounding box center [270, 133] width 329 height 330
copy div "Inputs data_source * This field is required region * This field is required"
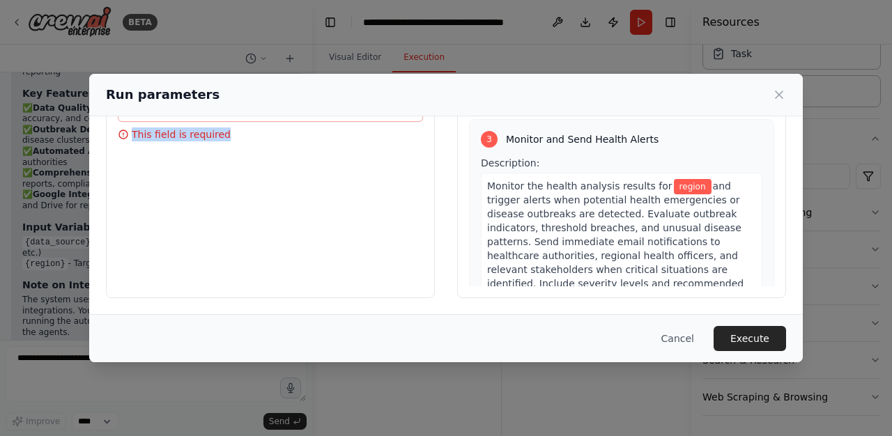
scroll to position [780, 0]
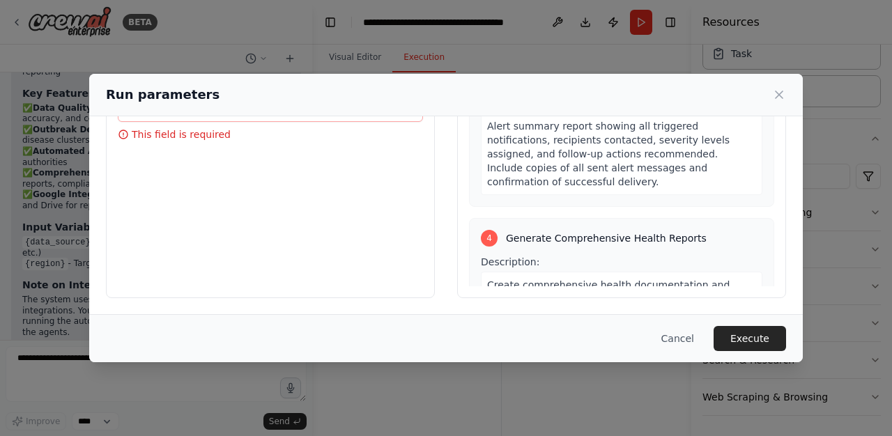
click at [632, 293] on span "based on all validated data, analysis results, and alert activities. Generate m…" at bounding box center [620, 347] width 267 height 109
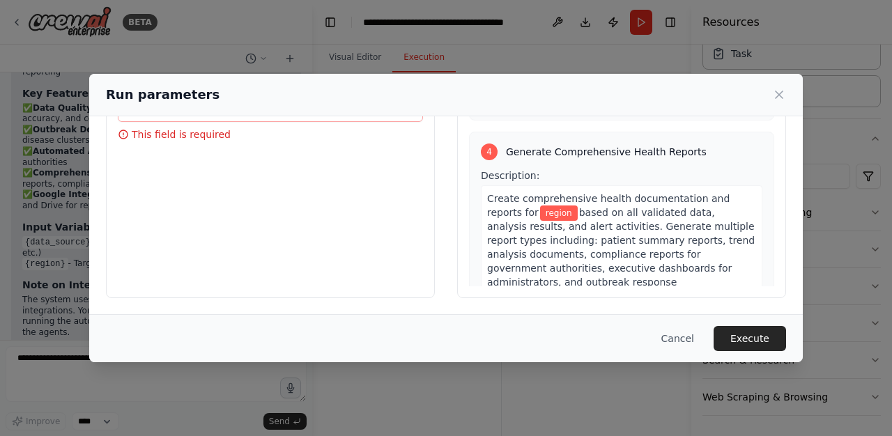
scroll to position [949, 0]
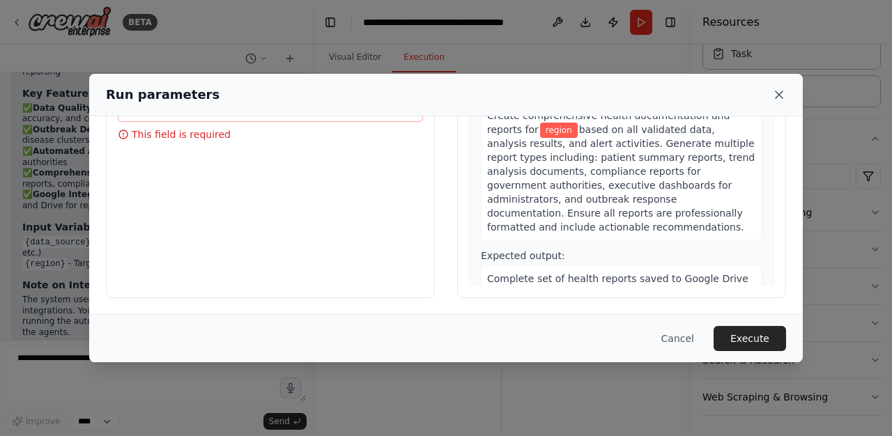
click at [778, 95] on icon at bounding box center [778, 94] width 7 height 7
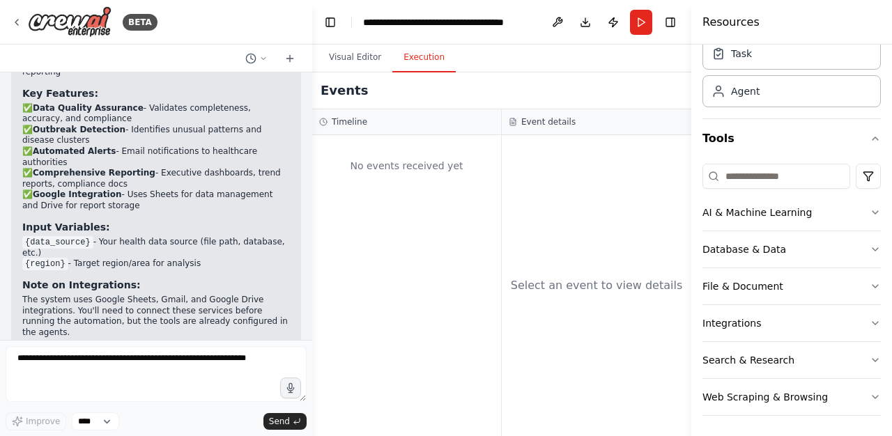
click at [595, 206] on div "Select an event to view details" at bounding box center [596, 285] width 189 height 301
click at [763, 329] on button "Integrations" at bounding box center [791, 323] width 178 height 36
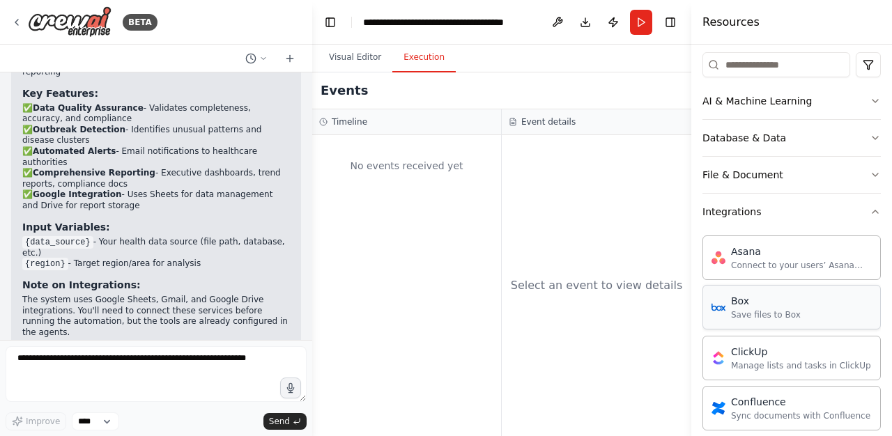
scroll to position [0, 0]
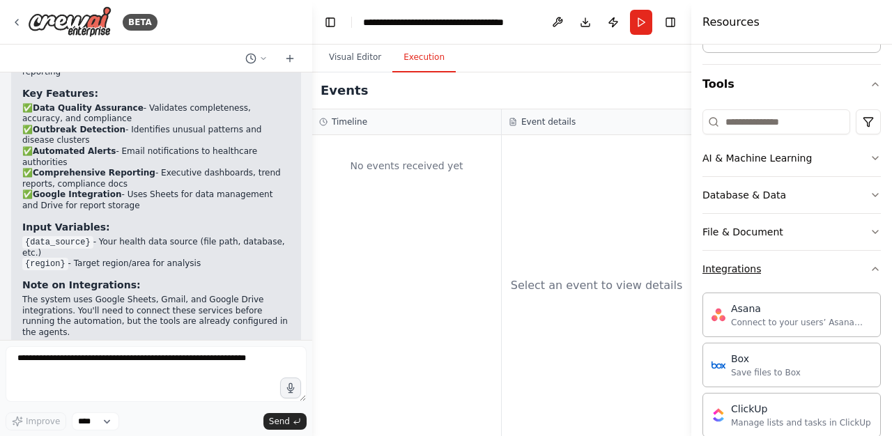
click at [791, 279] on button "Integrations" at bounding box center [791, 269] width 178 height 36
